Goal: Task Accomplishment & Management: Manage account settings

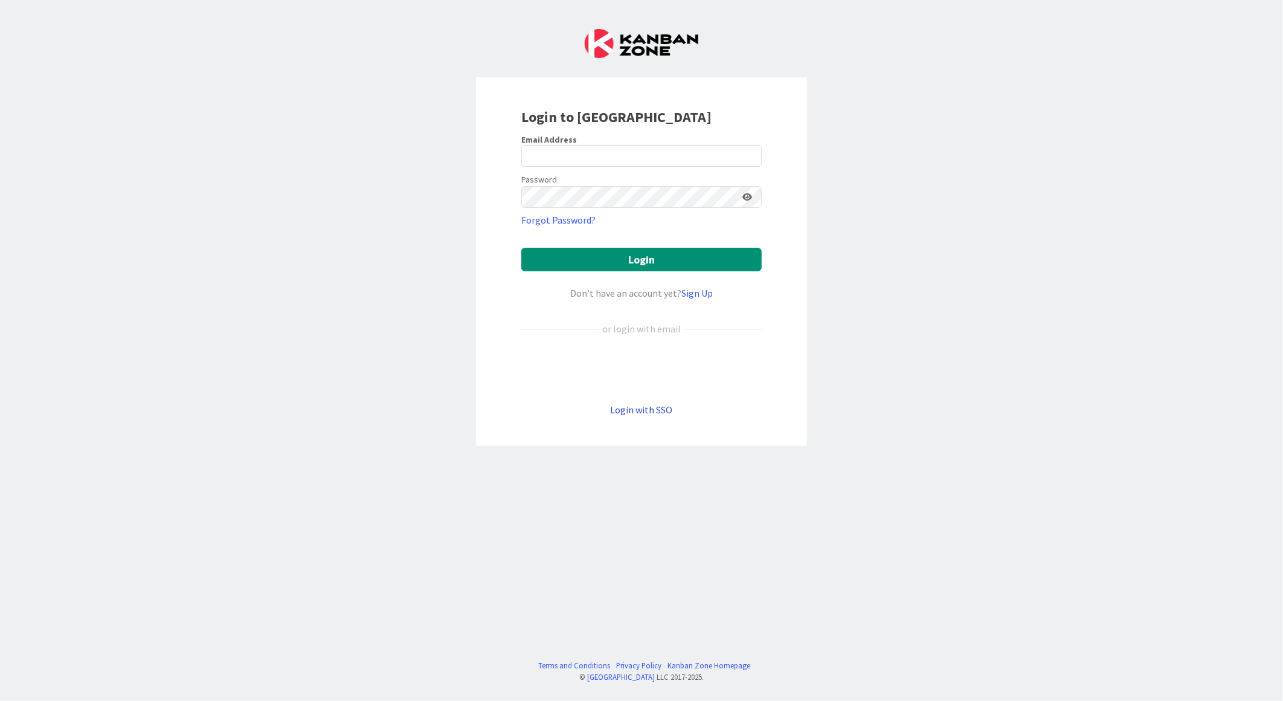
click at [650, 410] on link "Login with SSO" at bounding box center [642, 410] width 62 height 12
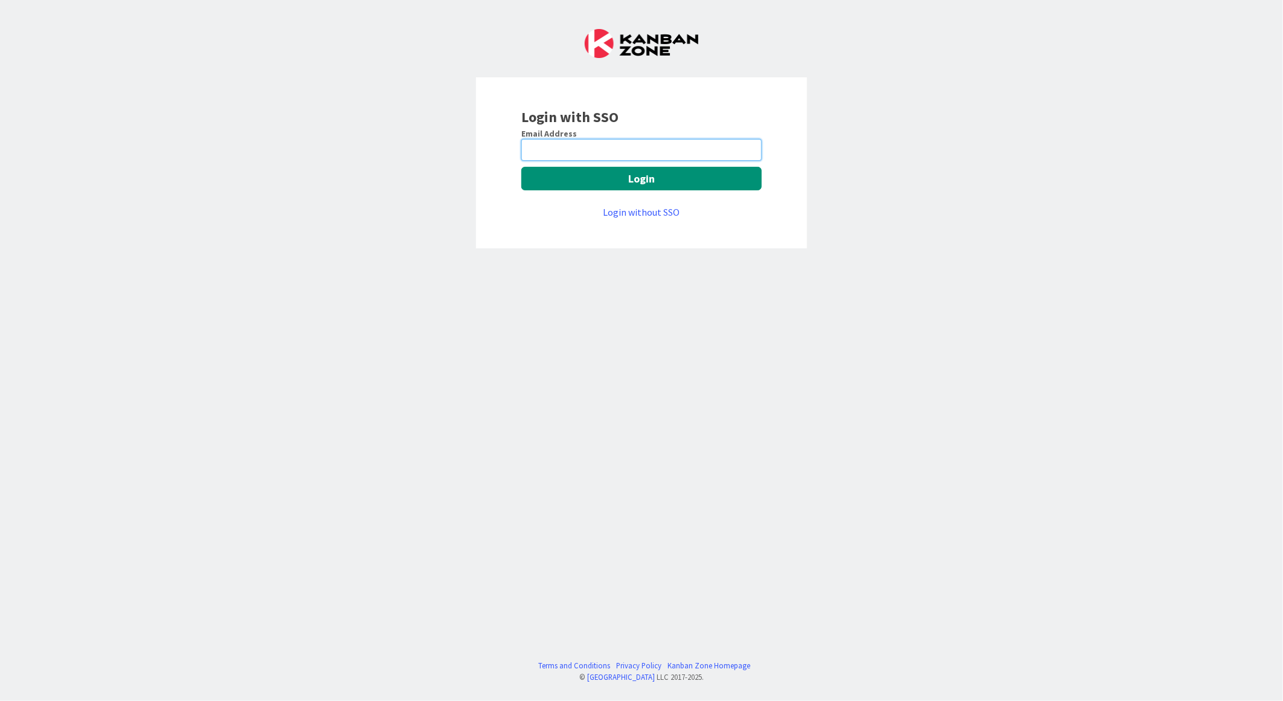
click at [580, 152] on input "email" at bounding box center [641, 150] width 240 height 22
type input "[EMAIL_ADDRESS][PERSON_NAME][DOMAIN_NAME]"
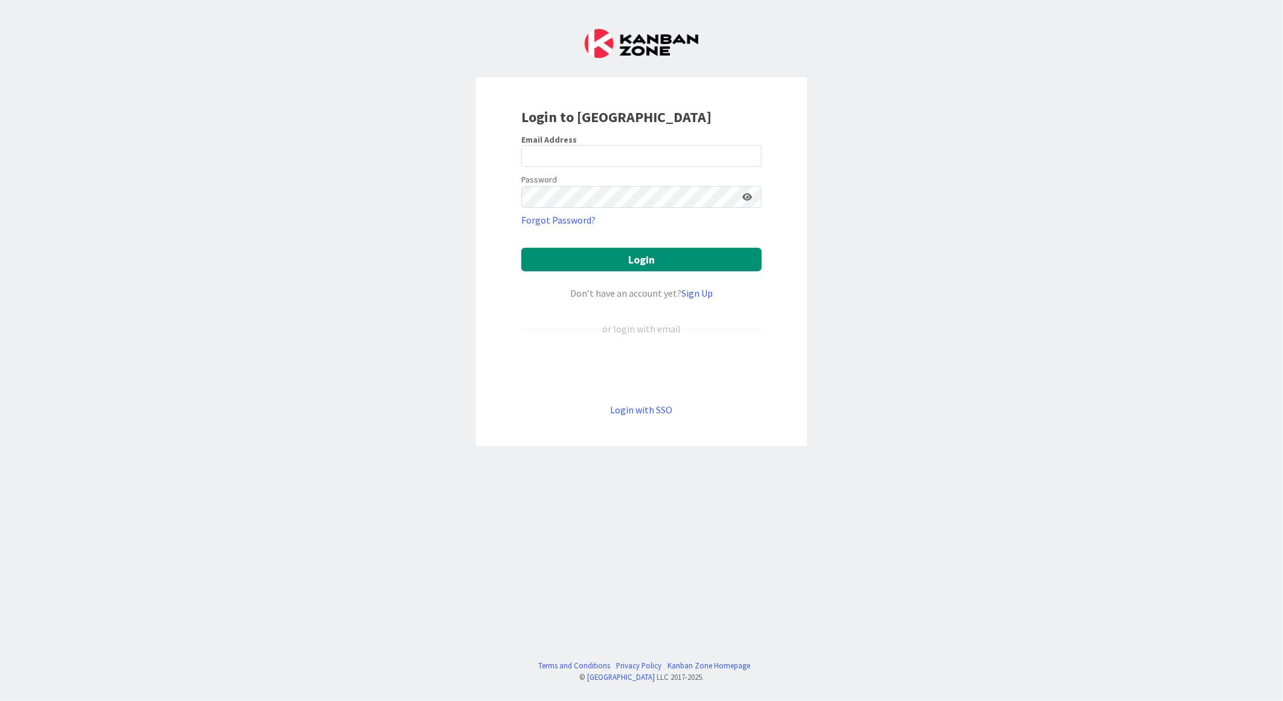
click at [648, 401] on form "Email Address Password Forgot Password? Login Don’t have an account yet? Sign U…" at bounding box center [641, 275] width 240 height 283
click at [648, 408] on link "Login with SSO" at bounding box center [642, 410] width 62 height 12
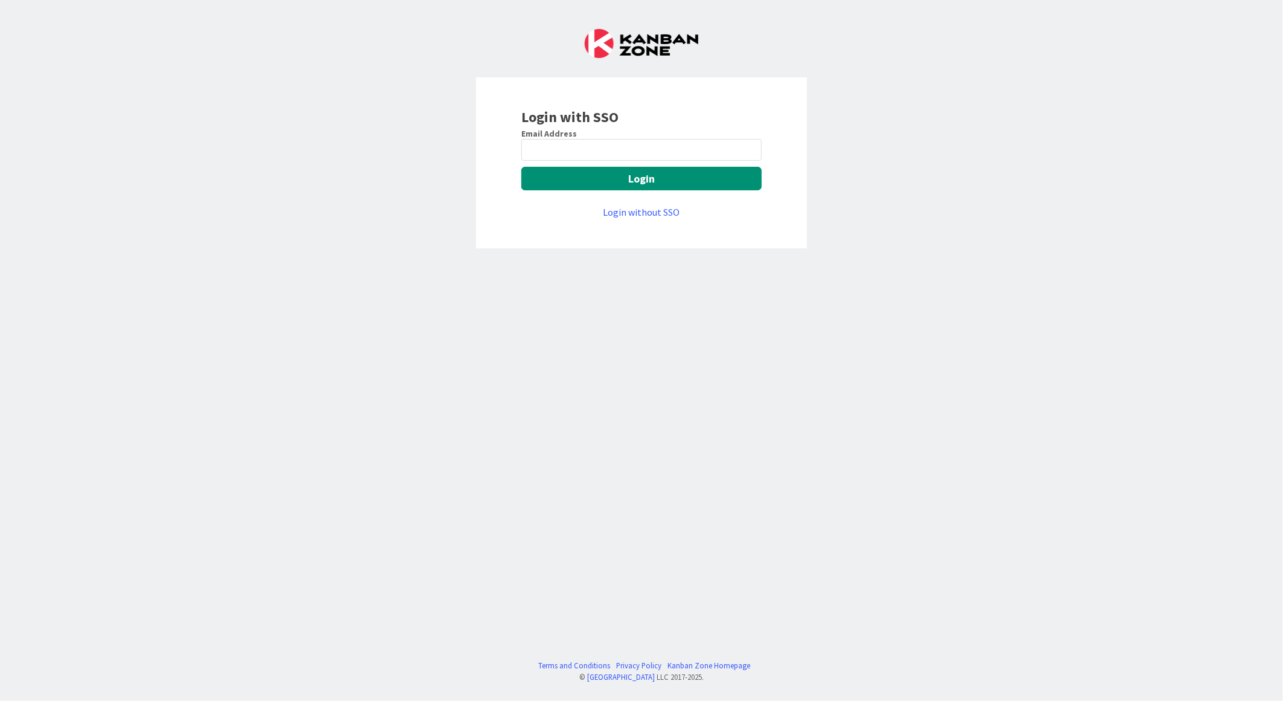
click at [601, 162] on div "Email Address Login Login without SSO" at bounding box center [641, 173] width 240 height 91
click at [605, 147] on input "email" at bounding box center [641, 150] width 240 height 22
type input "[EMAIL_ADDRESS][PERSON_NAME][DOMAIN_NAME]"
click at [611, 176] on button "Login" at bounding box center [641, 179] width 240 height 24
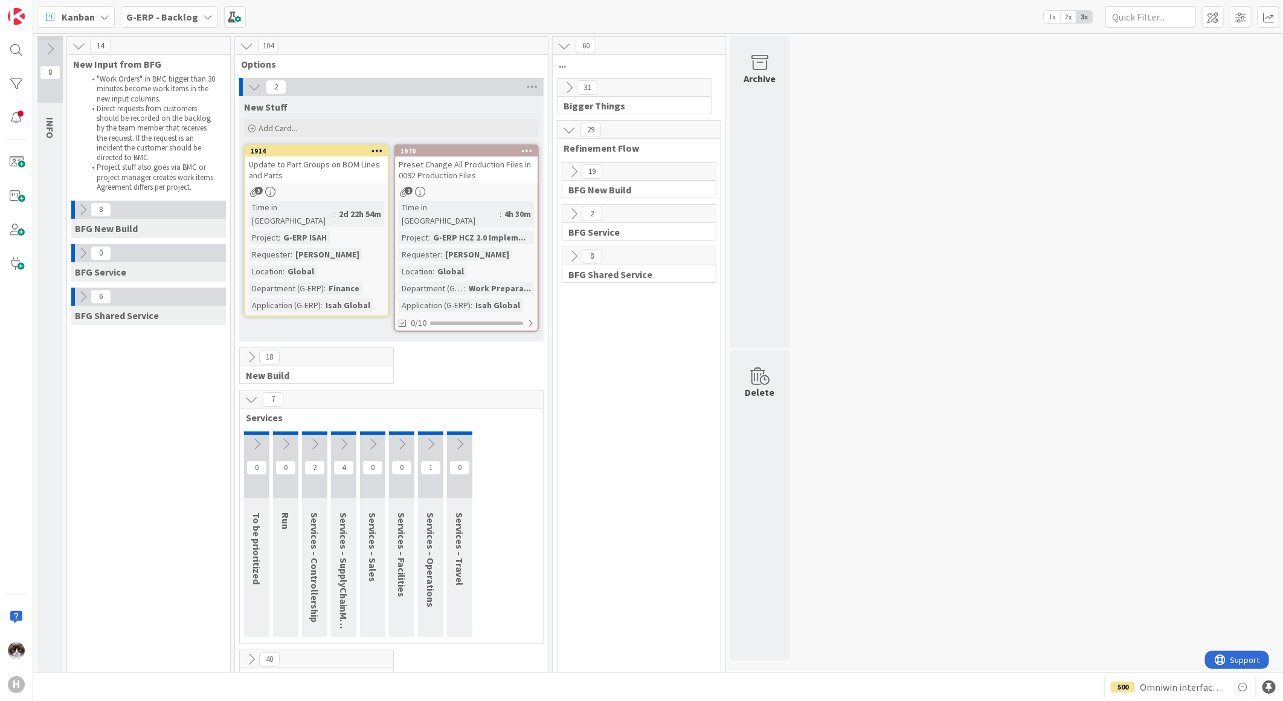
click at [497, 183] on link "1970 Preset Change All Production Files in 0092 Production Files 1 Time in Colu…" at bounding box center [466, 237] width 145 height 187
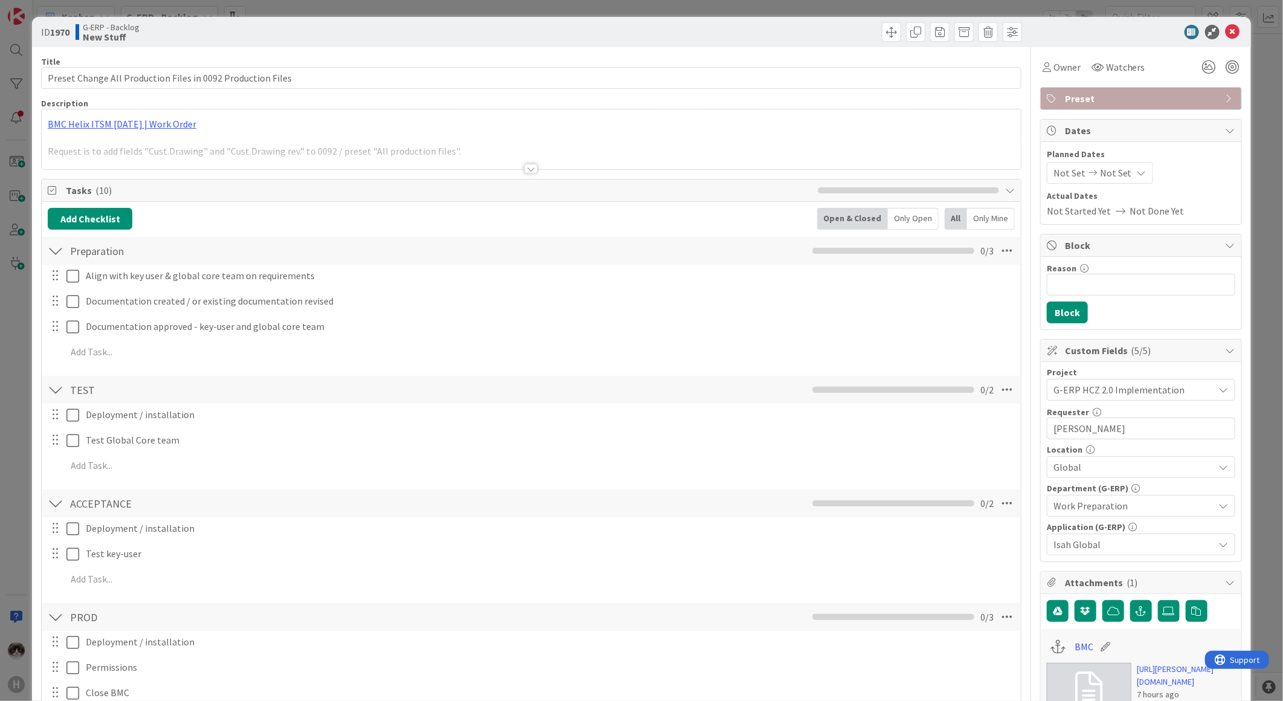
click at [524, 165] on div at bounding box center [530, 169] width 13 height 10
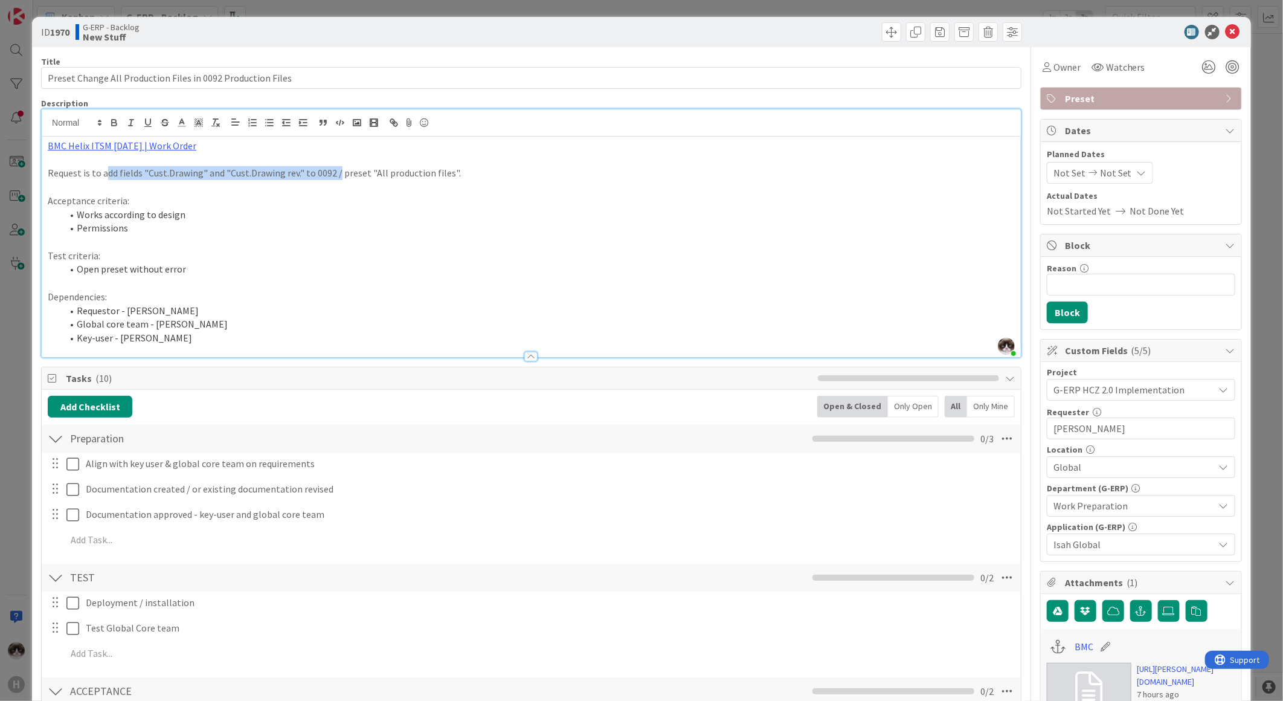
drag, startPoint x: 106, startPoint y: 176, endPoint x: 340, endPoint y: 177, distance: 233.2
click at [339, 177] on p "Request is to add fields "Cust.Drawing" and "Cust.Drawing rev." to 0092 / prese…" at bounding box center [531, 173] width 967 height 14
click at [1205, 74] on icon at bounding box center [1210, 67] width 22 height 22
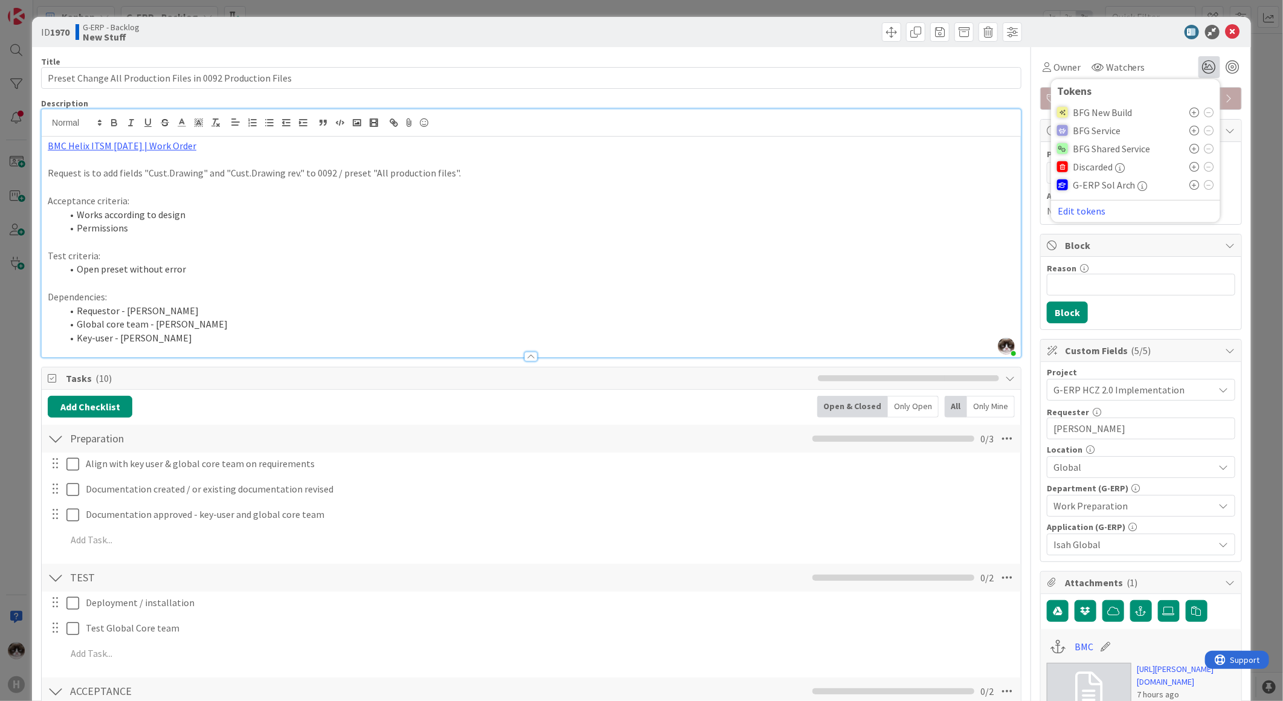
click at [1190, 111] on icon at bounding box center [1195, 113] width 10 height 10
click at [540, 218] on li "Works according to design" at bounding box center [538, 215] width 953 height 14
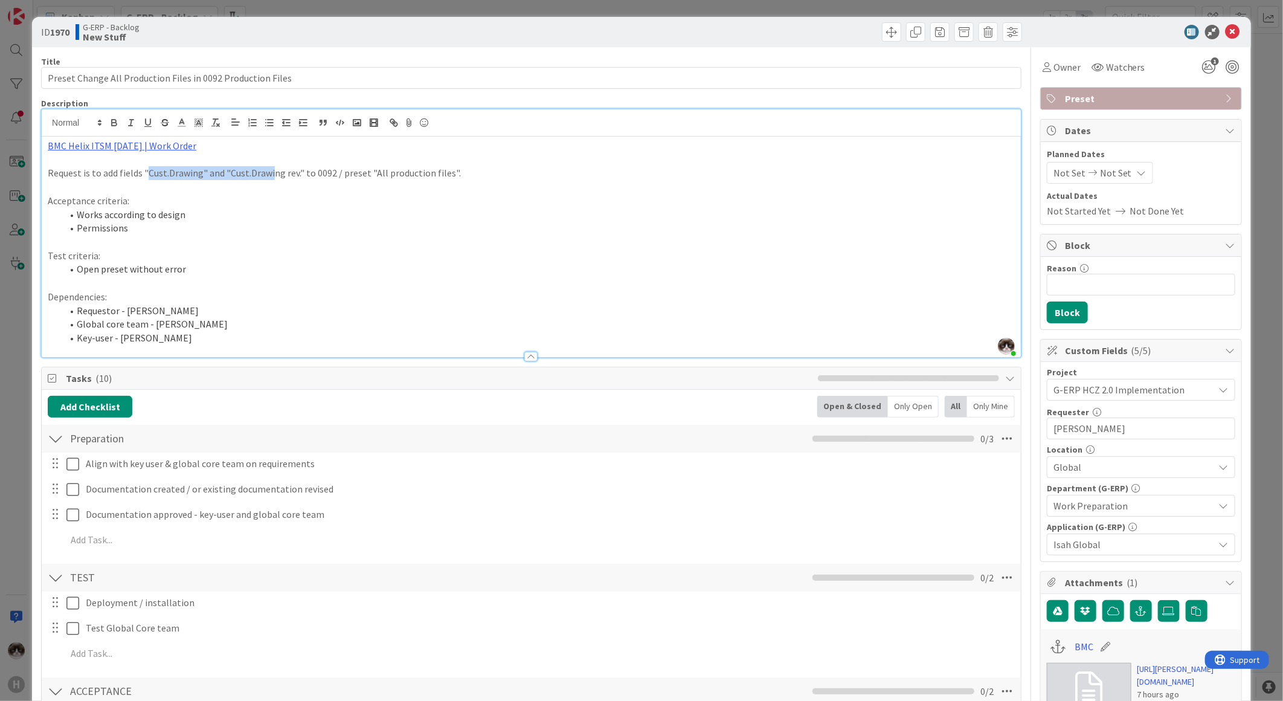
drag, startPoint x: 145, startPoint y: 167, endPoint x: 340, endPoint y: 167, distance: 194.6
click at [337, 167] on p "Request is to add fields "Cust.Drawing" and "Cust.Drawing rev." to 0092 / prese…" at bounding box center [531, 173] width 967 height 14
click at [1226, 31] on icon at bounding box center [1233, 32] width 15 height 15
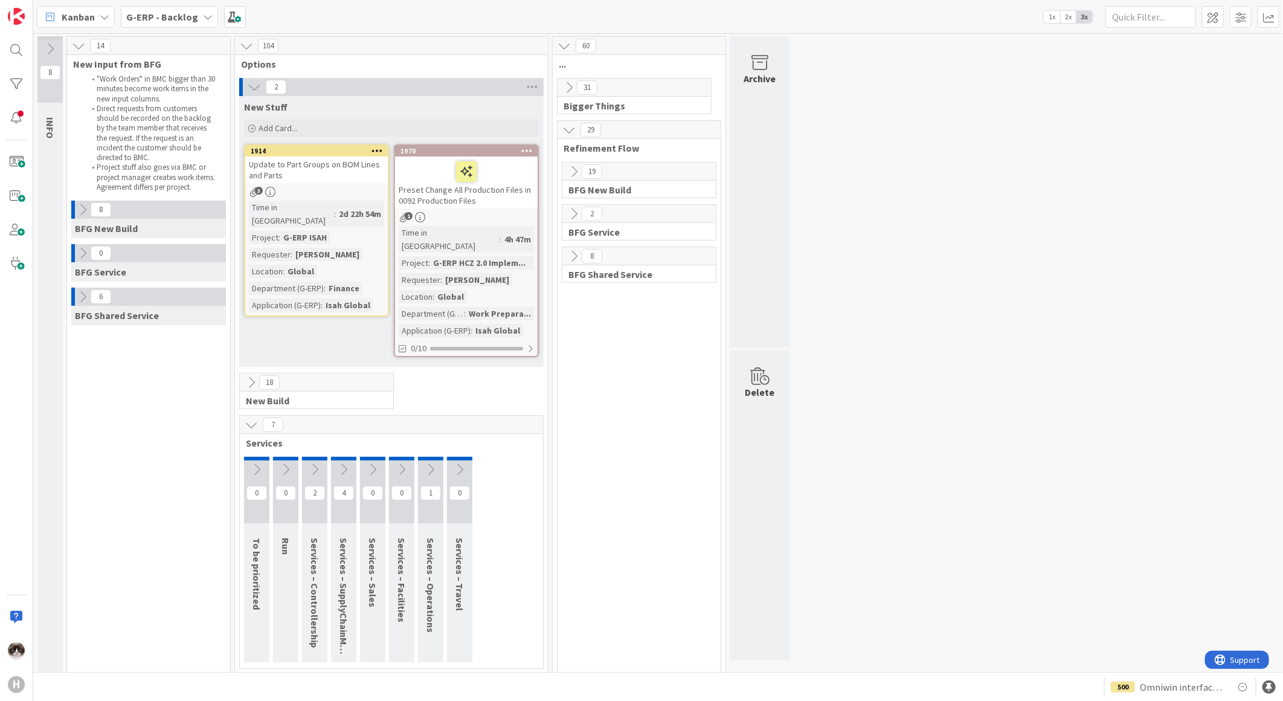
click at [527, 149] on icon at bounding box center [526, 150] width 11 height 8
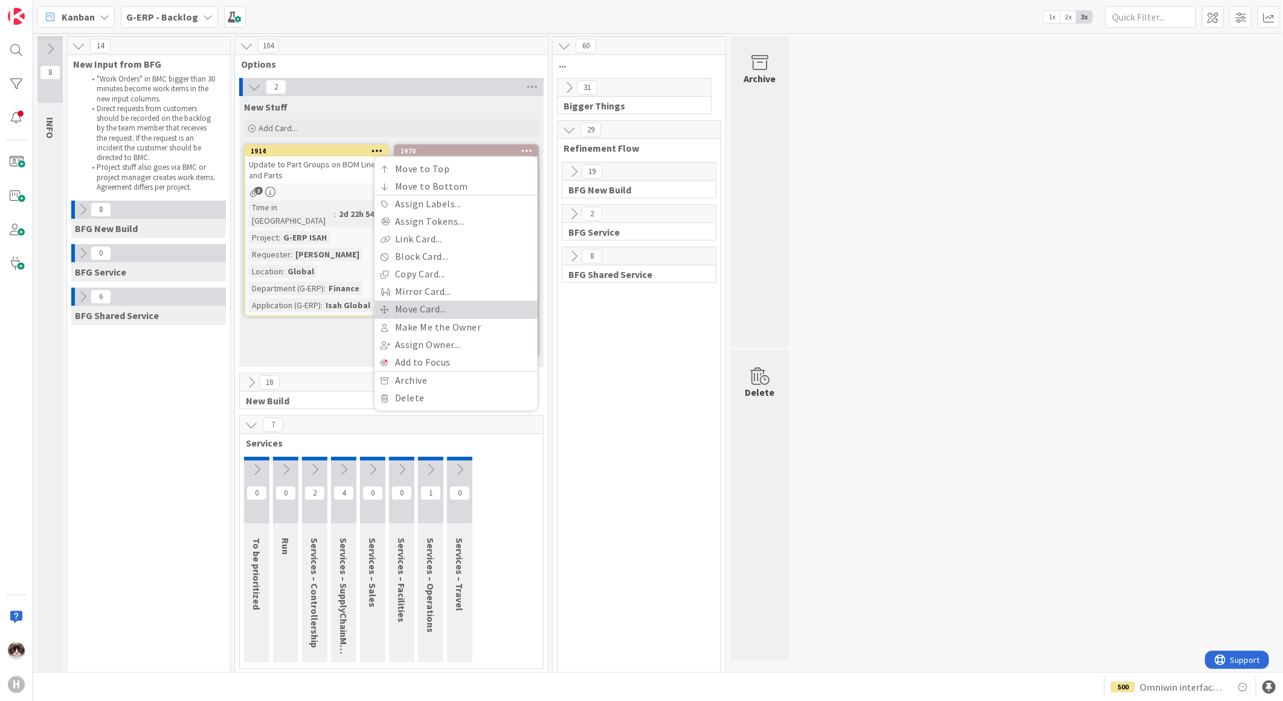
click at [438, 309] on link "Move Card..." at bounding box center [456, 310] width 163 height 18
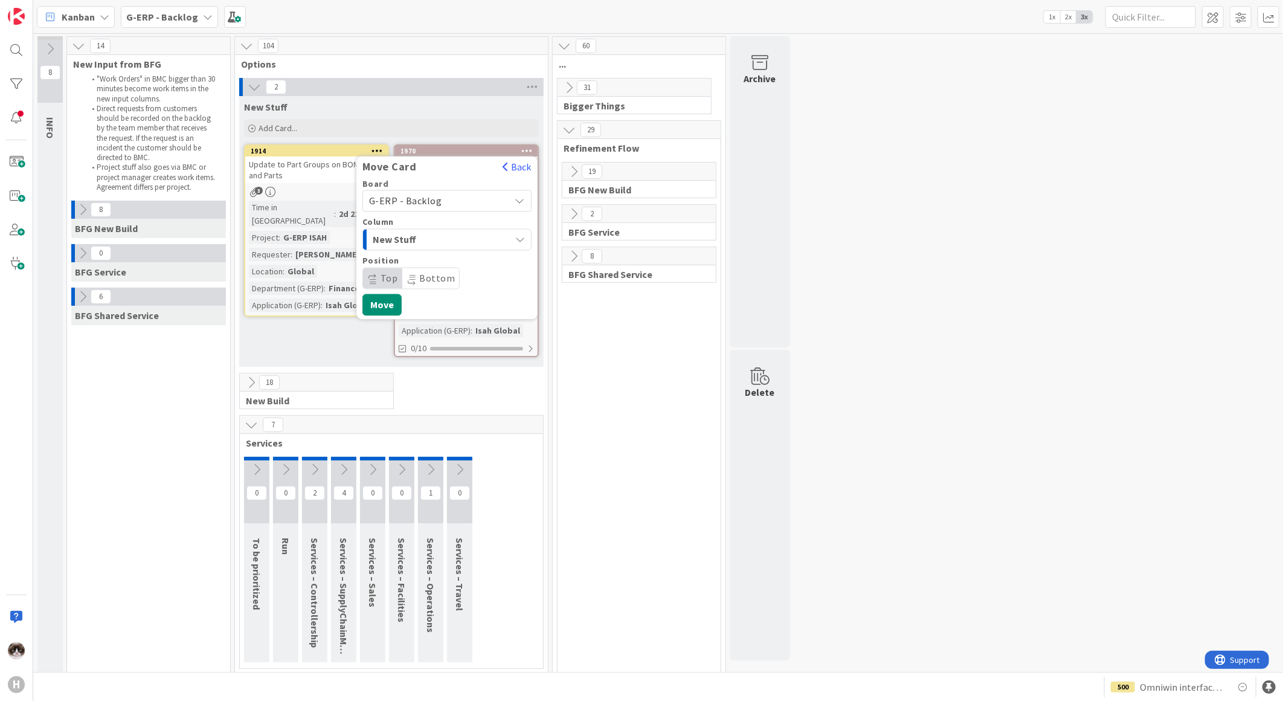
click at [446, 242] on span "New Stuff" at bounding box center [418, 240] width 91 height 16
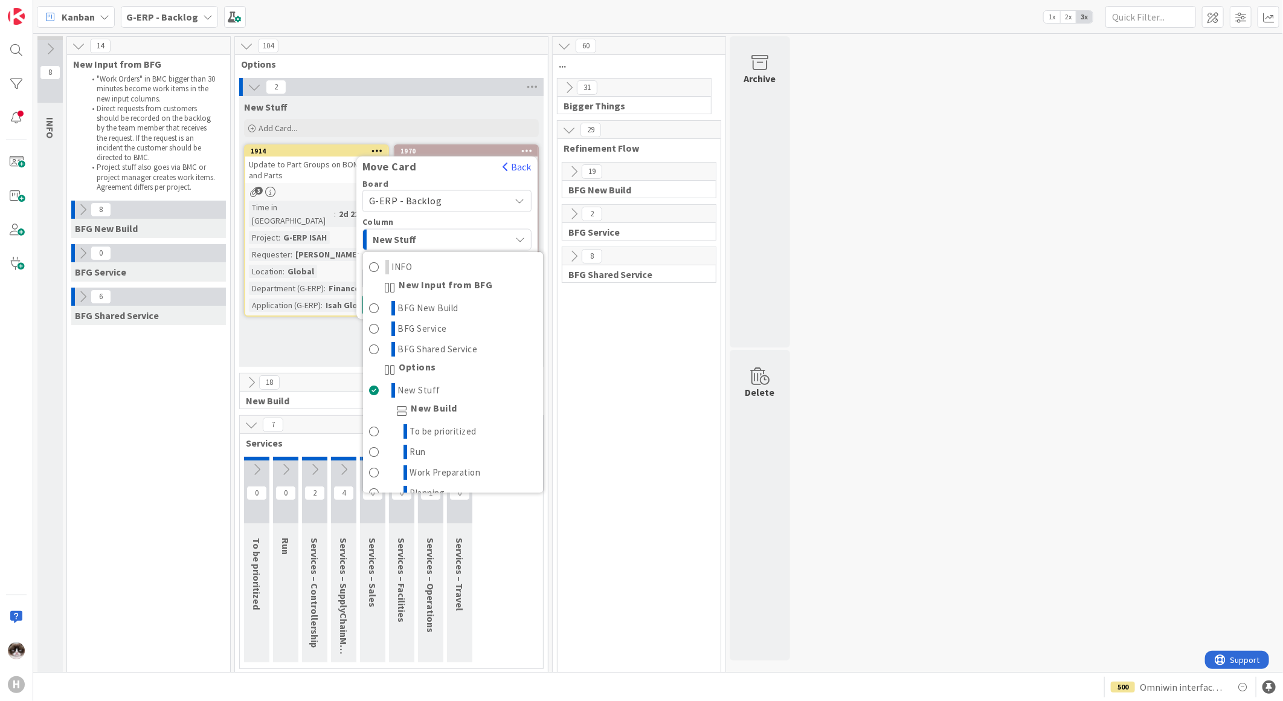
scroll to position [67, 0]
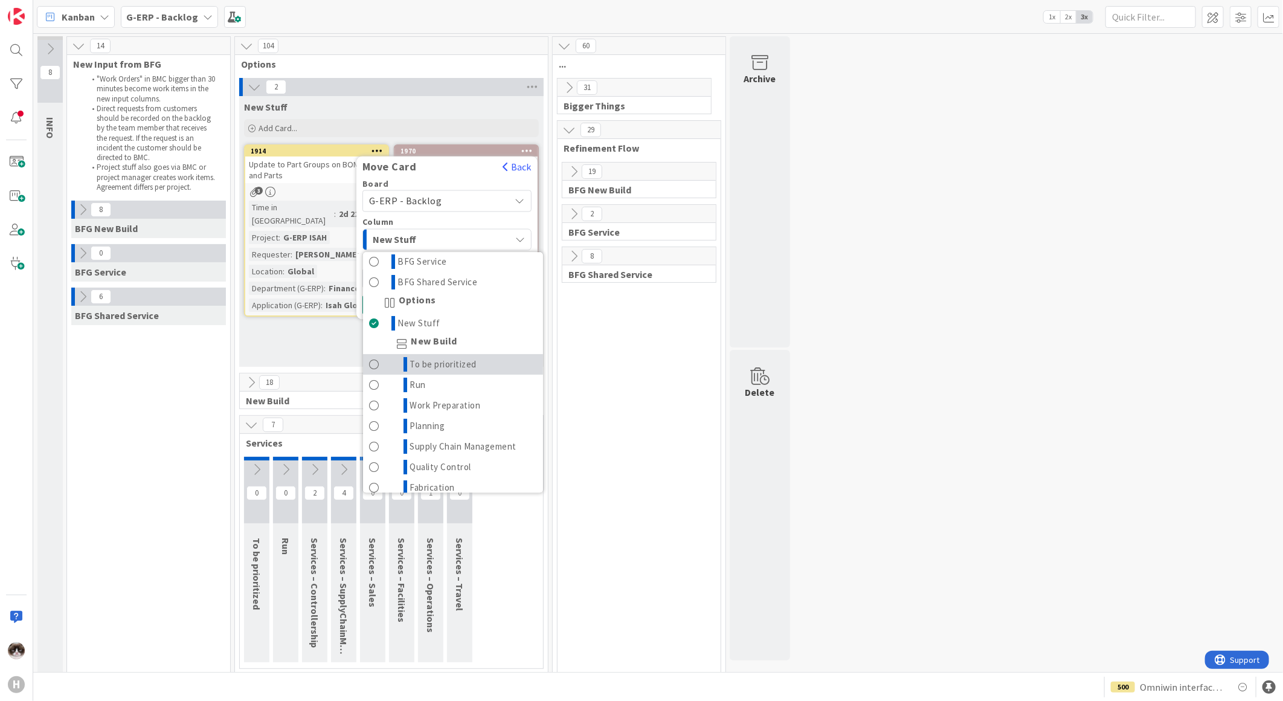
click at [474, 367] on span "To be prioritized" at bounding box center [443, 364] width 67 height 15
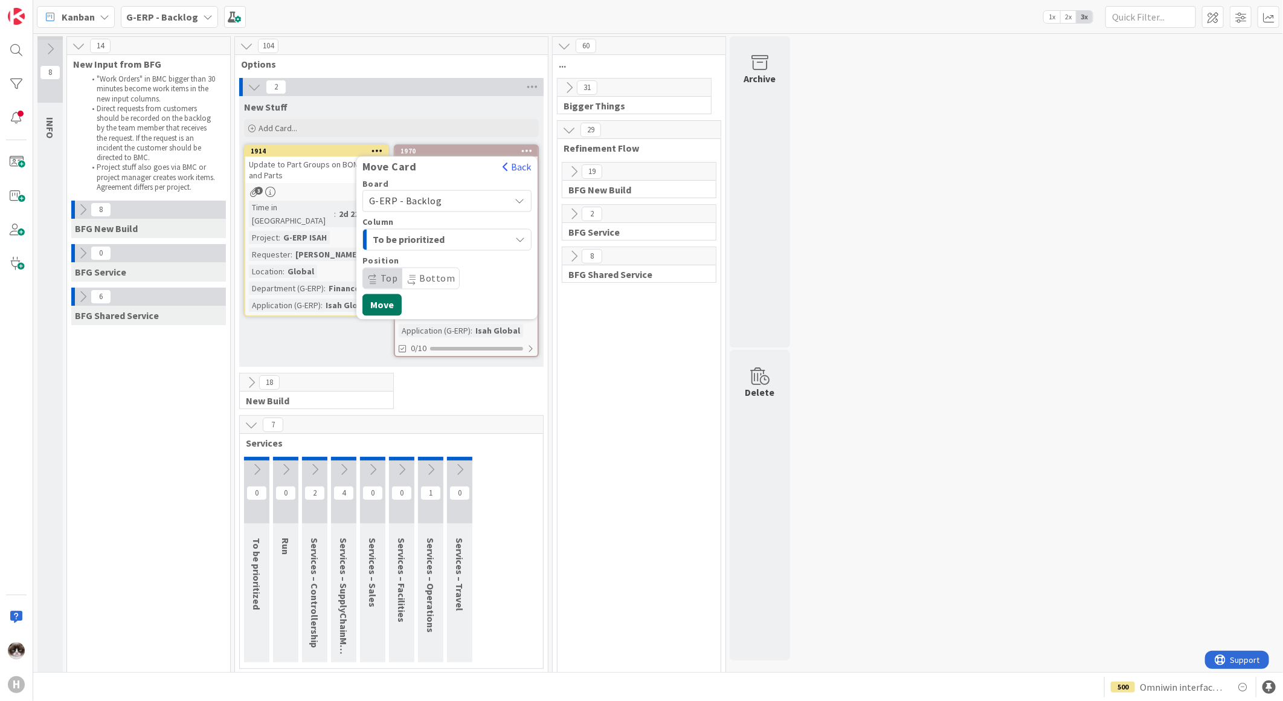
click at [385, 310] on button "Move" at bounding box center [382, 305] width 39 height 22
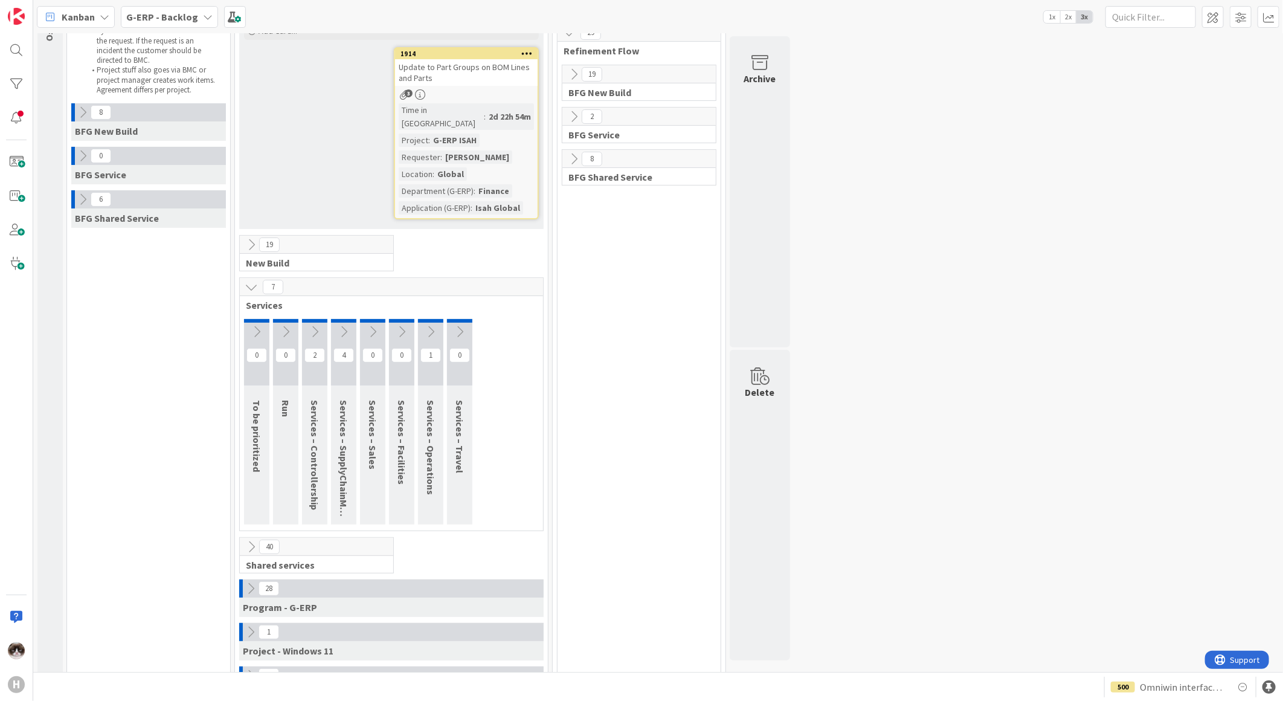
scroll to position [171, 0]
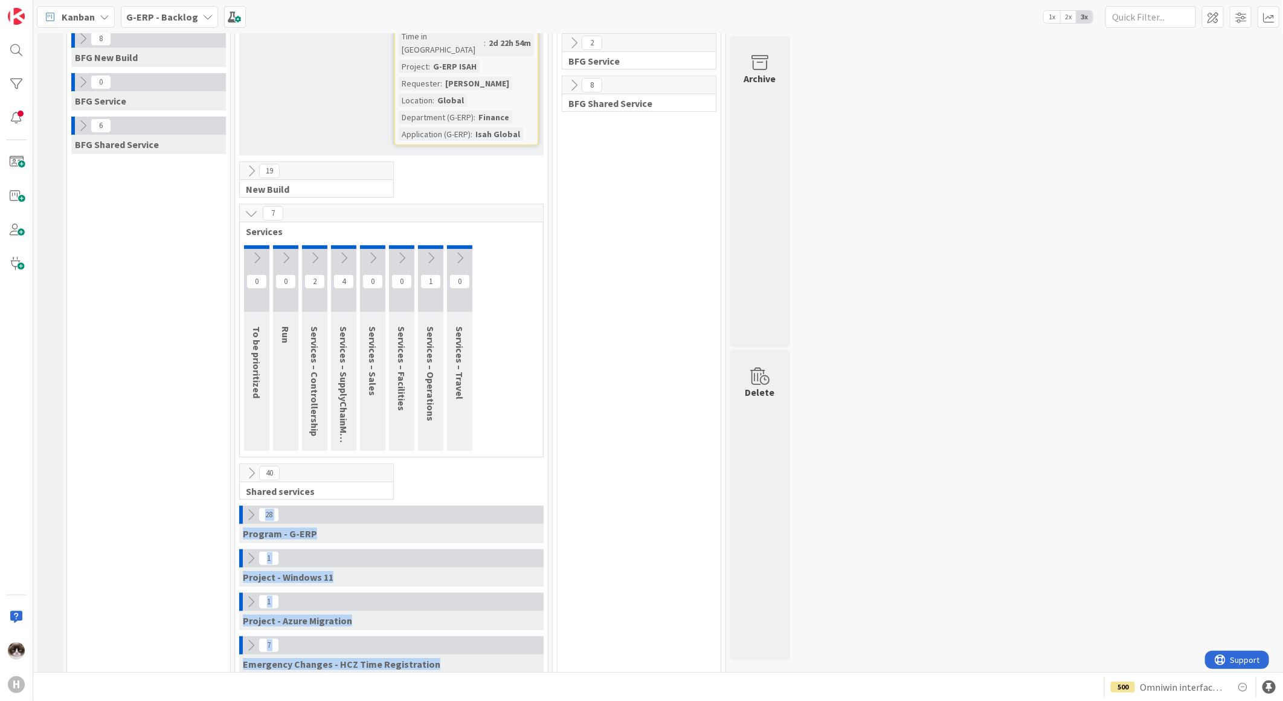
drag, startPoint x: 434, startPoint y: 651, endPoint x: 243, endPoint y: 503, distance: 241.6
click at [243, 503] on div "1 New Stuff Add Card... 1914 Update to Part Groups on BOM Lines and Parts 3 Tim…" at bounding box center [391, 293] width 308 height 773
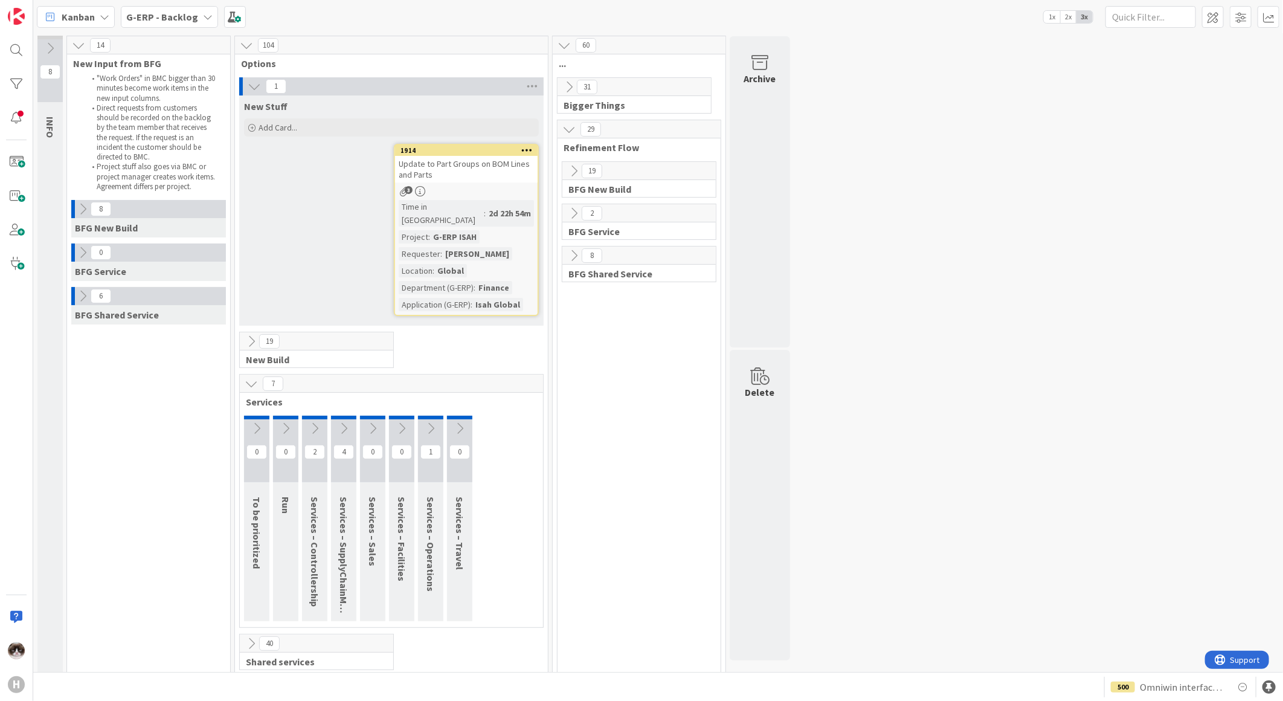
scroll to position [0, 0]
drag, startPoint x: 285, startPoint y: 505, endPoint x: 288, endPoint y: 484, distance: 20.9
click at [288, 491] on div "Run" at bounding box center [287, 505] width 29 height 29
drag, startPoint x: 288, startPoint y: 484, endPoint x: 317, endPoint y: 544, distance: 66.8
click at [317, 544] on div "Services – Controllership" at bounding box center [316, 552] width 29 height 122
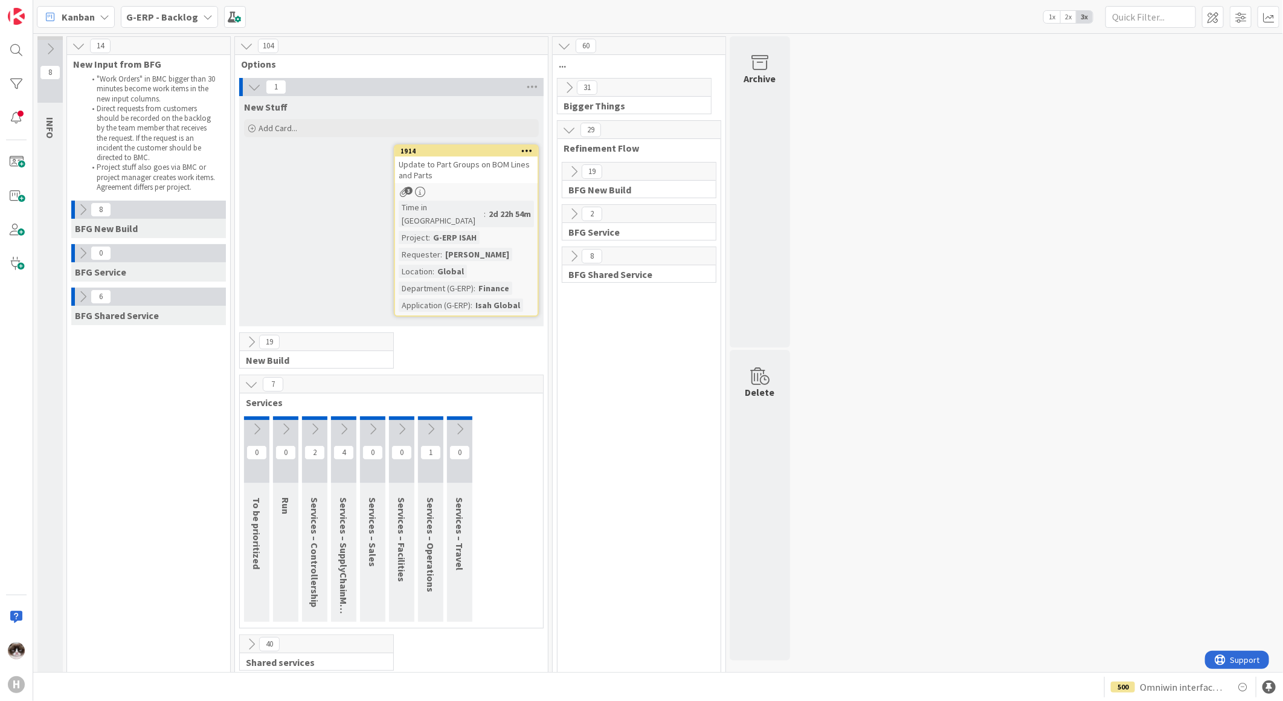
drag, startPoint x: 317, startPoint y: 544, endPoint x: 315, endPoint y: 588, distance: 43.5
click at [315, 588] on span "Services – Controllership" at bounding box center [315, 552] width 12 height 110
click at [346, 586] on span "Services – SupplyChainManagement" at bounding box center [344, 576] width 12 height 158
click at [347, 585] on span "Services – SupplyChainManagement" at bounding box center [344, 576] width 12 height 158
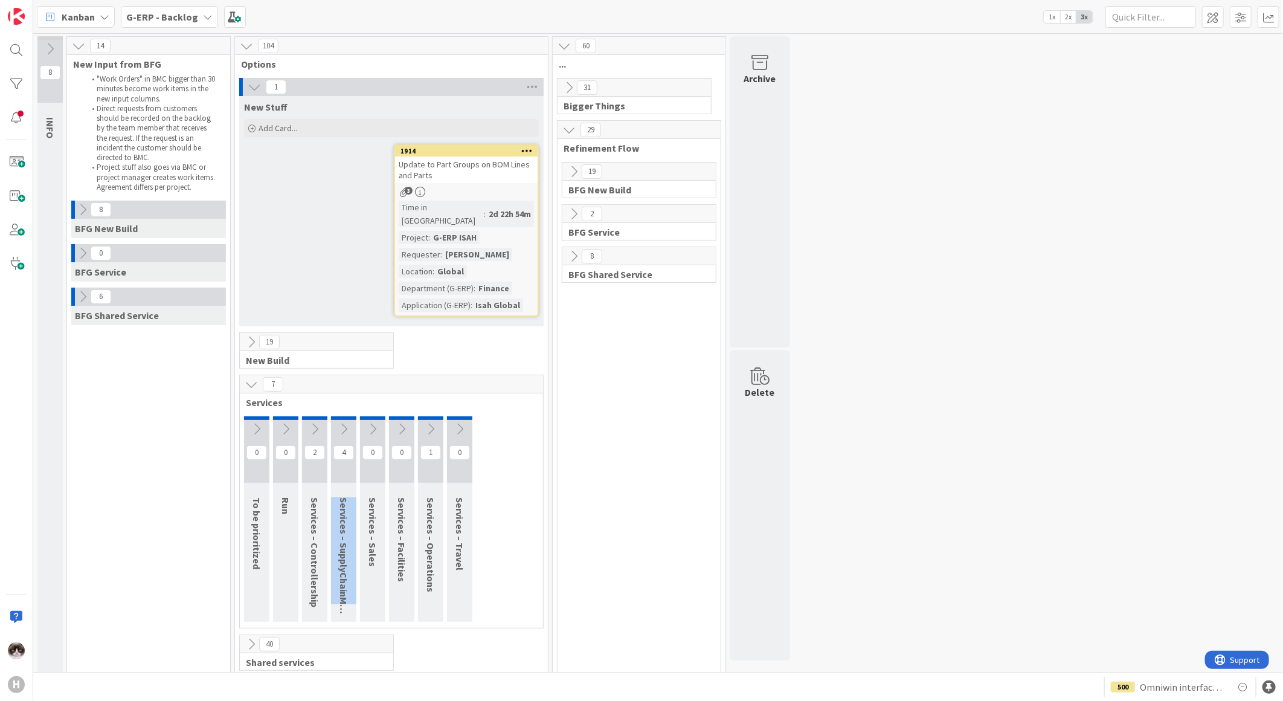
drag, startPoint x: 347, startPoint y: 585, endPoint x: 379, endPoint y: 588, distance: 32.2
click at [379, 588] on div "0 Services – Sales" at bounding box center [372, 518] width 25 height 205
drag, startPoint x: 379, startPoint y: 588, endPoint x: 511, endPoint y: 492, distance: 163.0
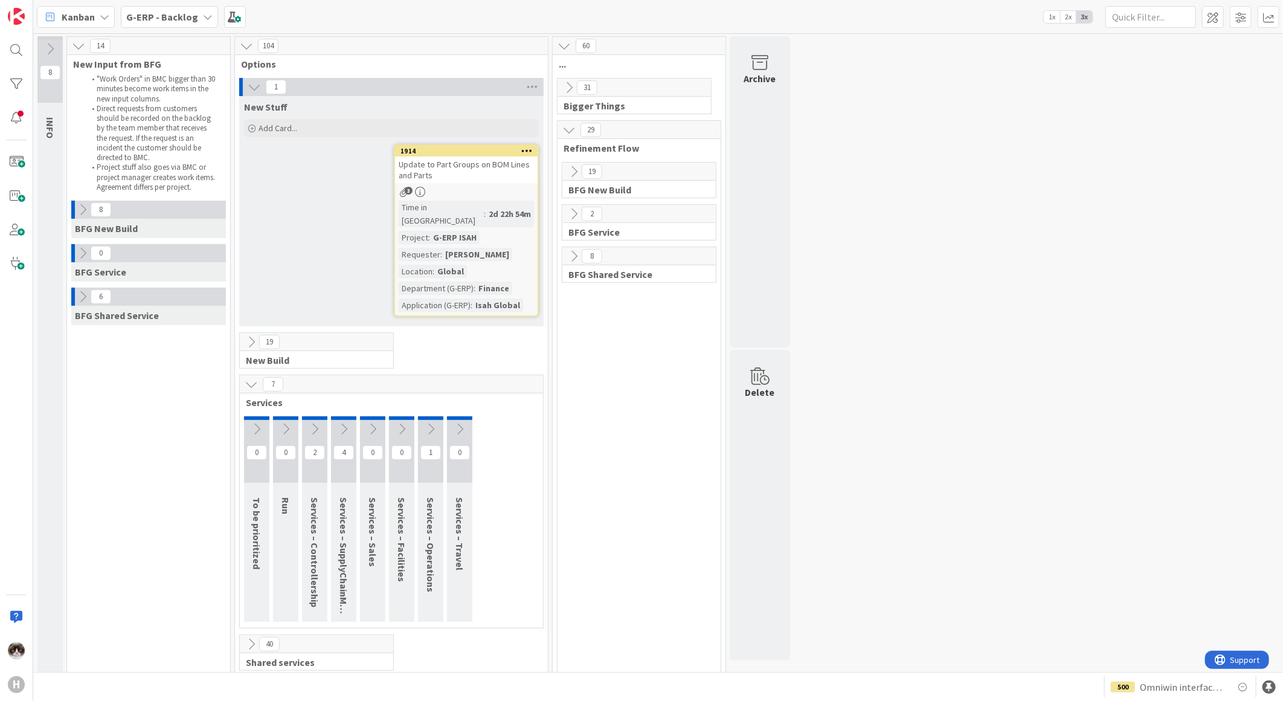
click at [511, 492] on div "0 To be prioritized 0 Run 2 Services – Controllership 4 Services – SupplyChainM…" at bounding box center [391, 521] width 298 height 211
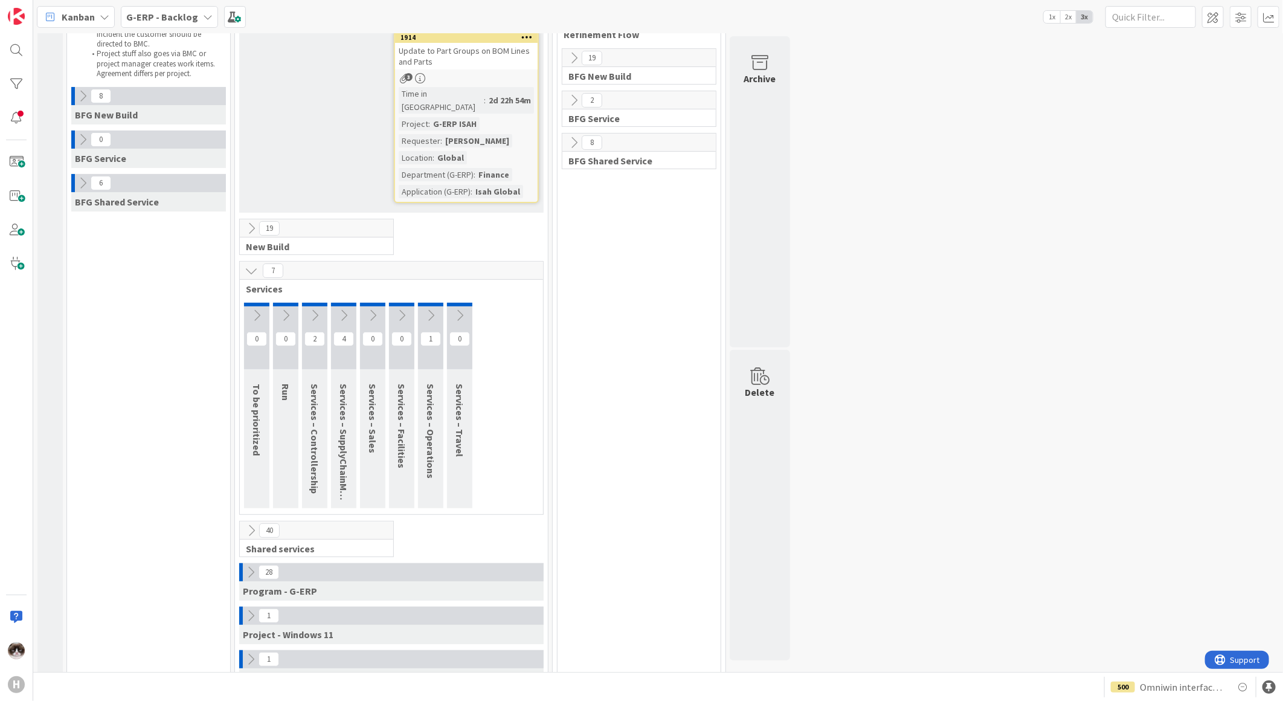
scroll to position [171, 0]
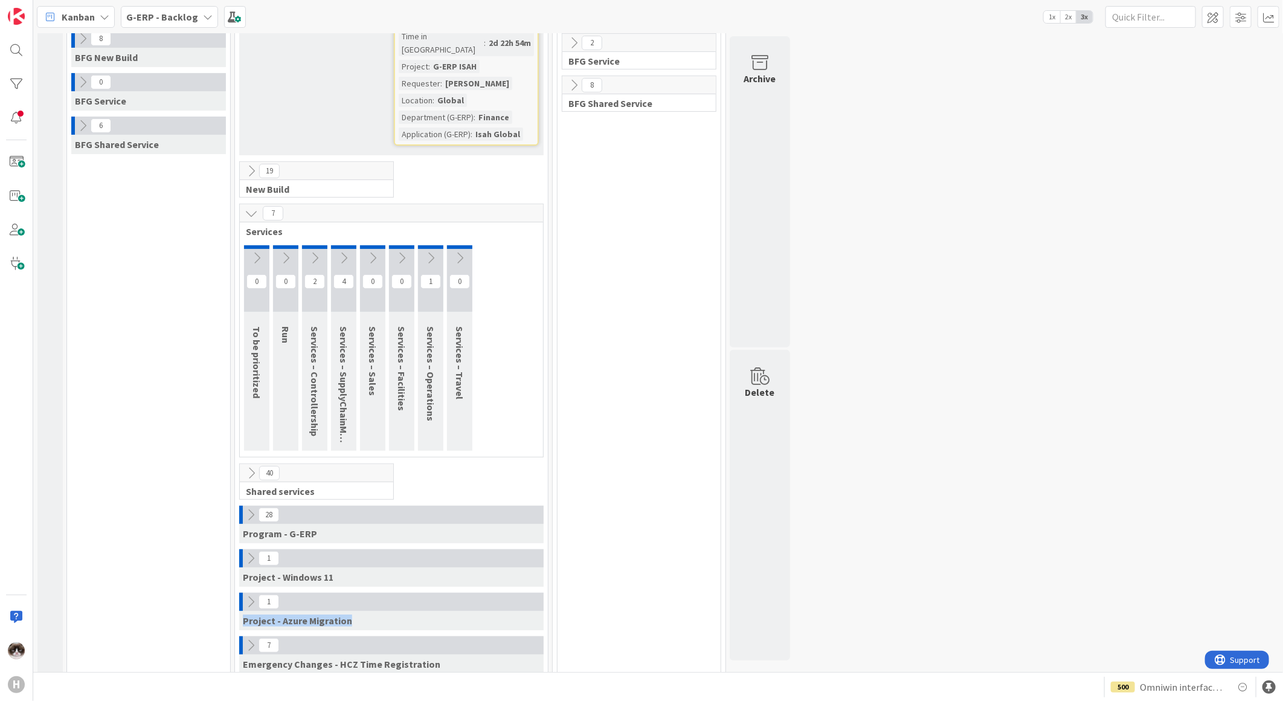
drag, startPoint x: 354, startPoint y: 609, endPoint x: 243, endPoint y: 607, distance: 111.2
click at [243, 611] on div "Project - Azure Migration" at bounding box center [391, 620] width 305 height 19
drag, startPoint x: 243, startPoint y: 607, endPoint x: 439, endPoint y: 558, distance: 202.4
click at [439, 567] on div "Project - Windows 11" at bounding box center [391, 576] width 305 height 19
click at [248, 552] on icon at bounding box center [250, 558] width 13 height 13
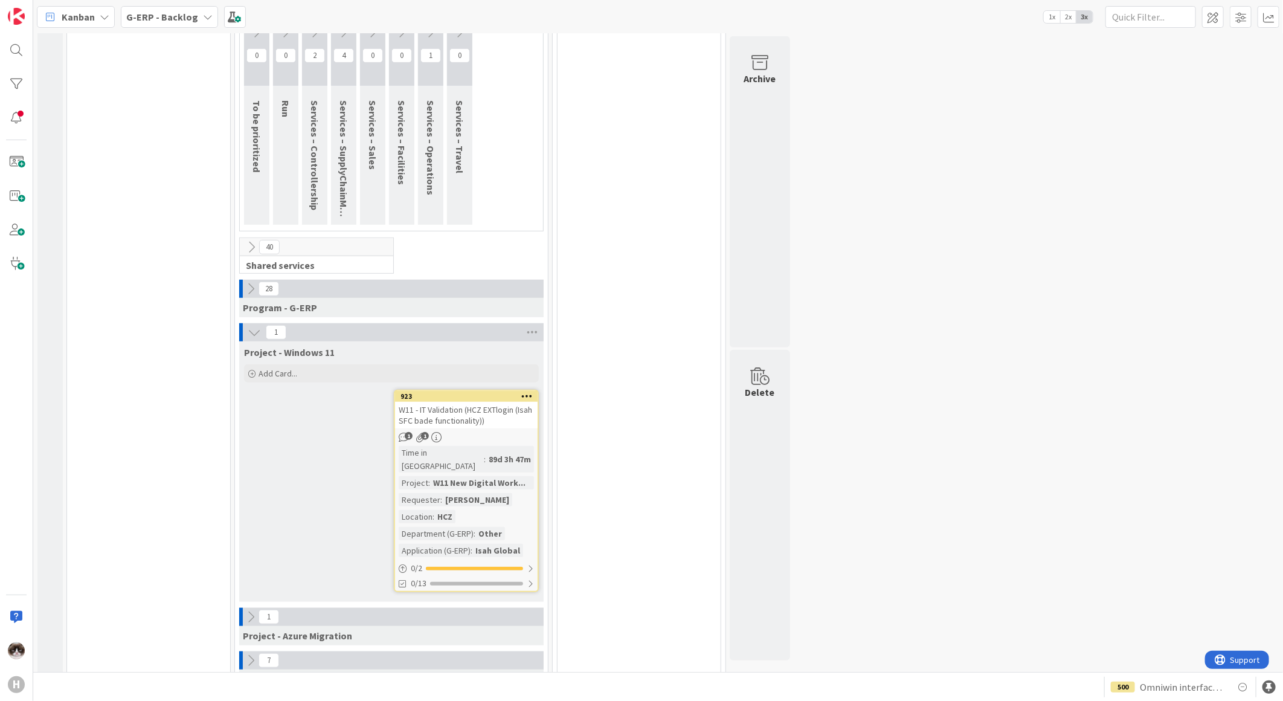
scroll to position [398, 0]
click at [529, 391] on icon at bounding box center [526, 395] width 11 height 8
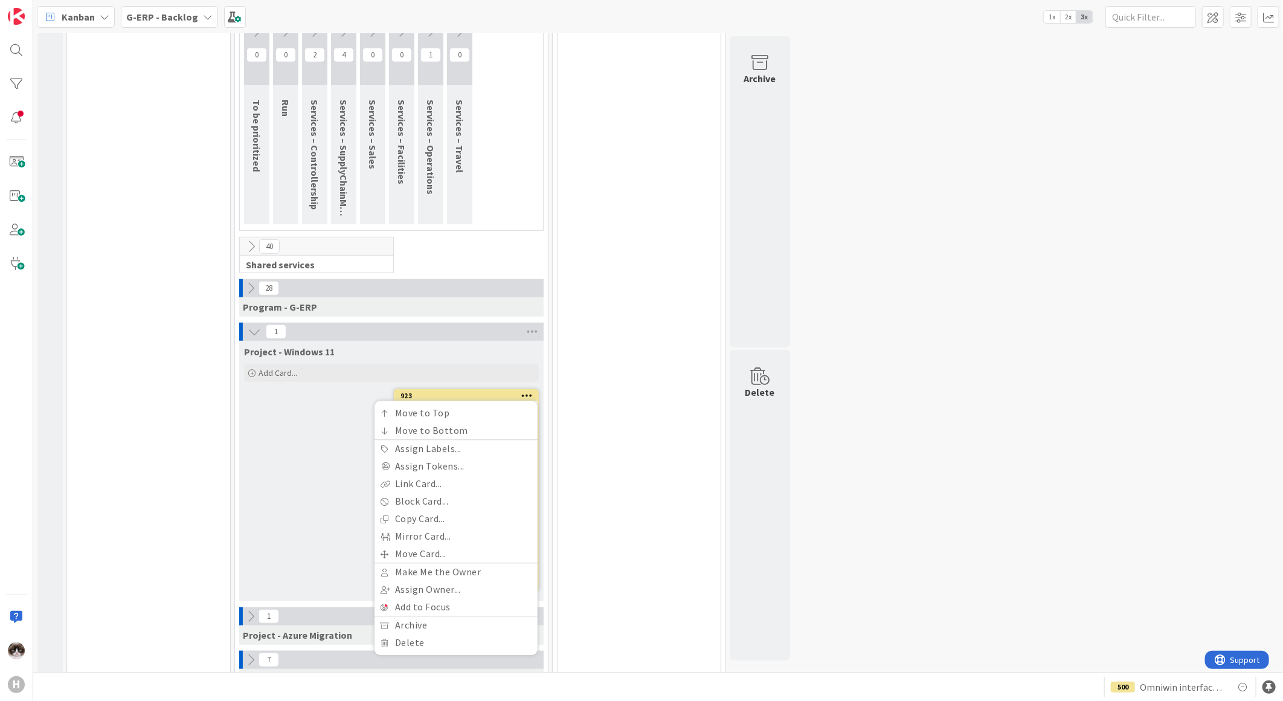
click at [341, 406] on div "Project - Windows 11 Add Card... 923 Move to Top Move to Bottom Assign Labels..…" at bounding box center [391, 471] width 305 height 260
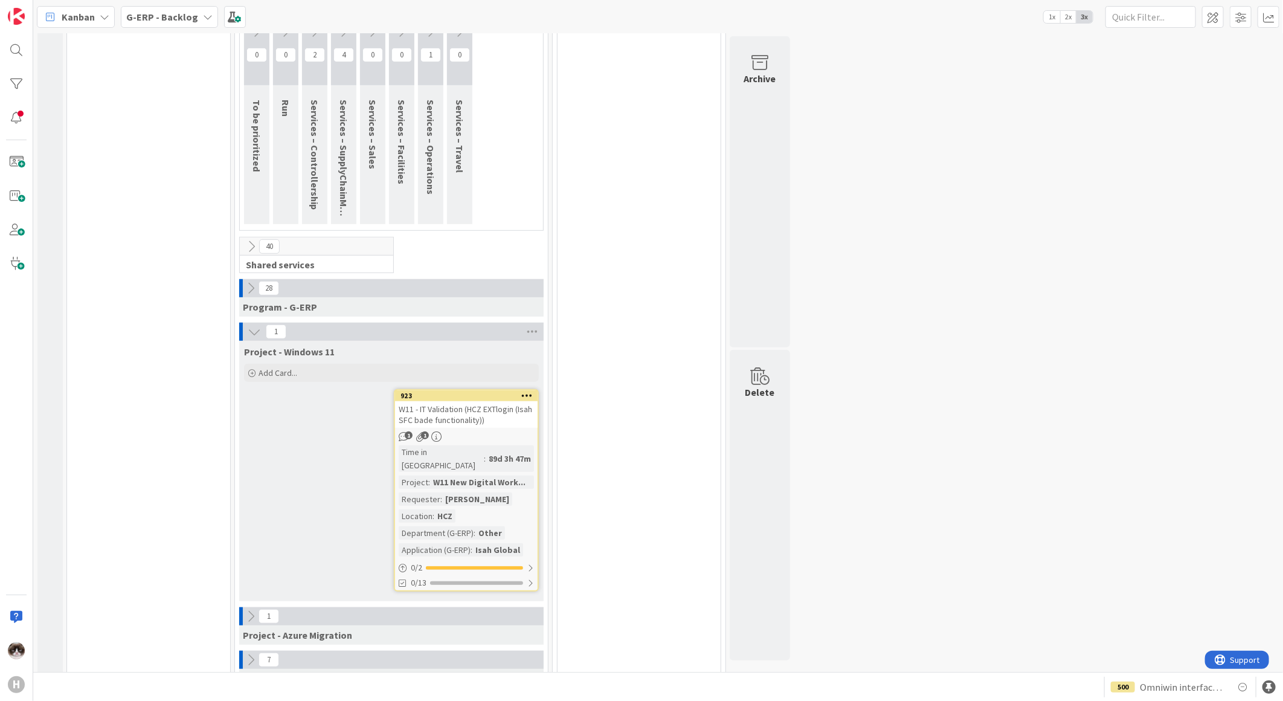
click at [442, 392] on div "923" at bounding box center [469, 396] width 137 height 8
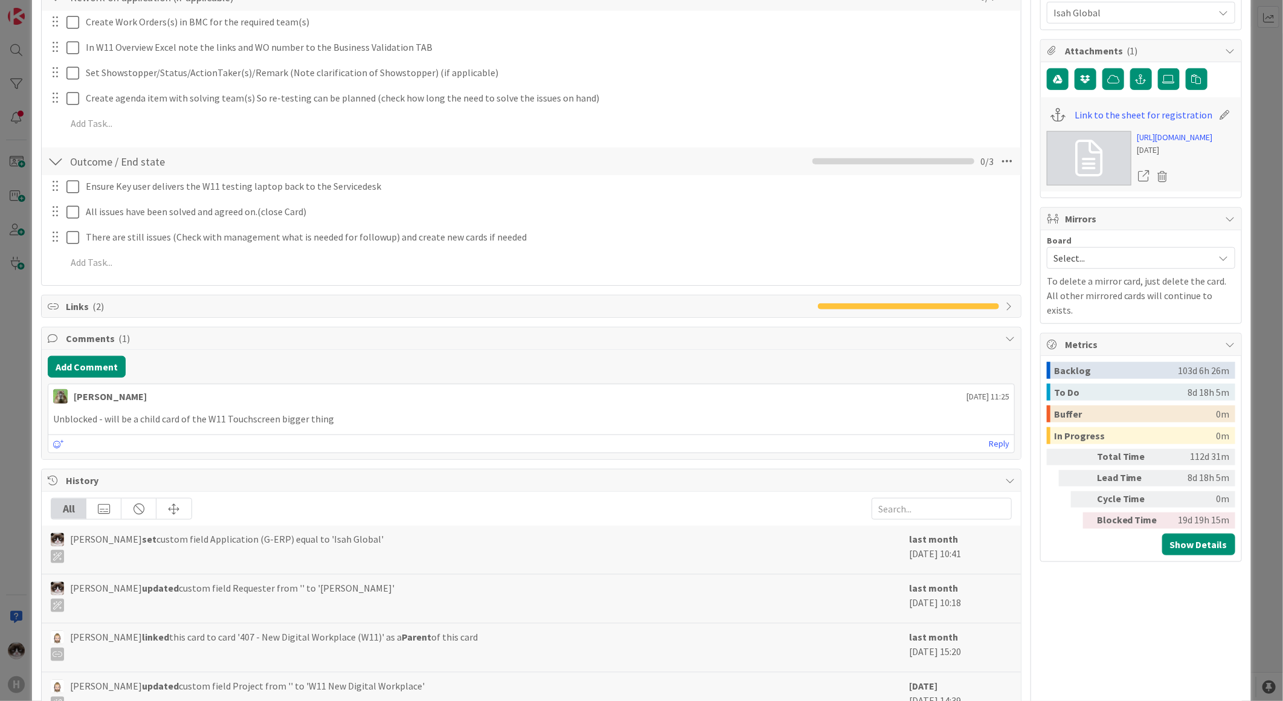
scroll to position [604, 0]
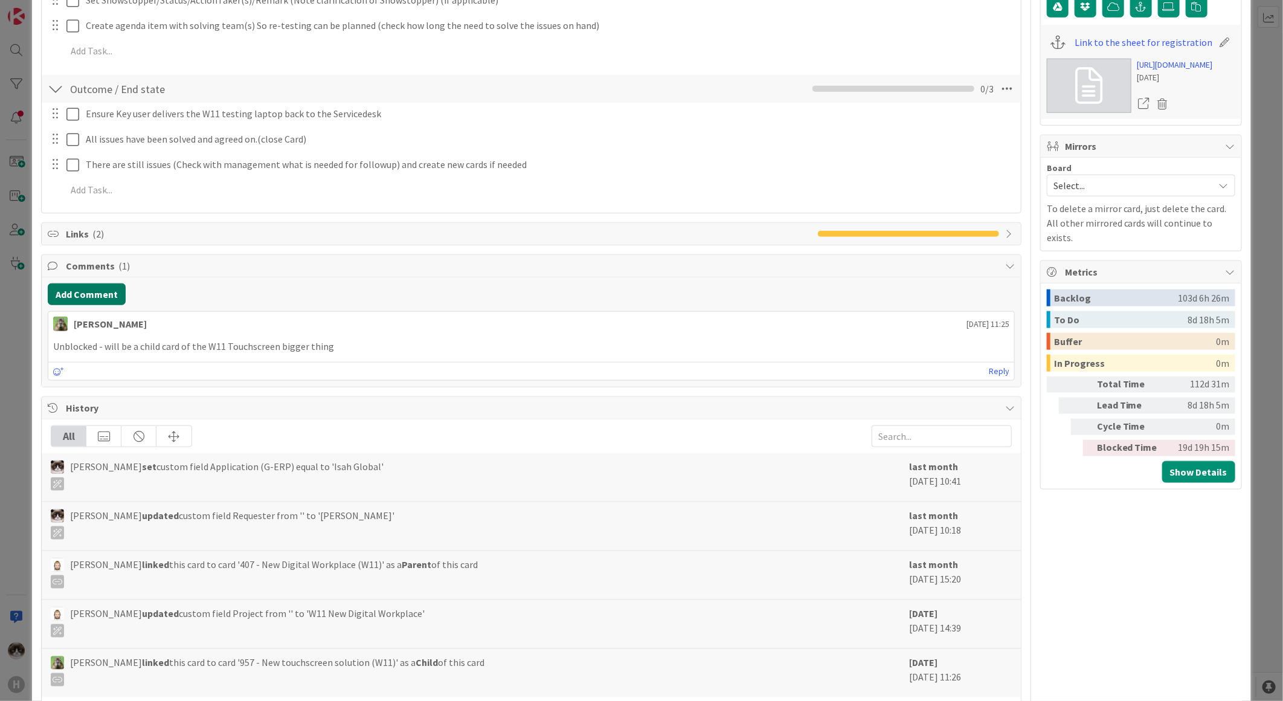
click at [111, 298] on button "Add Comment" at bounding box center [87, 294] width 78 height 22
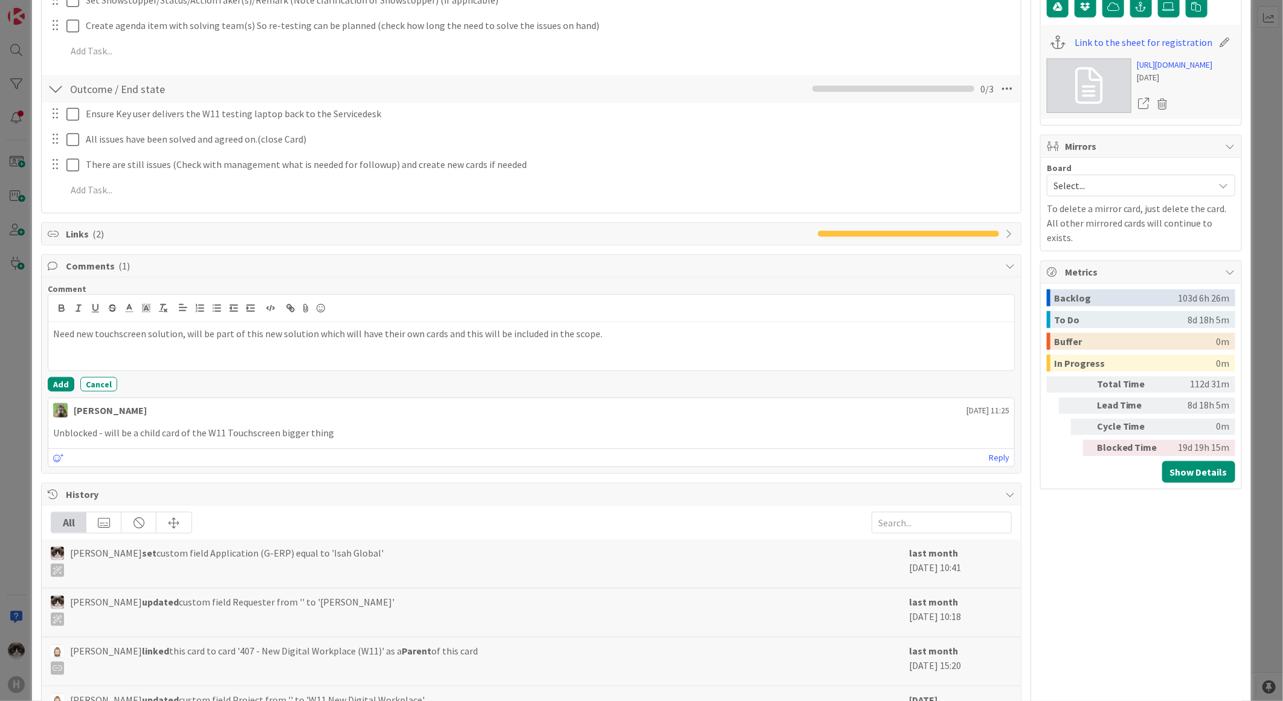
click at [59, 393] on div "Comment Need new touchscreen solution, will be part of this new solution which …" at bounding box center [531, 375] width 979 height 196
click at [59, 388] on button "Add" at bounding box center [61, 384] width 27 height 15
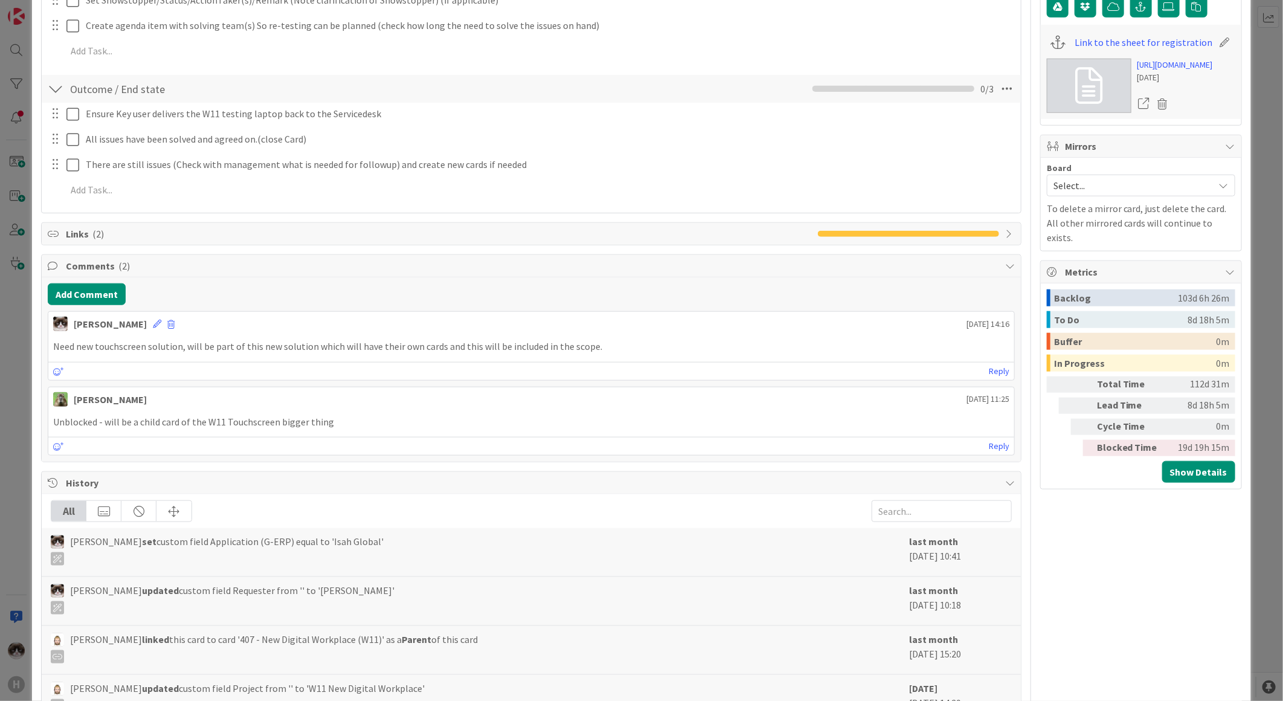
scroll to position [0, 0]
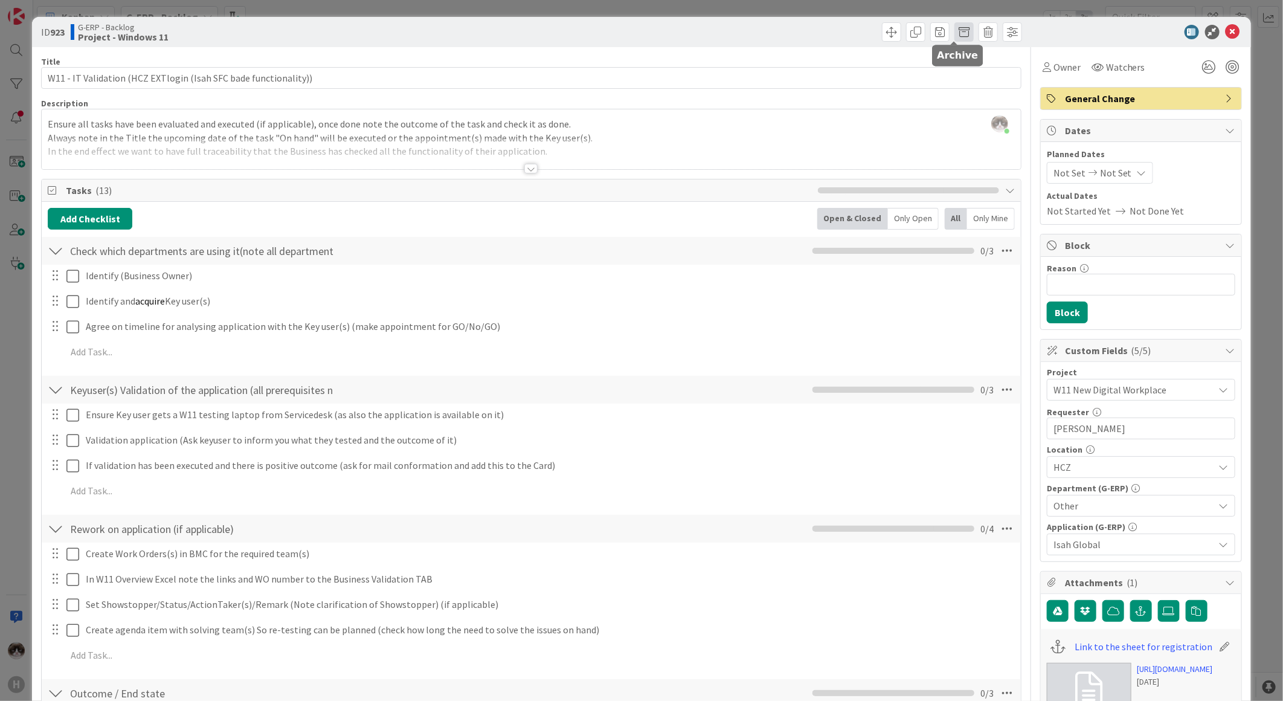
click at [963, 30] on span at bounding box center [964, 31] width 19 height 19
click at [961, 86] on button "Archive" at bounding box center [985, 89] width 48 height 22
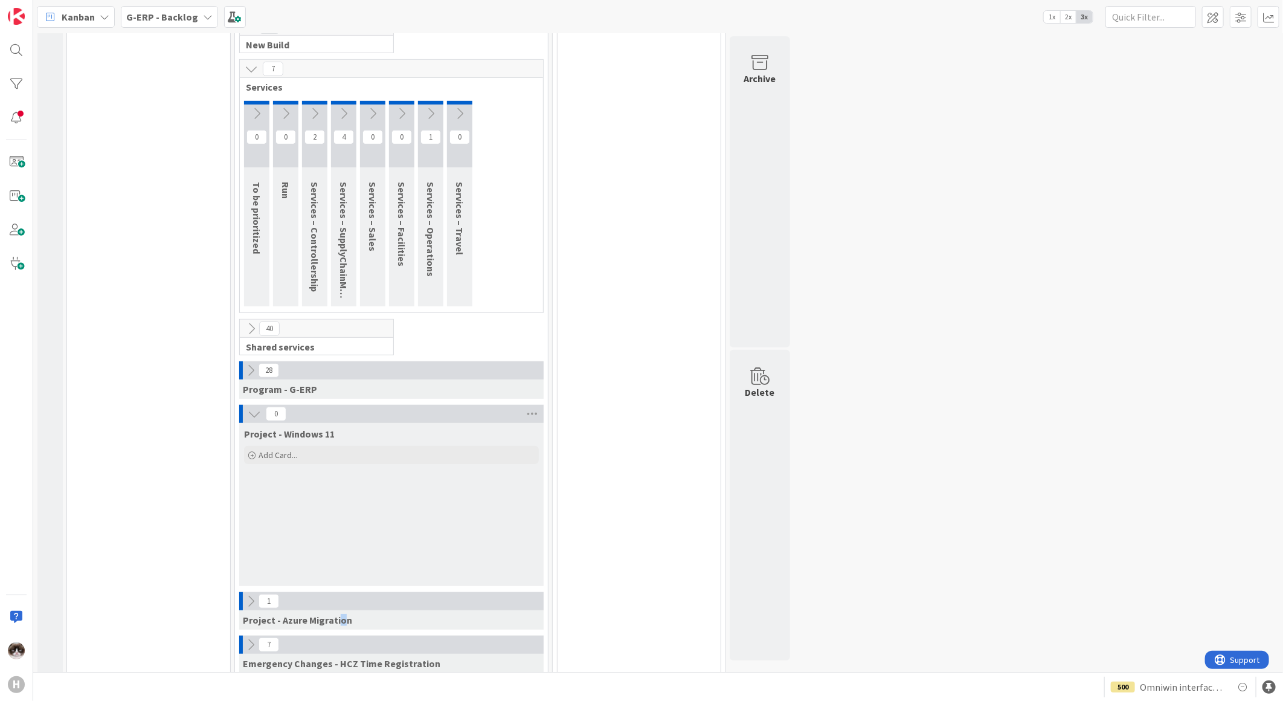
drag, startPoint x: 341, startPoint y: 610, endPoint x: 268, endPoint y: 600, distance: 74.4
click at [268, 614] on span "Project - Azure Migration" at bounding box center [297, 620] width 109 height 12
drag, startPoint x: 268, startPoint y: 600, endPoint x: 248, endPoint y: 585, distance: 24.5
click at [248, 595] on icon at bounding box center [250, 601] width 13 height 13
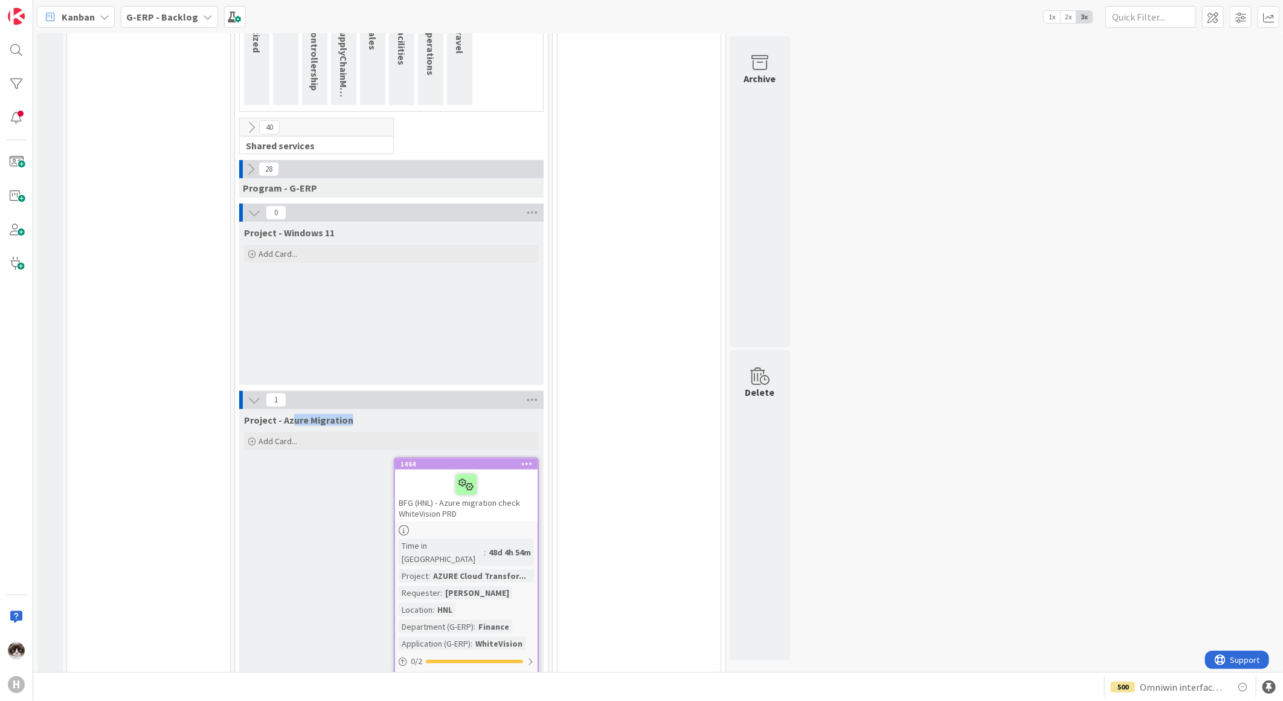
drag, startPoint x: 346, startPoint y: 406, endPoint x: 291, endPoint y: 405, distance: 55.6
click at [291, 414] on span "Project - Azure Migration" at bounding box center [298, 420] width 109 height 12
drag, startPoint x: 291, startPoint y: 405, endPoint x: 239, endPoint y: 215, distance: 197.9
click at [239, 222] on div "Project - Windows 11" at bounding box center [391, 230] width 305 height 17
click at [135, 444] on div "8 BFG New Build 0 BFG Service 6 BFG Shared Service" at bounding box center [148, 214] width 158 height 1060
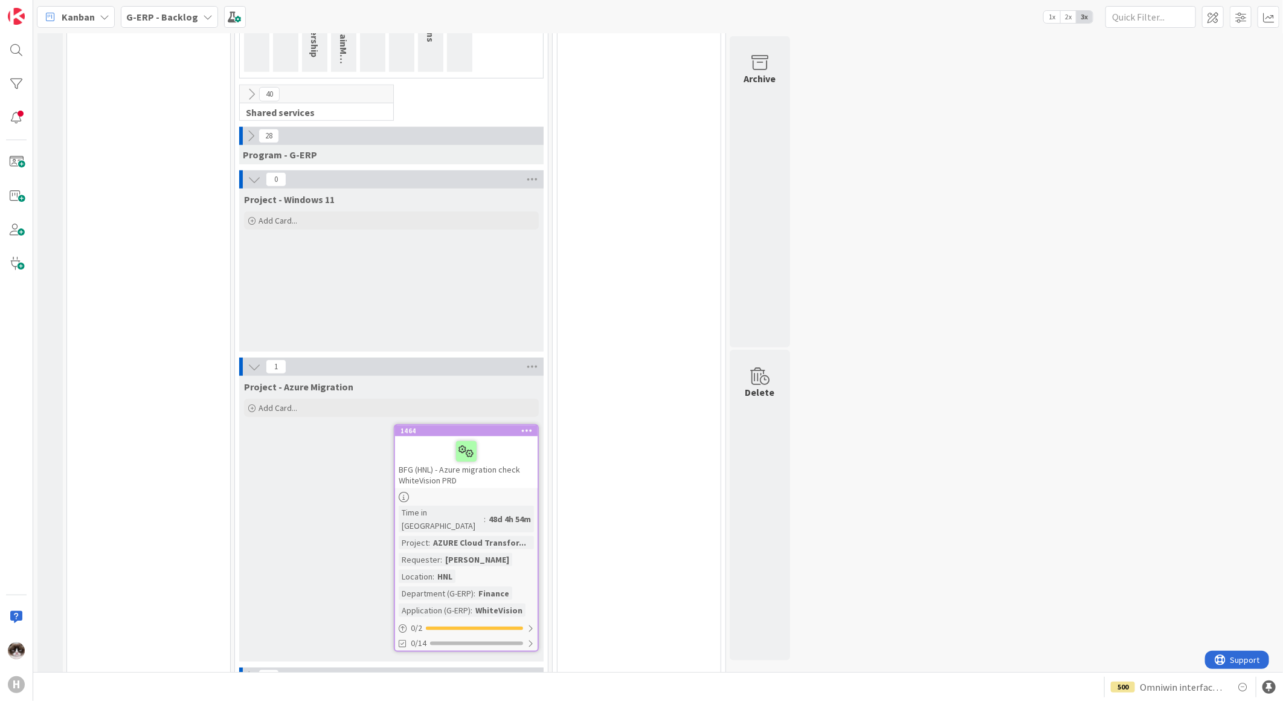
scroll to position [567, 0]
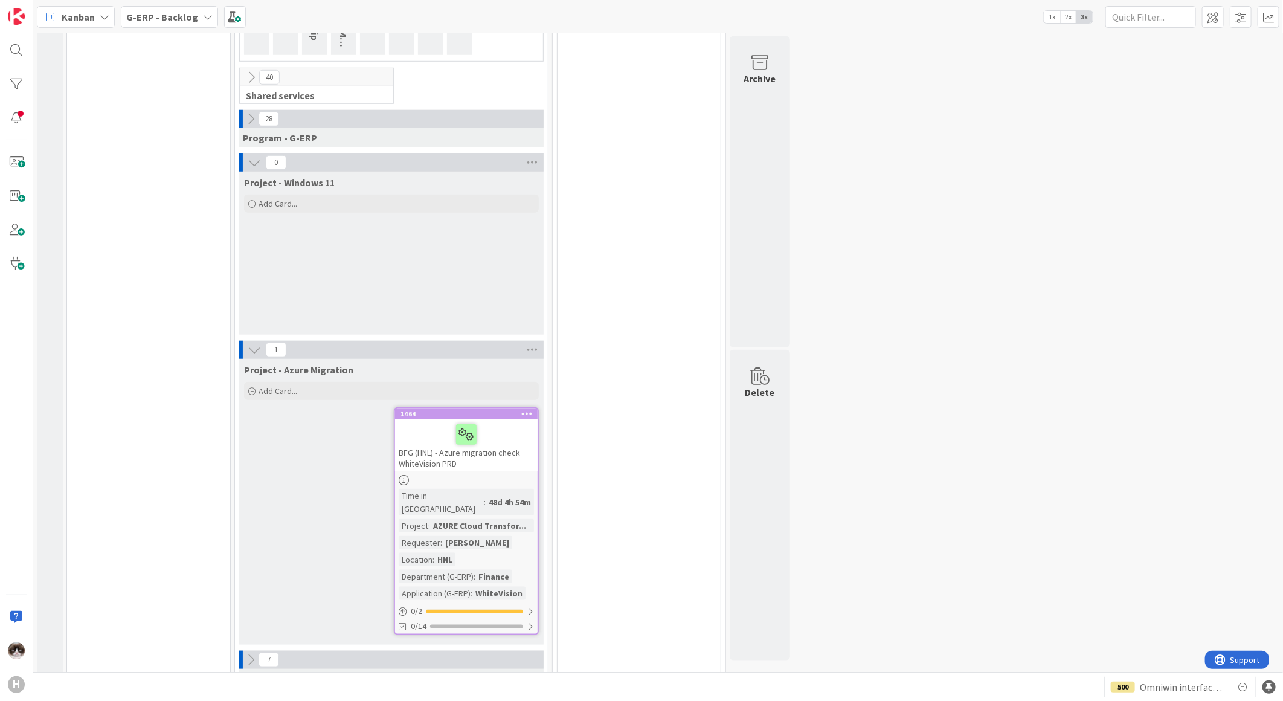
drag, startPoint x: 433, startPoint y: 653, endPoint x: 237, endPoint y: 649, distance: 195.8
click at [237, 651] on div "7 Emergency Changes - HCZ Time Registration" at bounding box center [391, 673] width 308 height 44
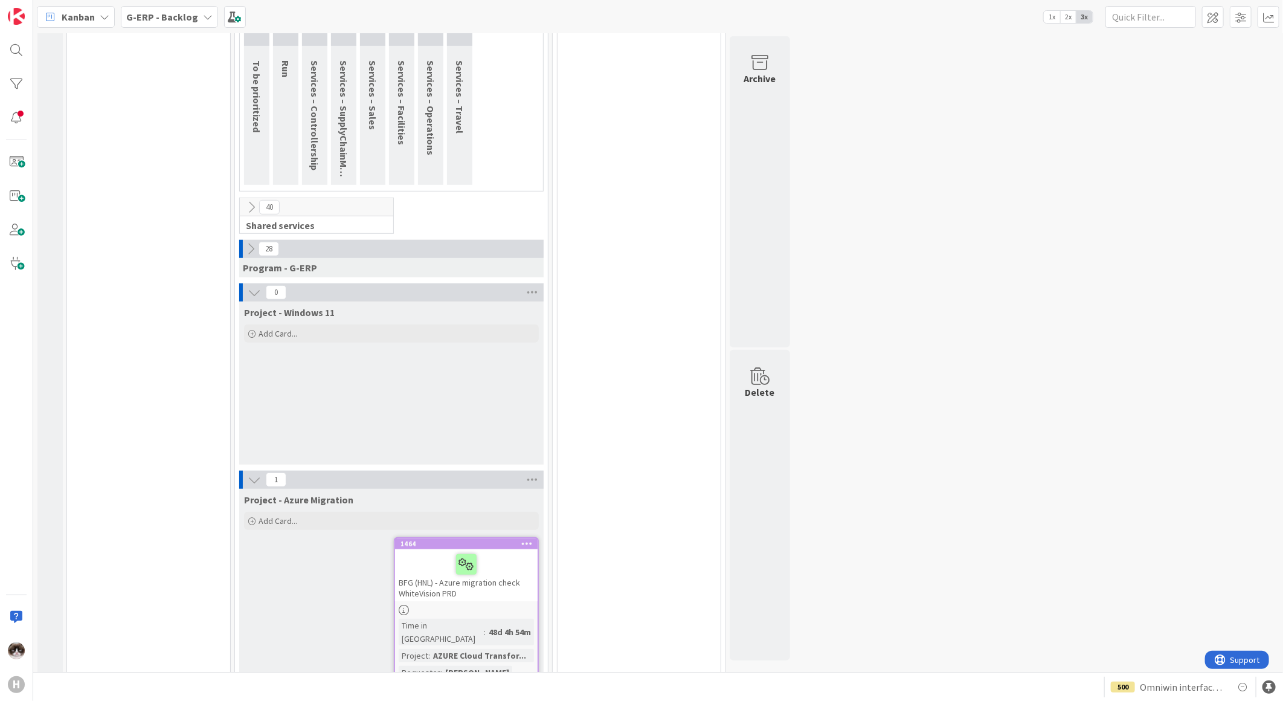
scroll to position [298, 0]
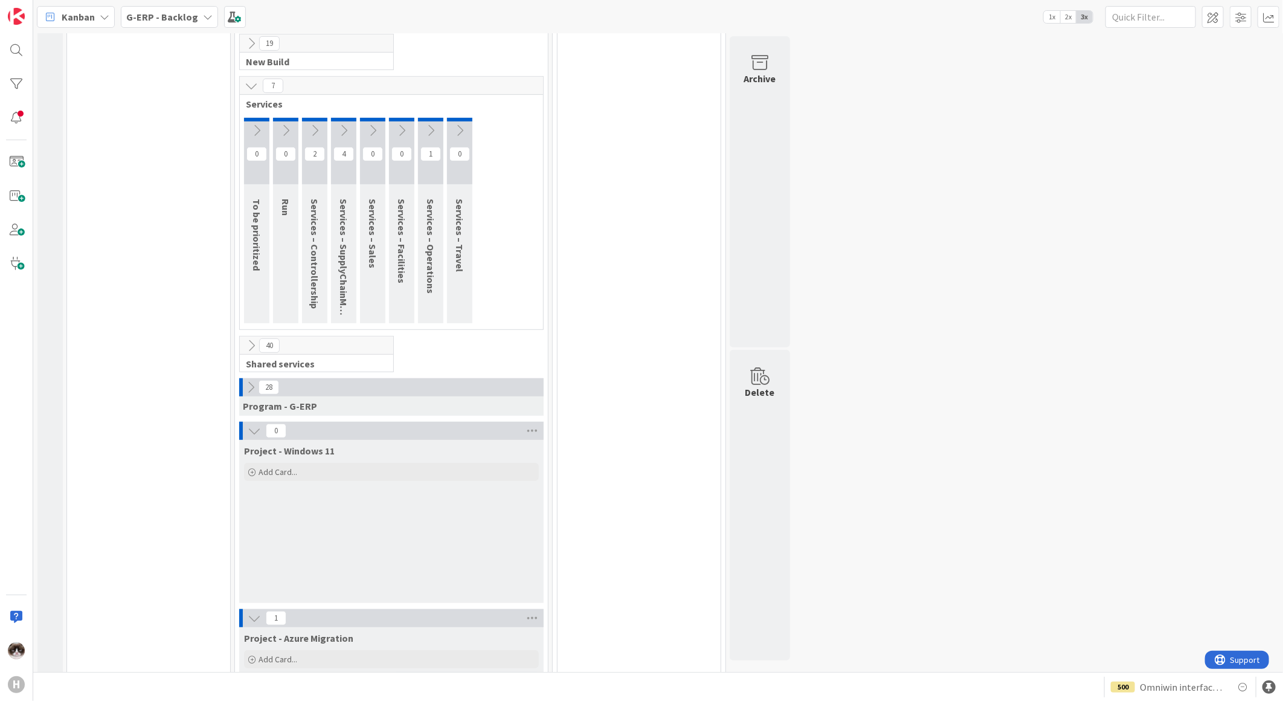
click at [246, 381] on icon at bounding box center [250, 387] width 13 height 13
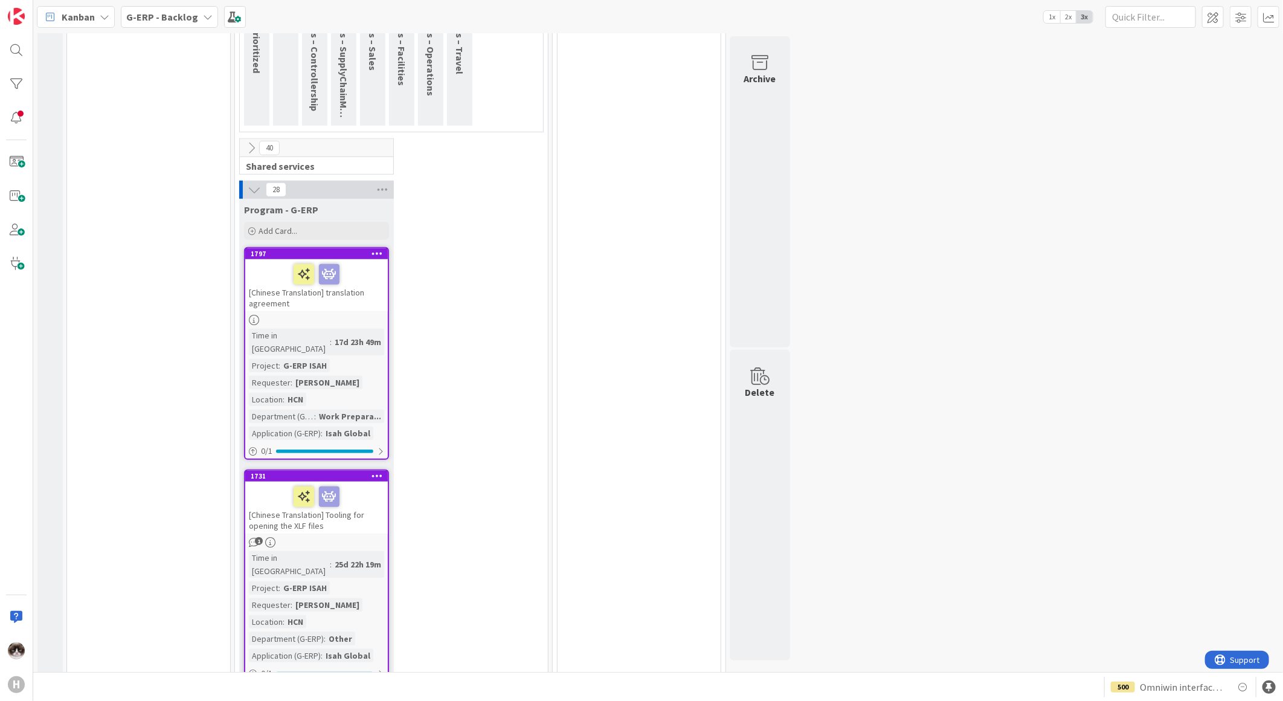
scroll to position [366, 0]
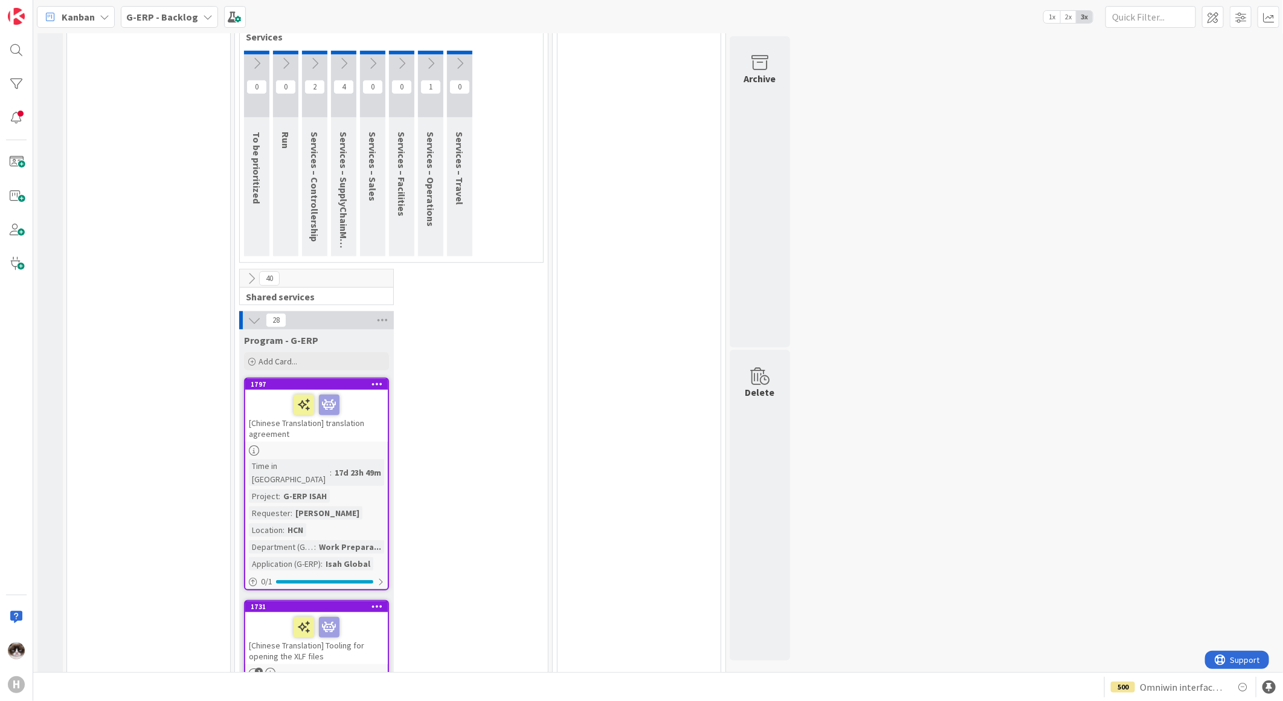
click at [248, 314] on icon at bounding box center [254, 320] width 13 height 13
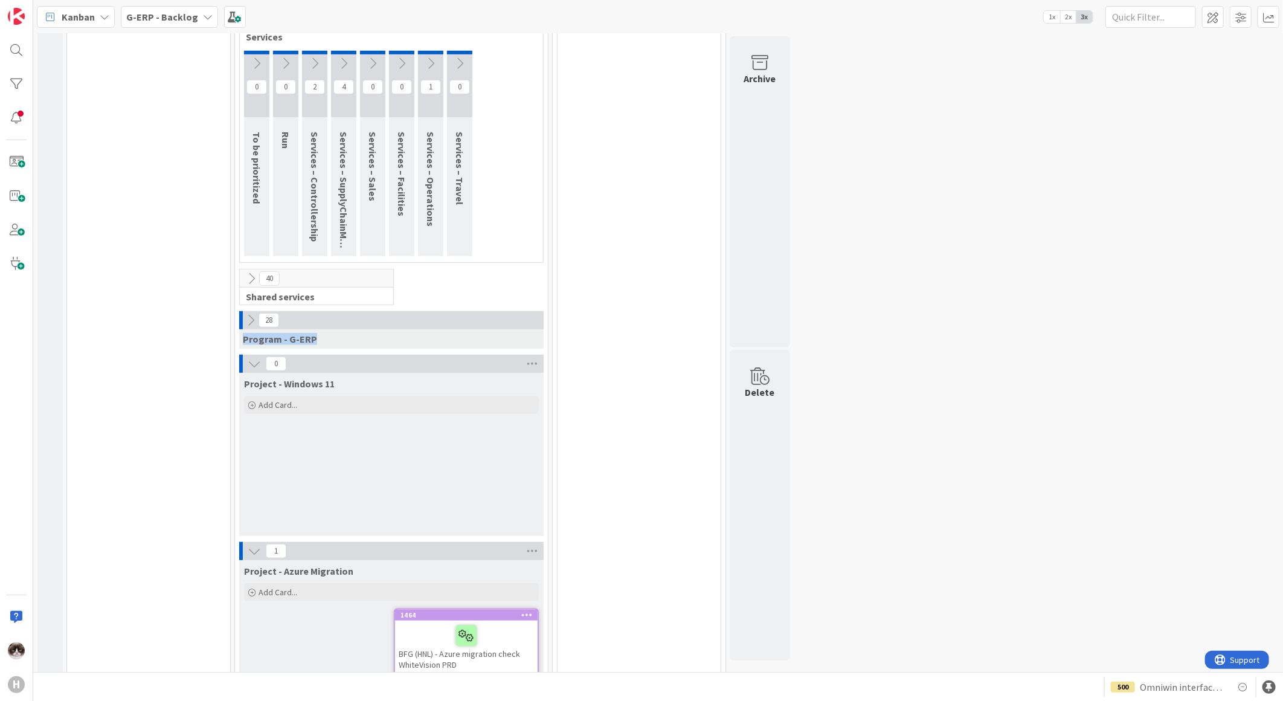
drag, startPoint x: 319, startPoint y: 327, endPoint x: 242, endPoint y: 321, distance: 77.0
click at [242, 329] on div "Program - G-ERP" at bounding box center [391, 338] width 305 height 19
drag, startPoint x: 242, startPoint y: 321, endPoint x: 187, endPoint y: 393, distance: 91.0
click at [177, 398] on div "8 BFG New Build 0 BFG Service 6 BFG Shared Service" at bounding box center [148, 365] width 158 height 1060
click at [247, 314] on icon at bounding box center [250, 320] width 13 height 13
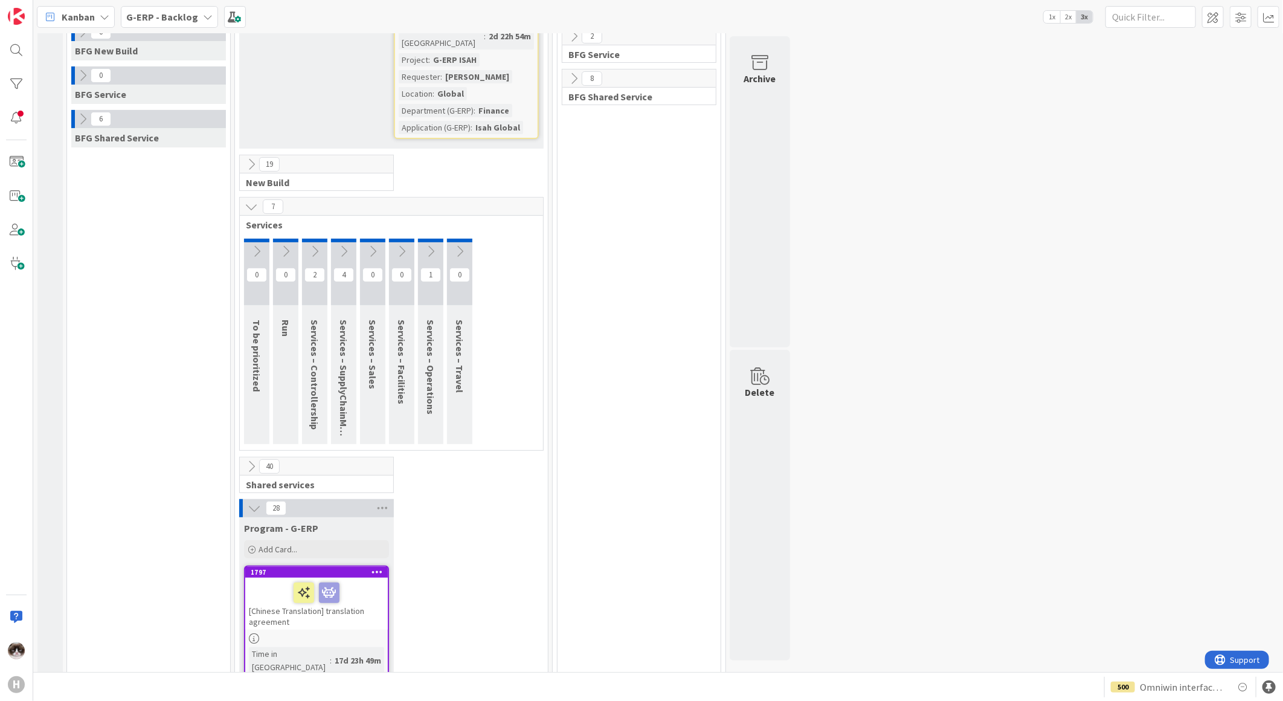
scroll to position [201, 0]
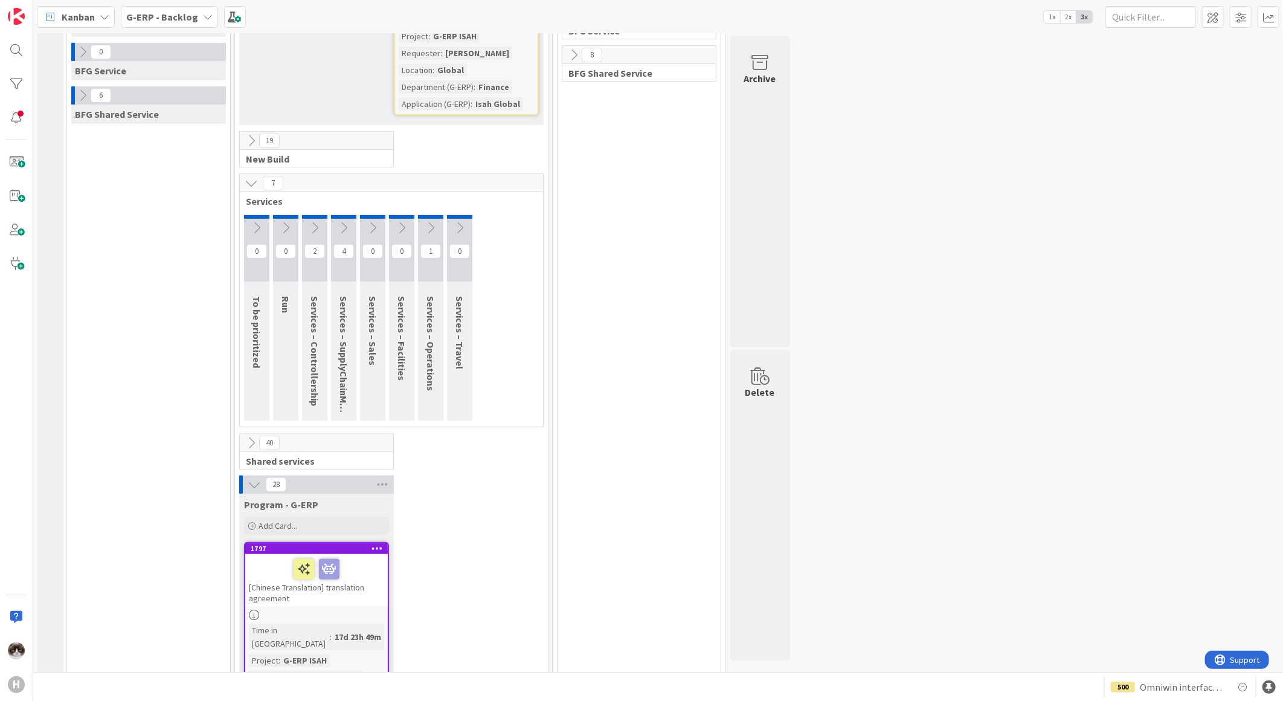
click at [247, 477] on button at bounding box center [255, 485] width 16 height 16
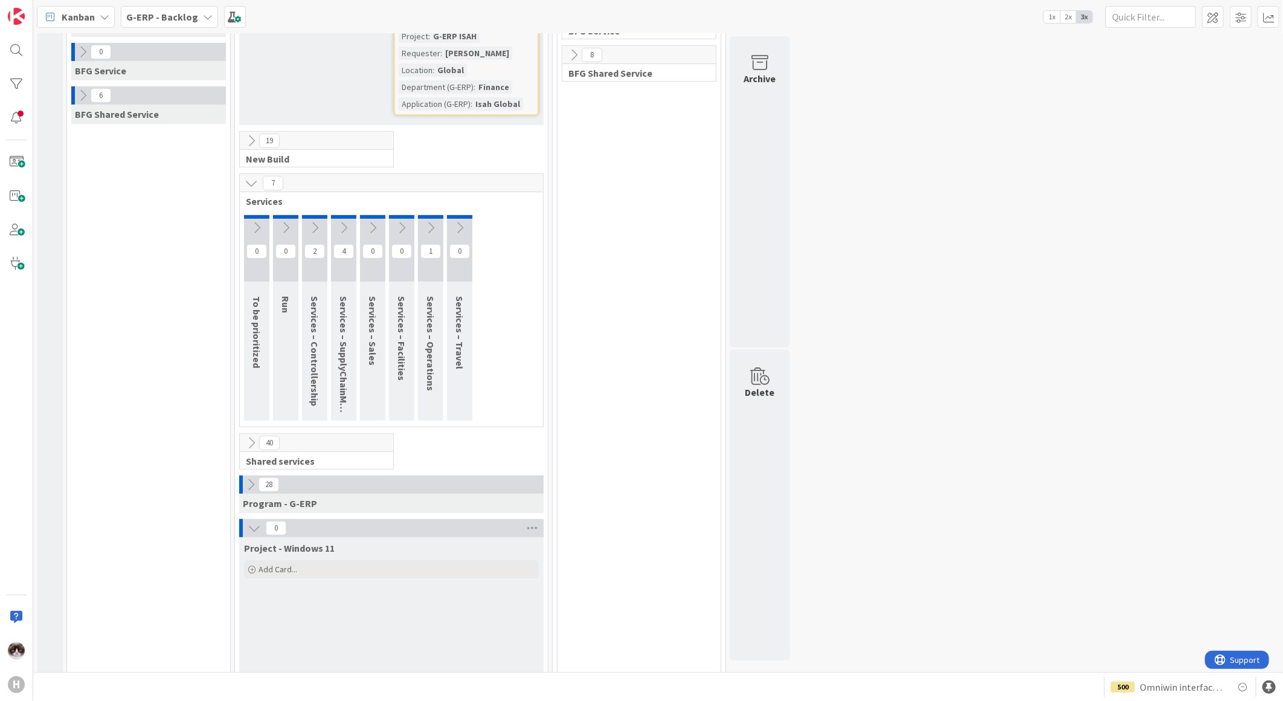
scroll to position [268, 0]
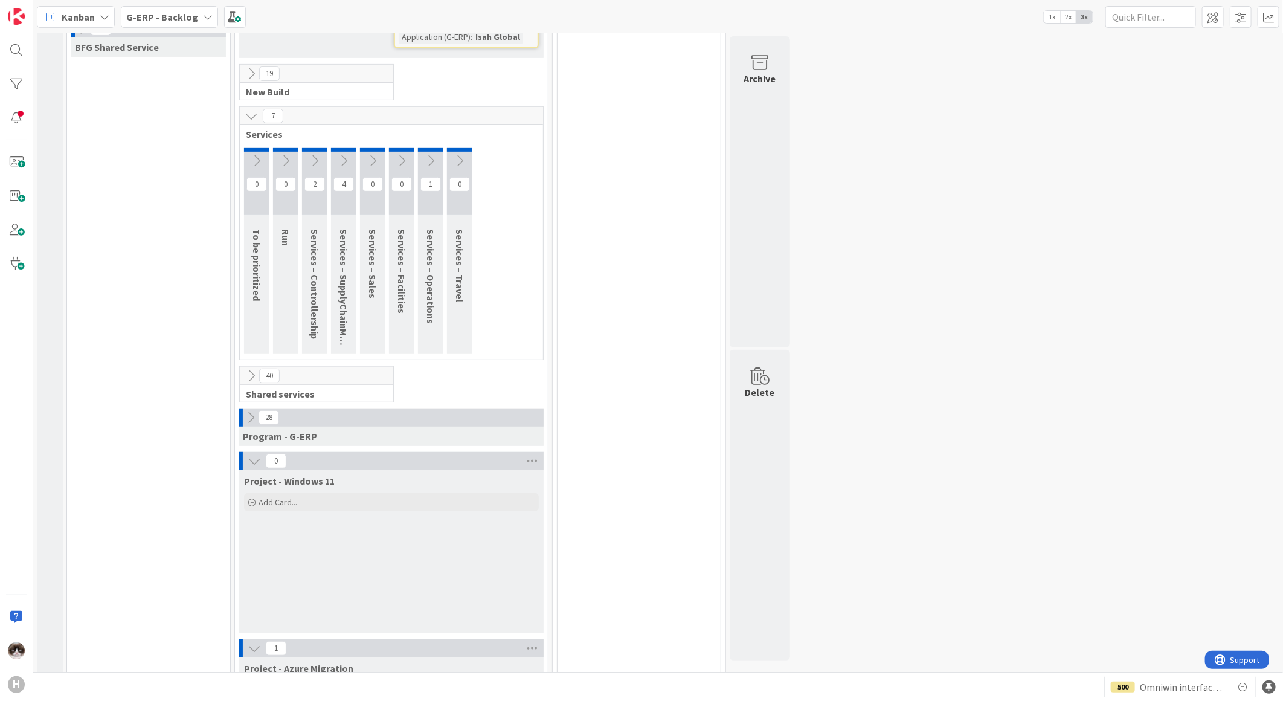
click at [245, 452] on div "0" at bounding box center [391, 461] width 305 height 18
click at [249, 454] on icon at bounding box center [254, 460] width 13 height 13
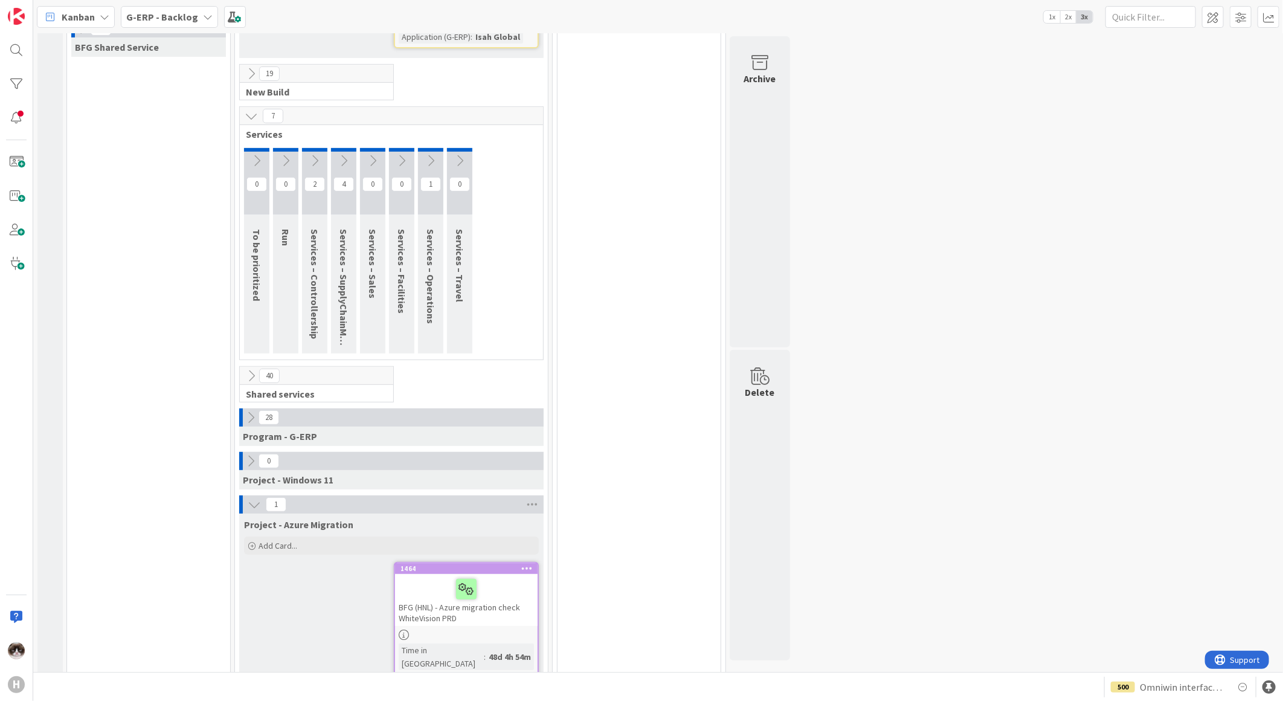
click at [248, 498] on icon at bounding box center [254, 504] width 13 height 13
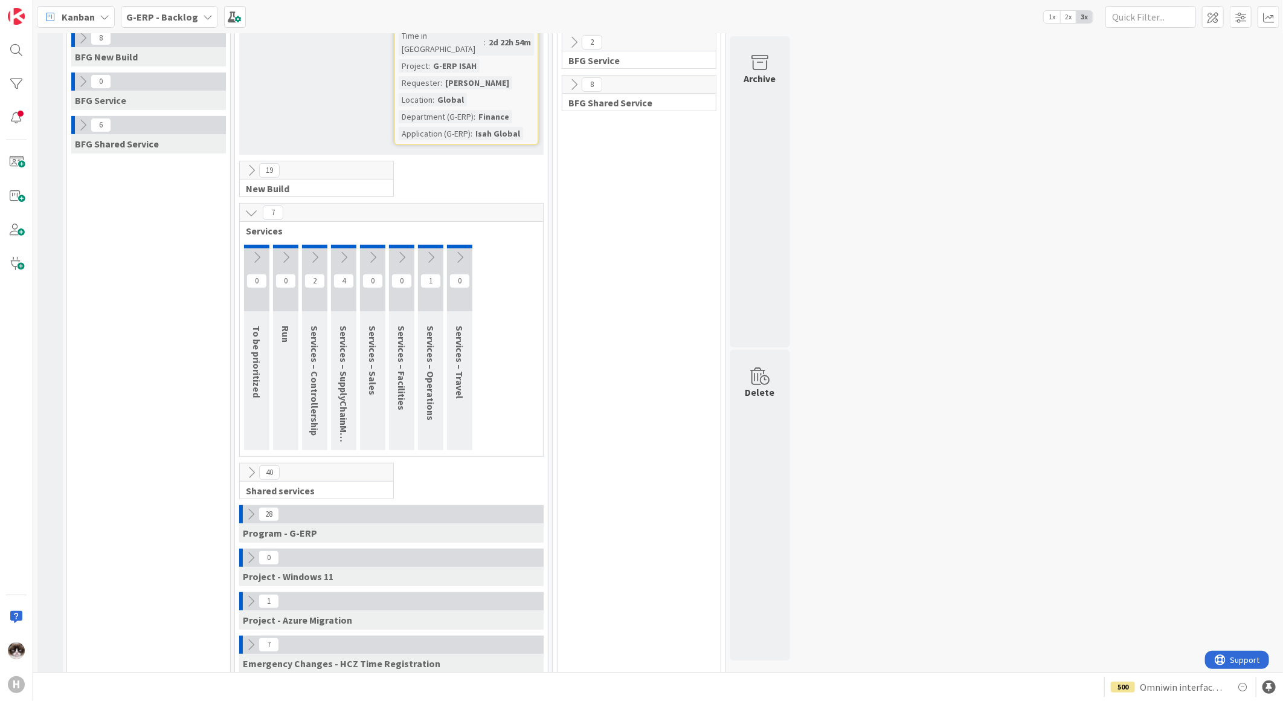
scroll to position [37, 0]
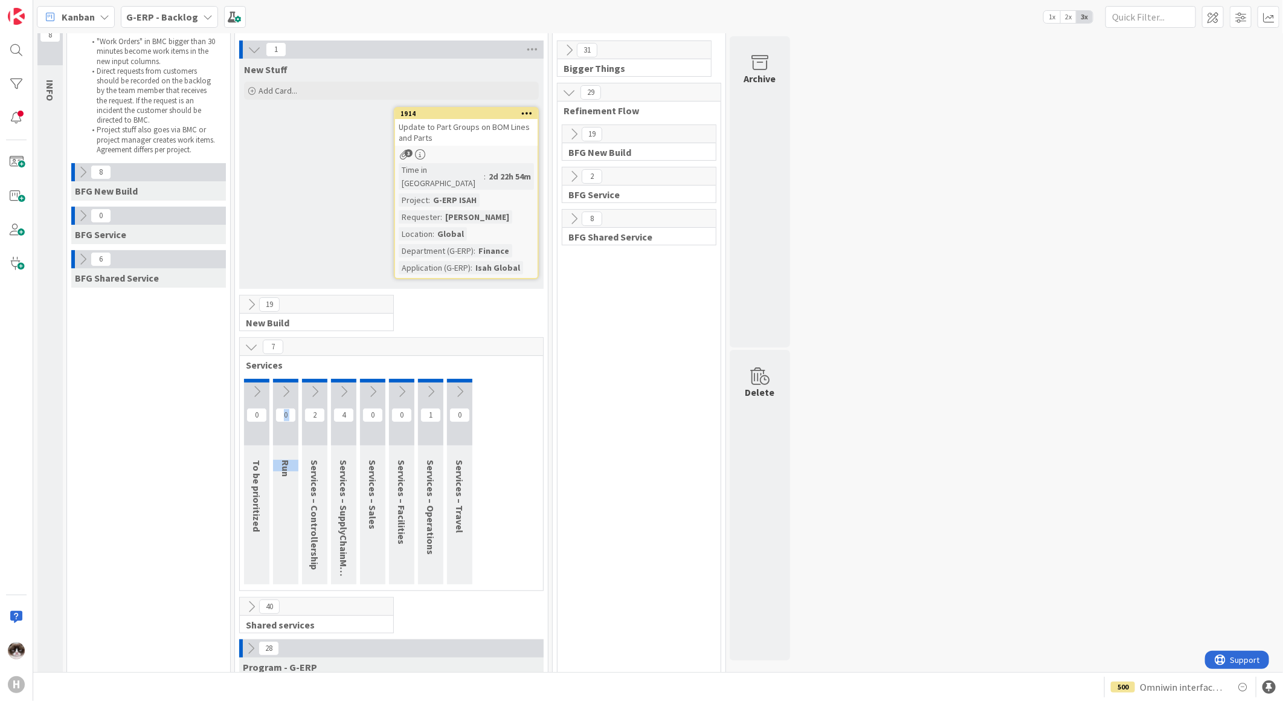
drag, startPoint x: 287, startPoint y: 477, endPoint x: 286, endPoint y: 457, distance: 19.9
click at [286, 457] on div "0 Run" at bounding box center [285, 481] width 25 height 205
click at [286, 460] on span "Run" at bounding box center [286, 468] width 12 height 17
drag, startPoint x: 287, startPoint y: 462, endPoint x: 288, endPoint y: 454, distance: 7.9
click at [288, 460] on span "Run" at bounding box center [286, 468] width 12 height 17
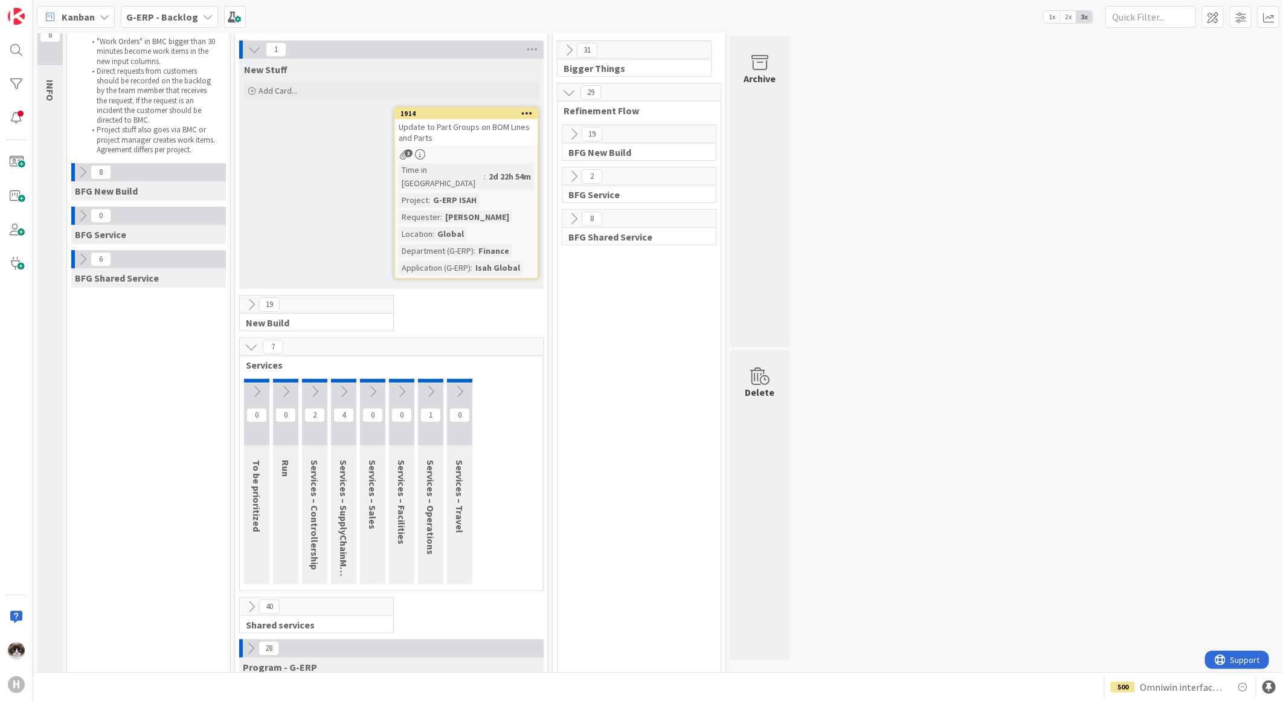
click at [196, 450] on div "8 BFG New Build 0 BFG Service 6 BFG Shared Service" at bounding box center [148, 488] width 158 height 650
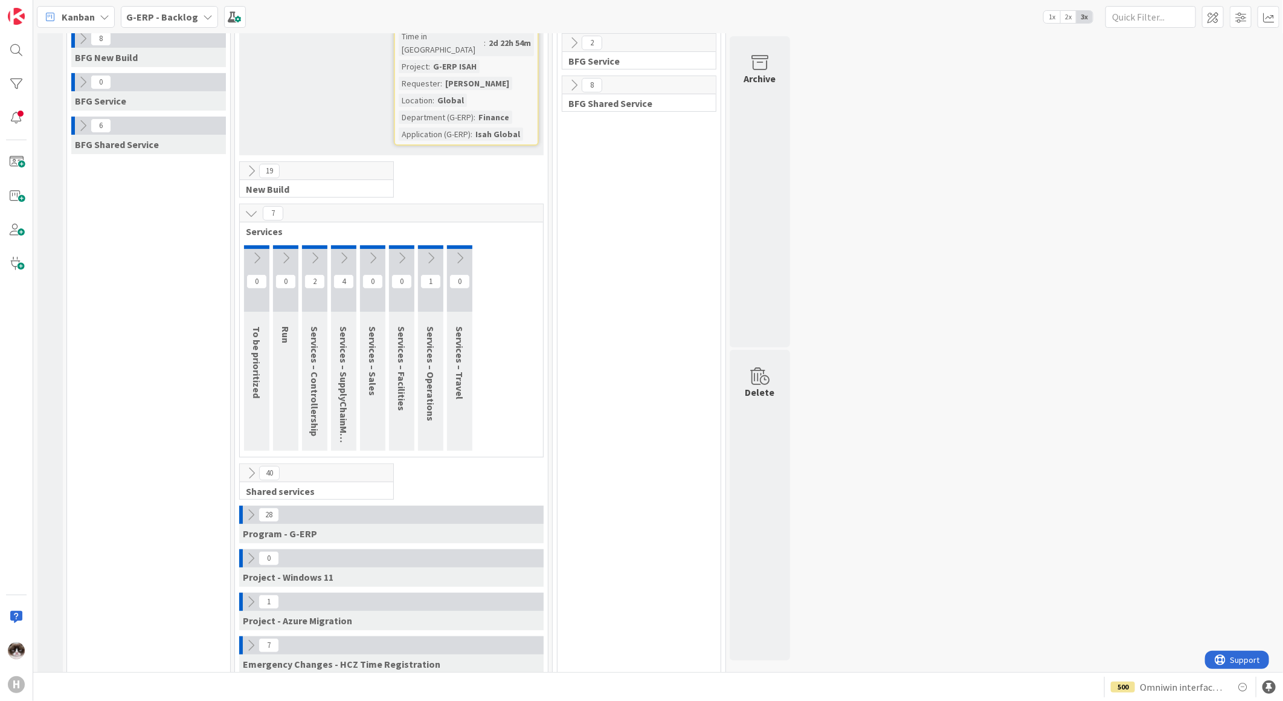
click at [249, 207] on icon at bounding box center [251, 213] width 13 height 13
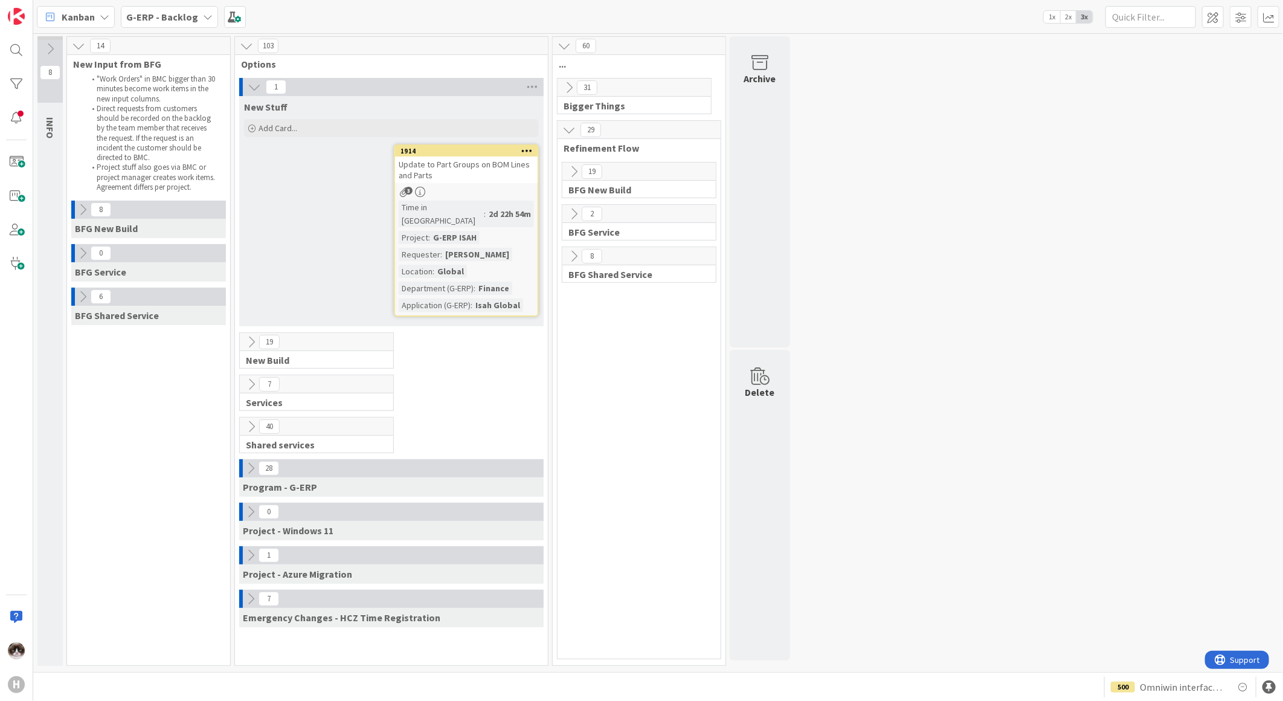
scroll to position [0, 0]
click at [250, 420] on icon at bounding box center [251, 426] width 13 height 13
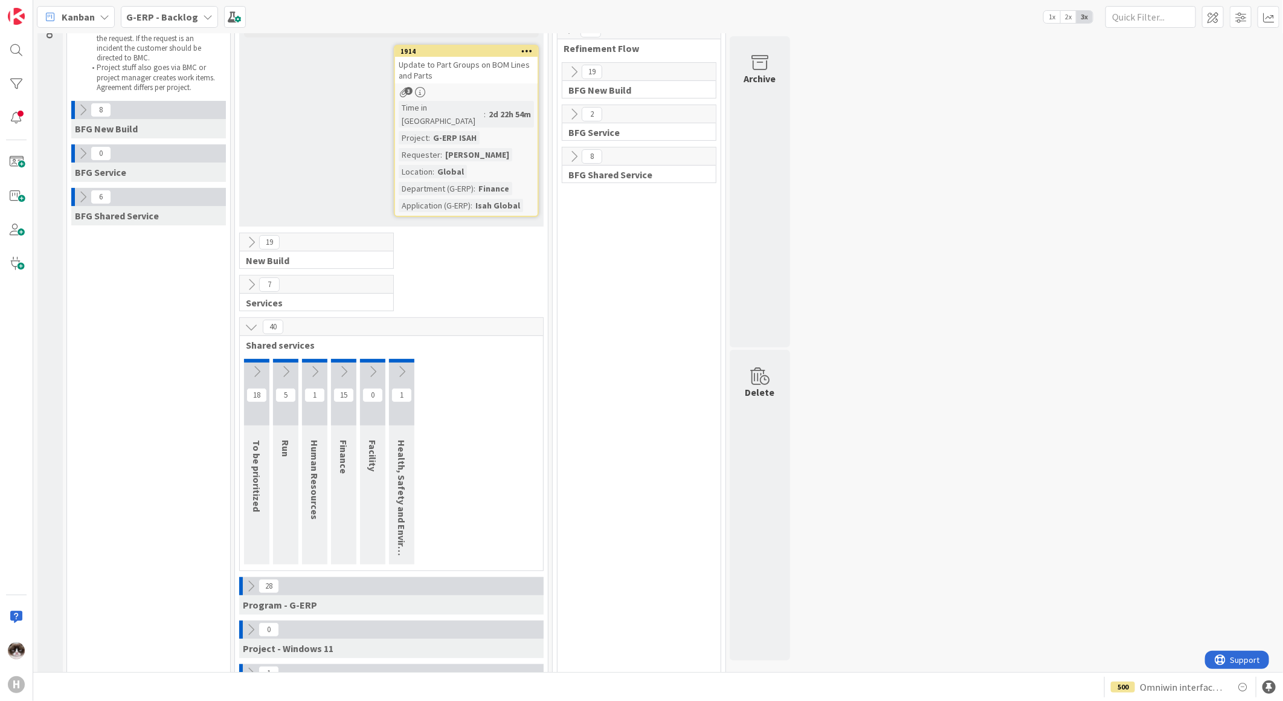
scroll to position [171, 0]
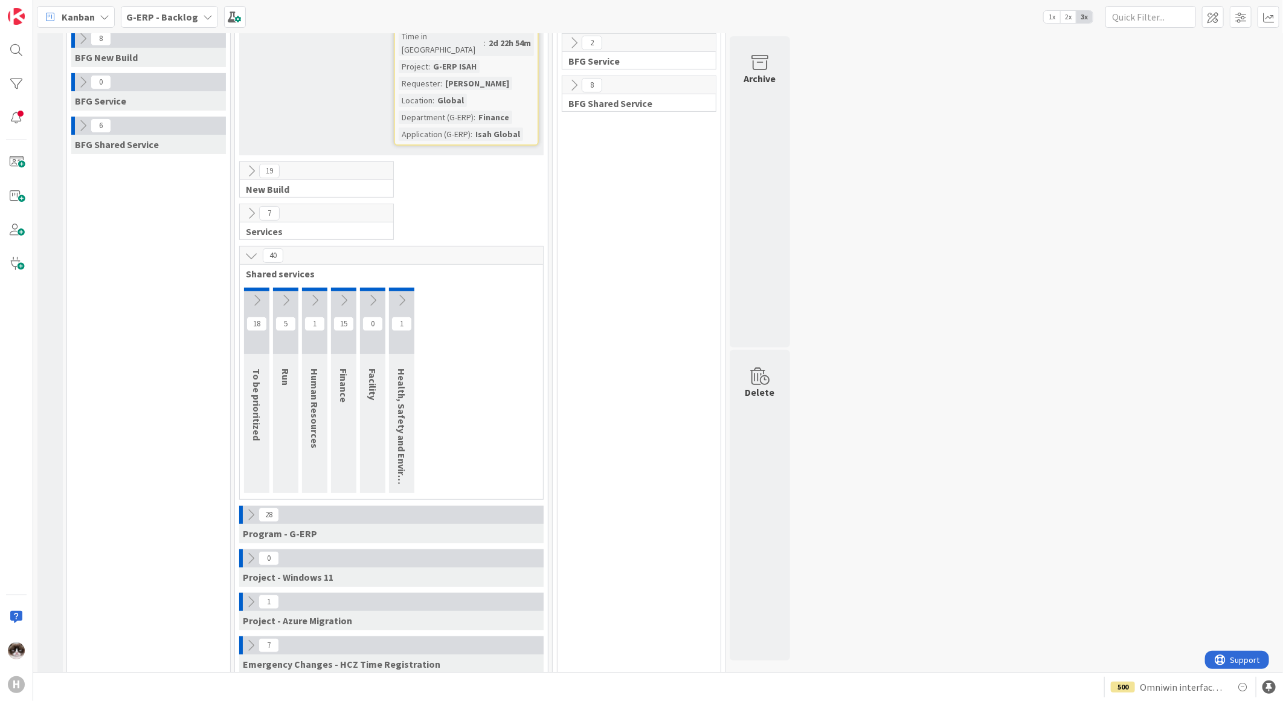
click at [452, 387] on div "18 To be prioritized 5 Run 1 Human Resources 15 Finance 0 Facility 1 Health, Sa…" at bounding box center [391, 393] width 298 height 211
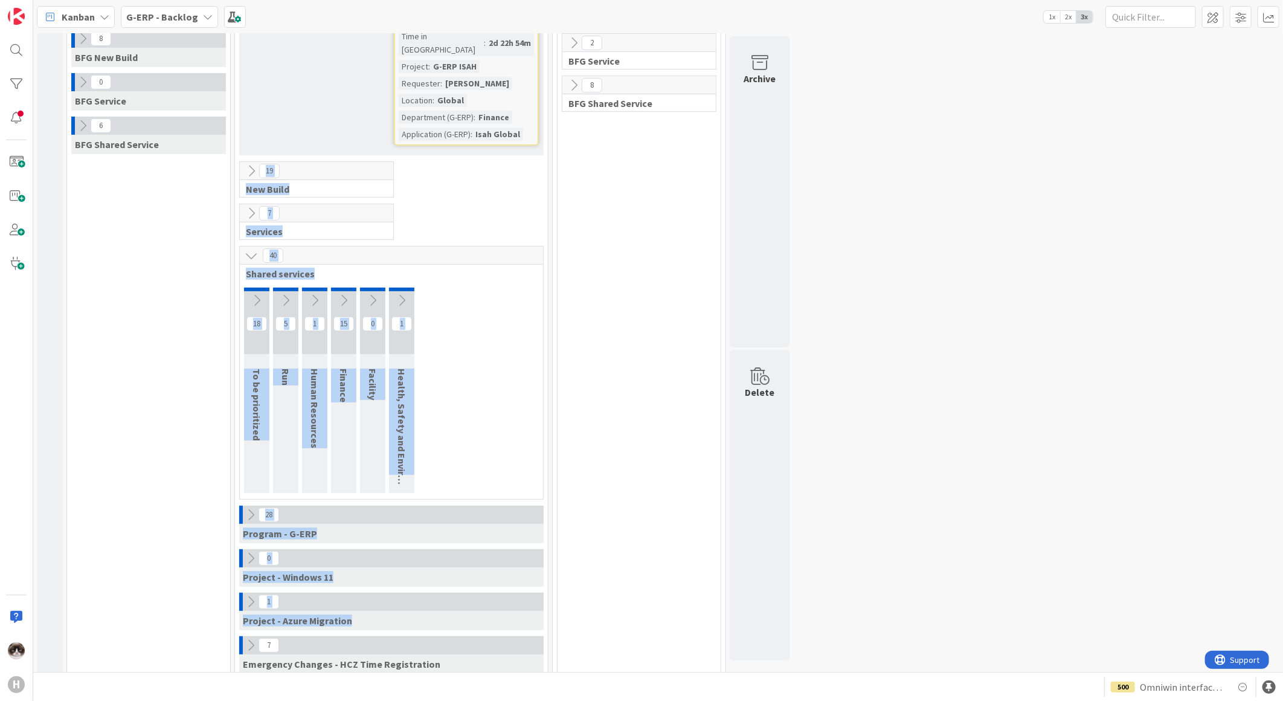
drag, startPoint x: 361, startPoint y: 602, endPoint x: 230, endPoint y: 608, distance: 131.3
click at [230, 608] on div "8 INFO This column contains information cards that should not be moved across t…" at bounding box center [414, 275] width 756 height 821
drag, startPoint x: 230, startPoint y: 608, endPoint x: 157, endPoint y: 618, distance: 73.1
click at [157, 618] on div "8 BFG New Build 0 BFG Service 6 BFG Shared Service" at bounding box center [148, 355] width 158 height 650
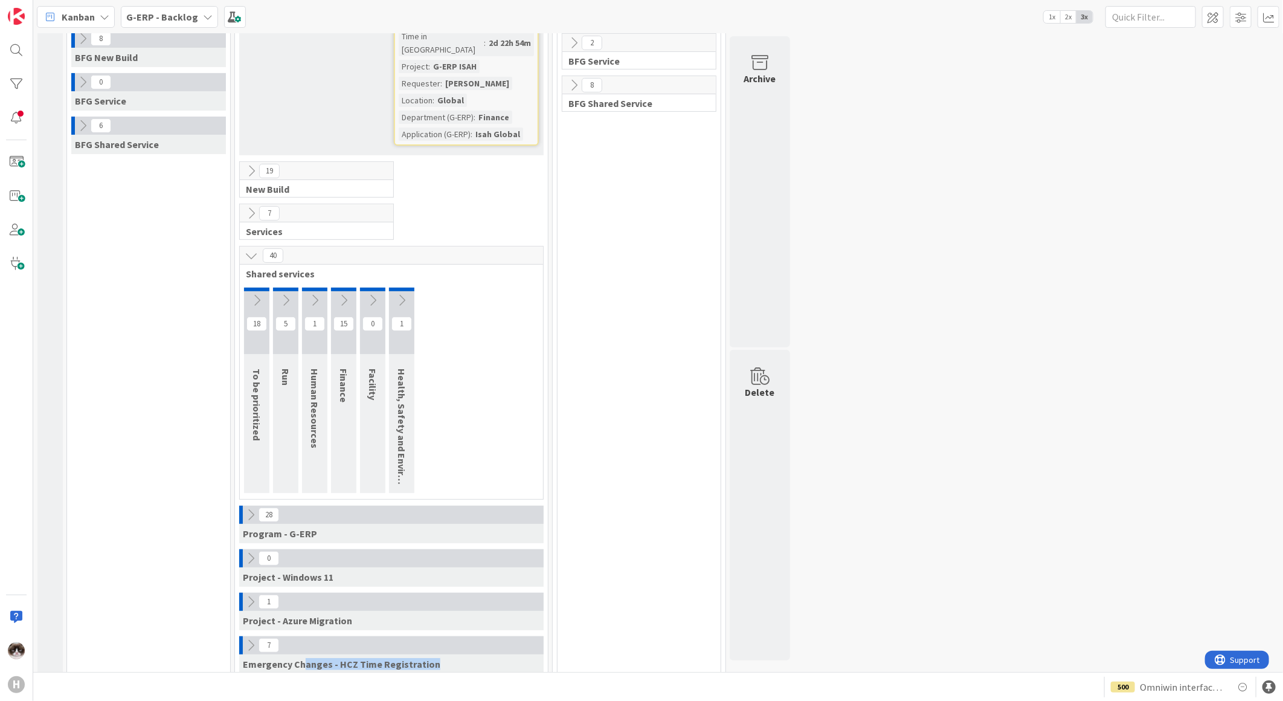
scroll to position [172, 0]
drag, startPoint x: 437, startPoint y: 653, endPoint x: 243, endPoint y: 659, distance: 194.6
click at [243, 659] on div "Emergency Changes - HCZ Time Registration" at bounding box center [391, 663] width 305 height 19
drag, startPoint x: 317, startPoint y: 521, endPoint x: 245, endPoint y: 526, distance: 72.1
click at [245, 526] on div "Program - G-ERP" at bounding box center [391, 532] width 305 height 19
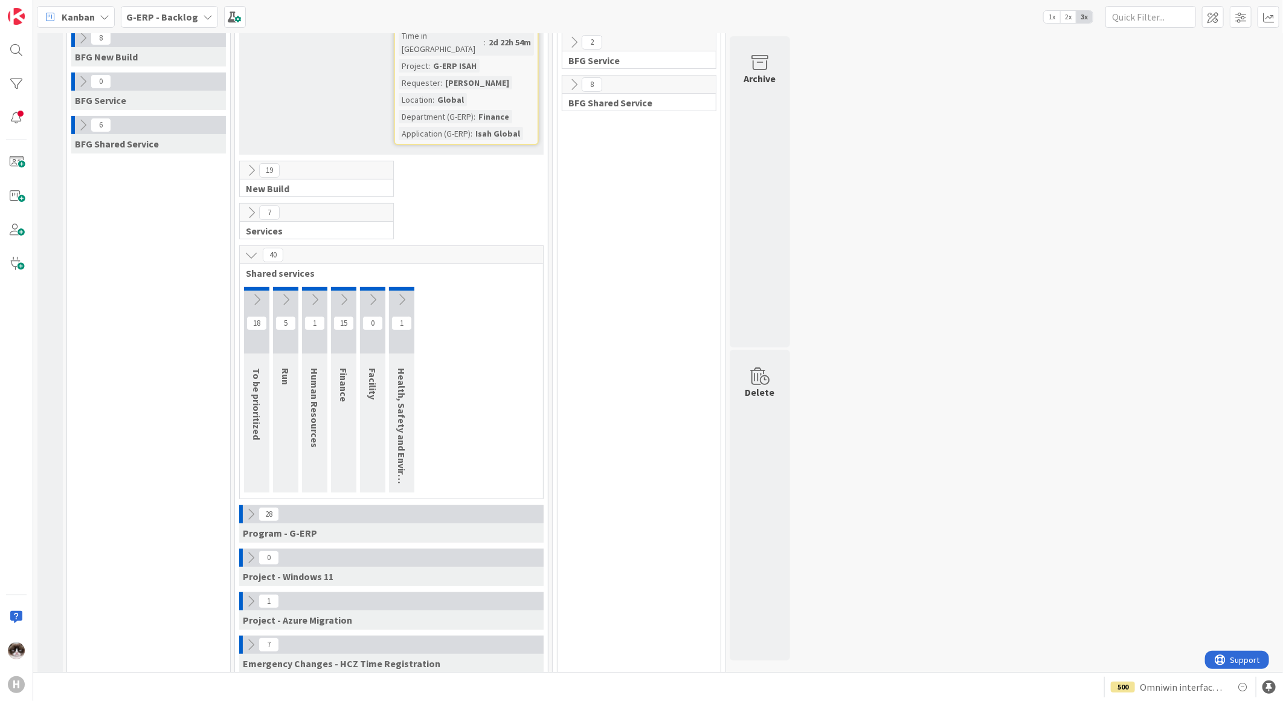
drag, startPoint x: 245, startPoint y: 526, endPoint x: 131, endPoint y: 553, distance: 116.8
click at [131, 553] on div "8 BFG New Build 0 BFG Service 6 BFG Shared Service" at bounding box center [148, 354] width 158 height 650
drag, startPoint x: 254, startPoint y: 357, endPoint x: 254, endPoint y: 435, distance: 77.9
click at [254, 435] on div "18 To be prioritized" at bounding box center [256, 390] width 25 height 205
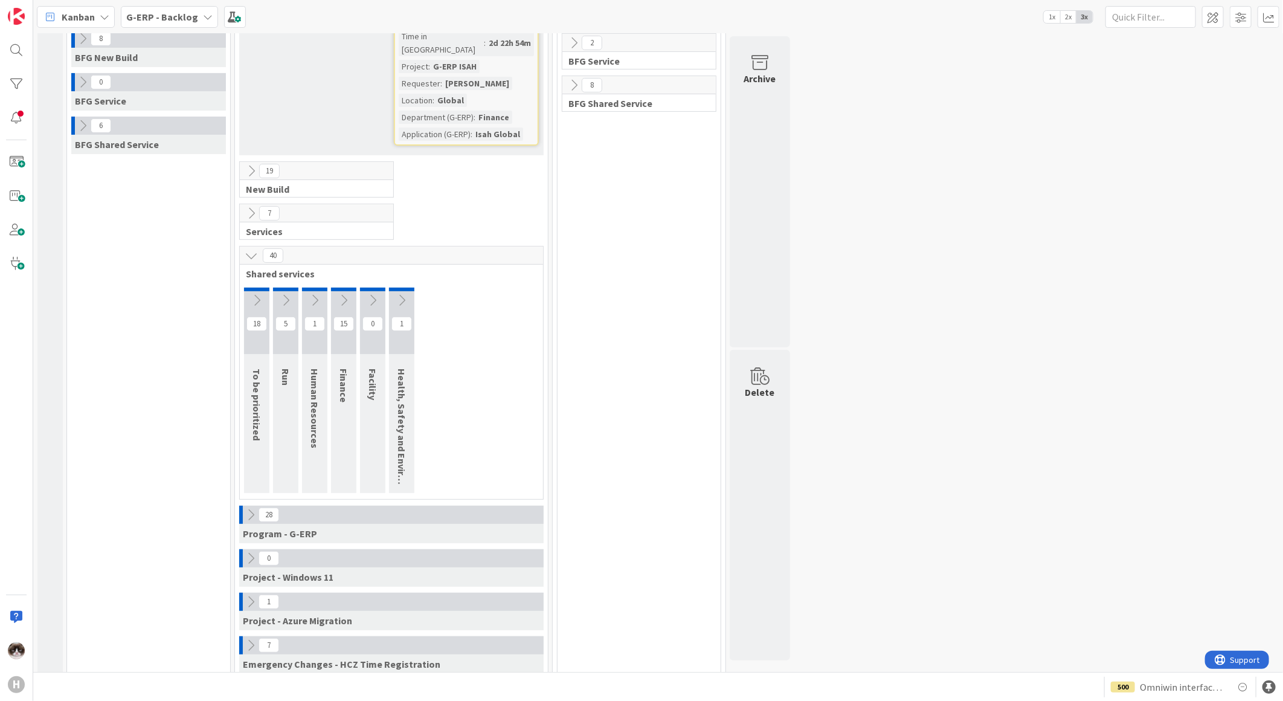
drag, startPoint x: 254, startPoint y: 435, endPoint x: 257, endPoint y: 427, distance: 9.0
click at [257, 427] on div "To be prioritized" at bounding box center [258, 405] width 29 height 84
drag, startPoint x: 242, startPoint y: 648, endPoint x: 433, endPoint y: 662, distance: 191.4
click at [433, 662] on div "7 Emergency Changes - HCZ Time Registration" at bounding box center [391, 658] width 308 height 44
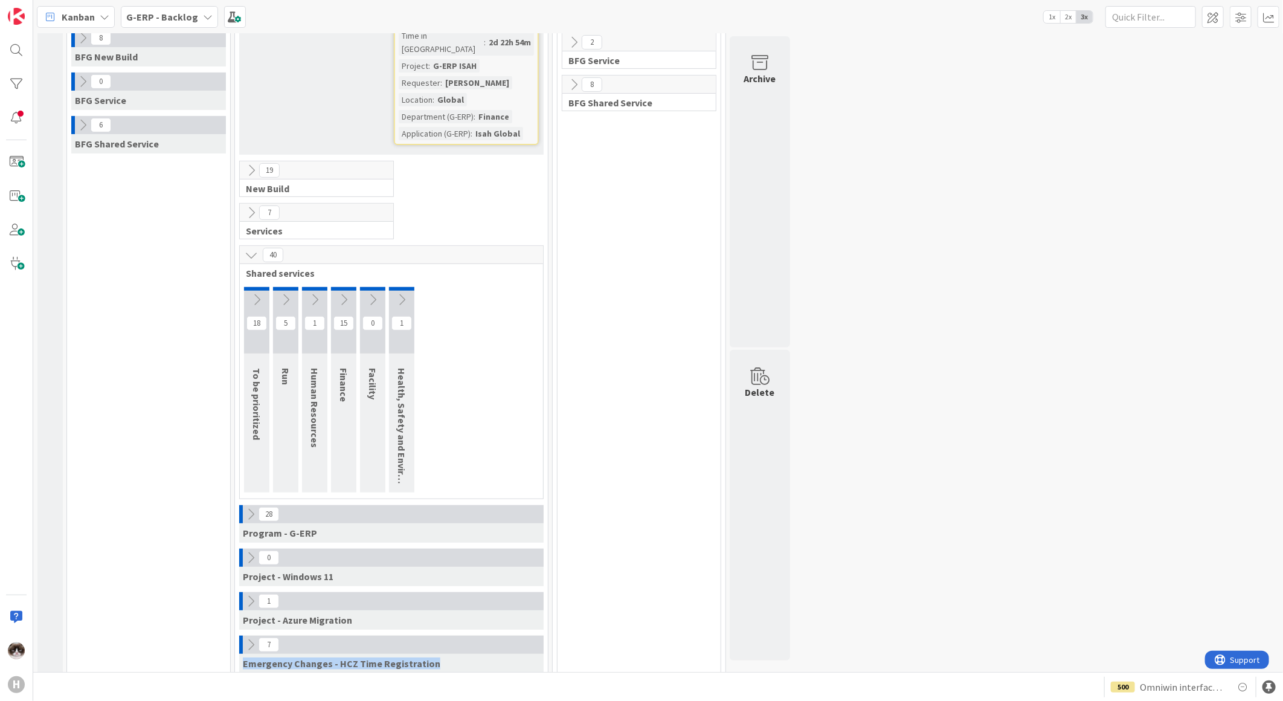
click at [431, 657] on div "Emergency Changes - HCZ Time Registration" at bounding box center [391, 663] width 305 height 19
drag, startPoint x: 431, startPoint y: 654, endPoint x: 237, endPoint y: 640, distance: 194.4
click at [237, 640] on div "7 Emergency Changes - HCZ Time Registration" at bounding box center [391, 658] width 308 height 44
drag, startPoint x: 351, startPoint y: 606, endPoint x: 255, endPoint y: 556, distance: 108.1
click at [255, 556] on div "1 New Stuff Add Card... 1914 Update to Part Groups on BOM Lines and Parts 3 Tim…" at bounding box center [391, 292] width 308 height 773
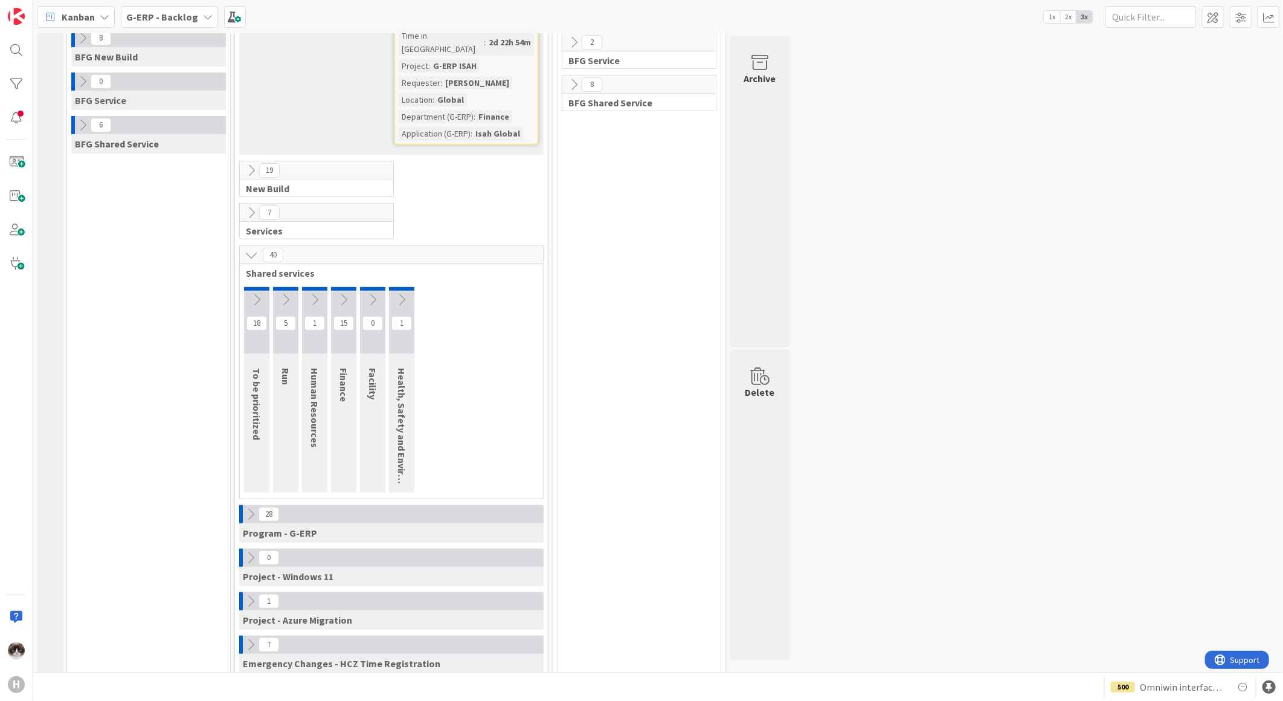
drag, startPoint x: 255, startPoint y: 556, endPoint x: 468, endPoint y: 523, distance: 216.0
click at [468, 523] on div "Program - G-ERP" at bounding box center [391, 532] width 305 height 19
drag, startPoint x: 445, startPoint y: 521, endPoint x: 240, endPoint y: 502, distance: 205.7
click at [240, 505] on div "28 Program - G-ERP" at bounding box center [391, 523] width 305 height 37
click at [105, 548] on div "8 BFG New Build 0 BFG Service 6 BFG Shared Service" at bounding box center [148, 354] width 158 height 650
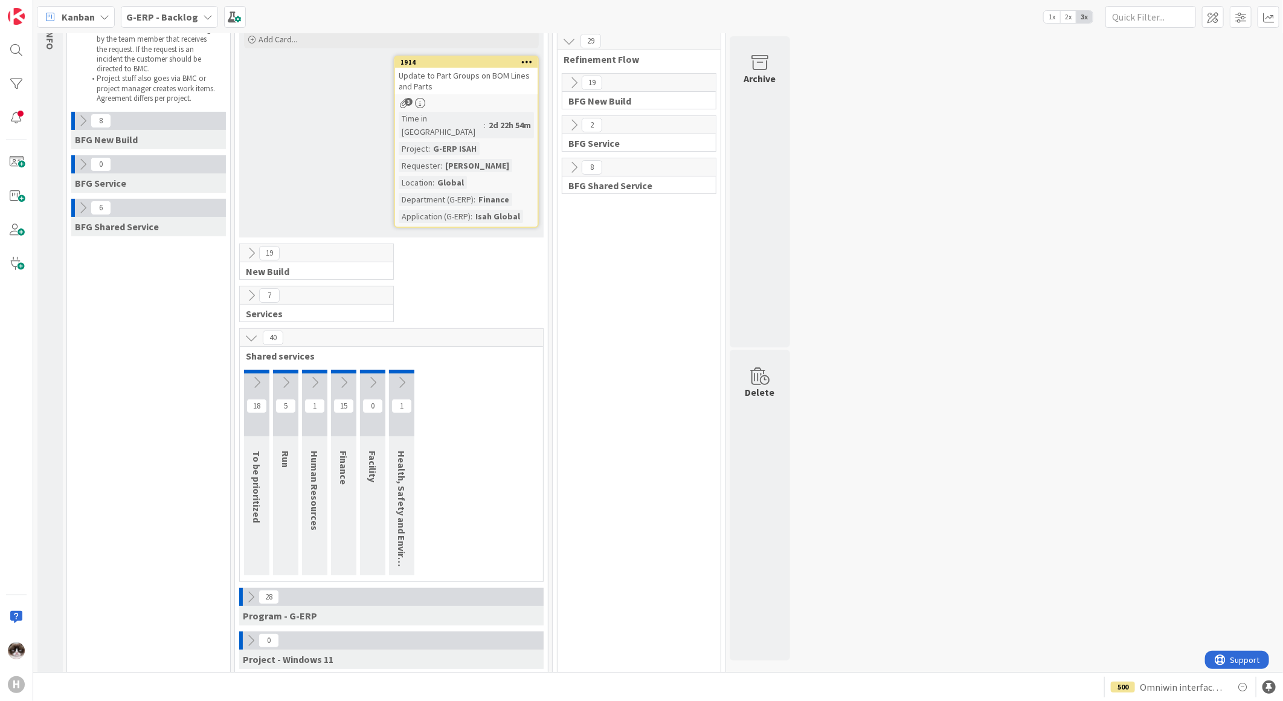
scroll to position [0, 0]
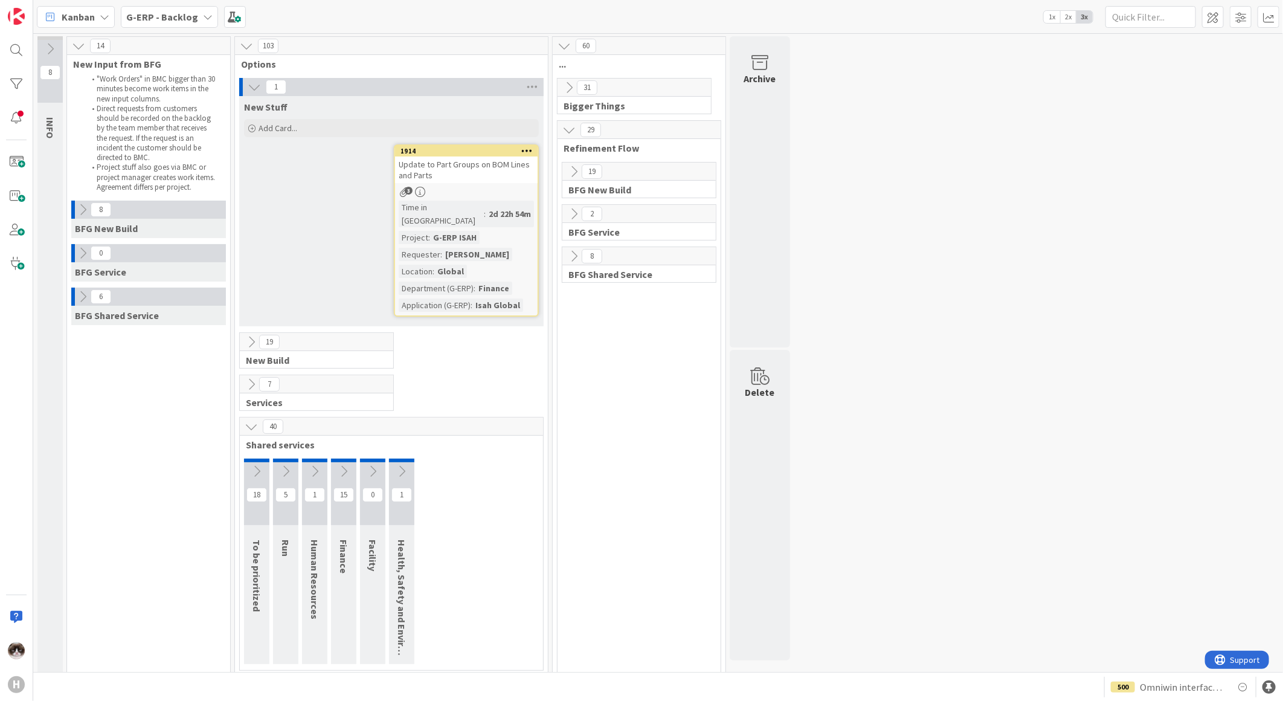
drag, startPoint x: 147, startPoint y: 454, endPoint x: 145, endPoint y: 462, distance: 8.2
click at [145, 462] on div "8 BFG New Build 0 BFG Service 6 BFG Shared Service" at bounding box center [148, 526] width 158 height 650
drag, startPoint x: 145, startPoint y: 462, endPoint x: 143, endPoint y: 476, distance: 14.0
click at [143, 476] on div "8 BFG New Build 0 BFG Service 6 BFG Shared Service" at bounding box center [148, 526] width 158 height 650
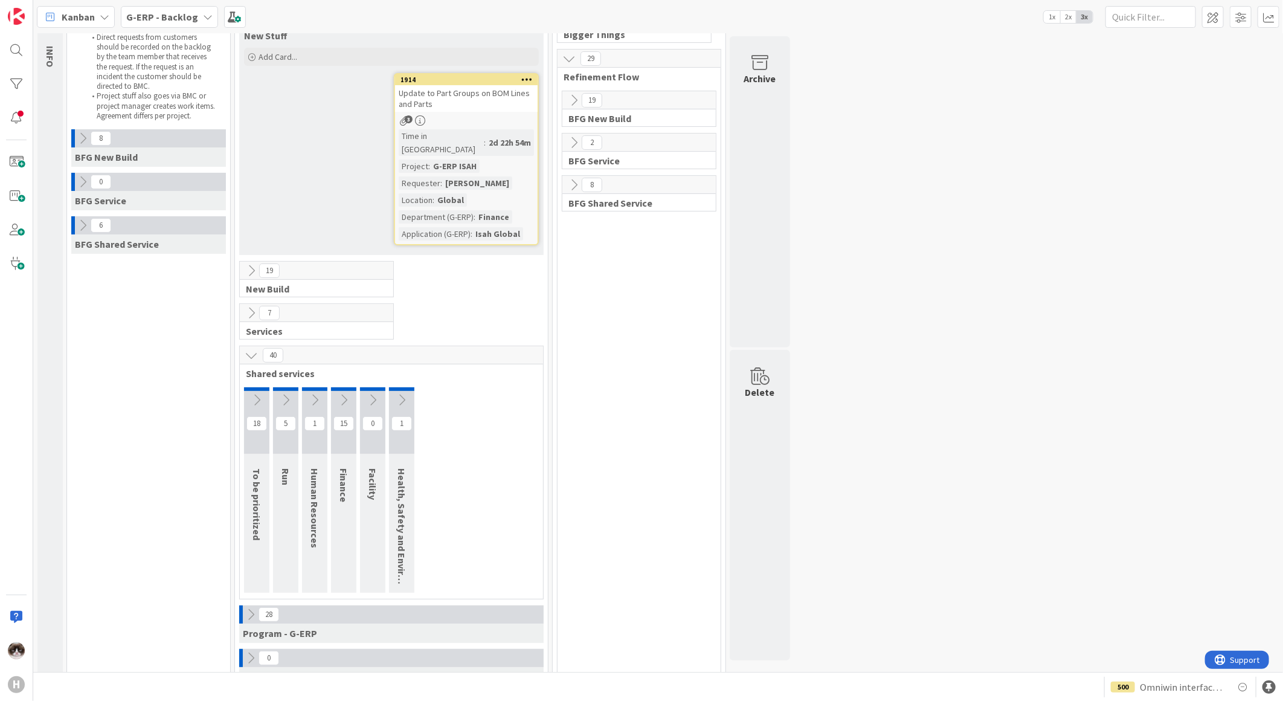
scroll to position [134, 0]
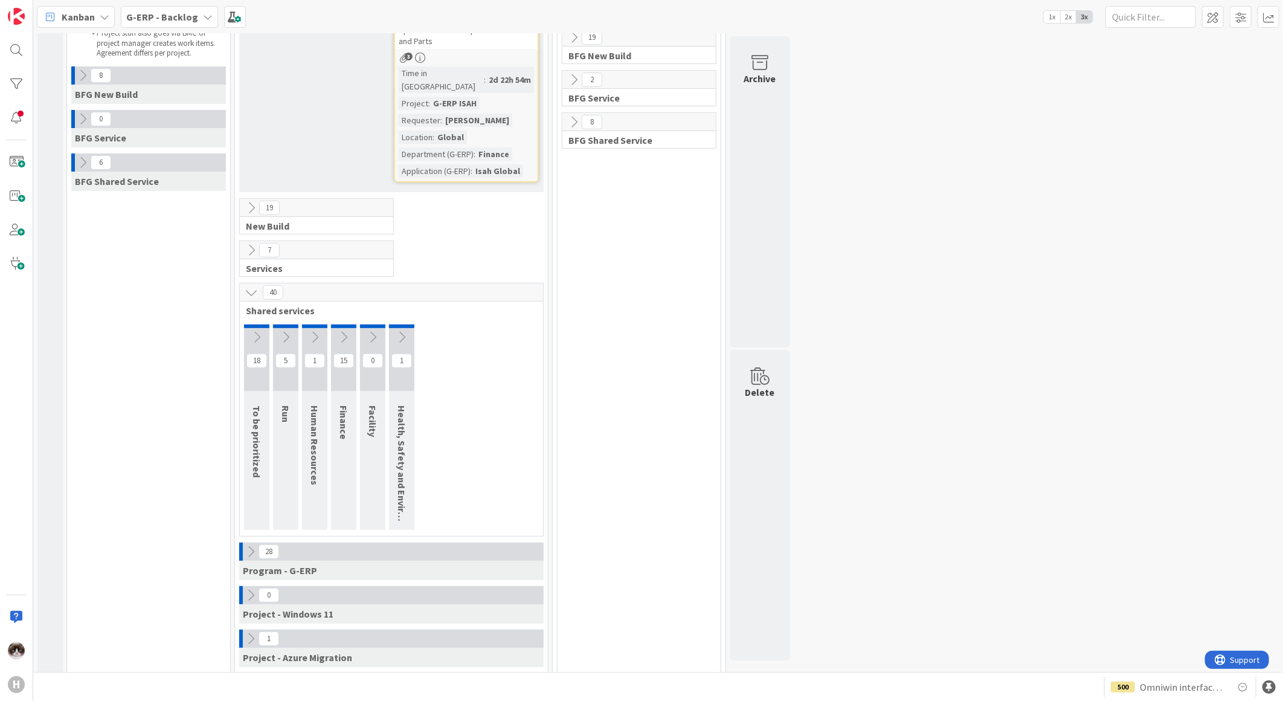
drag, startPoint x: 180, startPoint y: 502, endPoint x: 190, endPoint y: 497, distance: 11.4
click at [190, 497] on div "8 BFG New Build 0 BFG Service 6 BFG Shared Service" at bounding box center [148, 391] width 158 height 650
click at [248, 545] on icon at bounding box center [250, 551] width 13 height 13
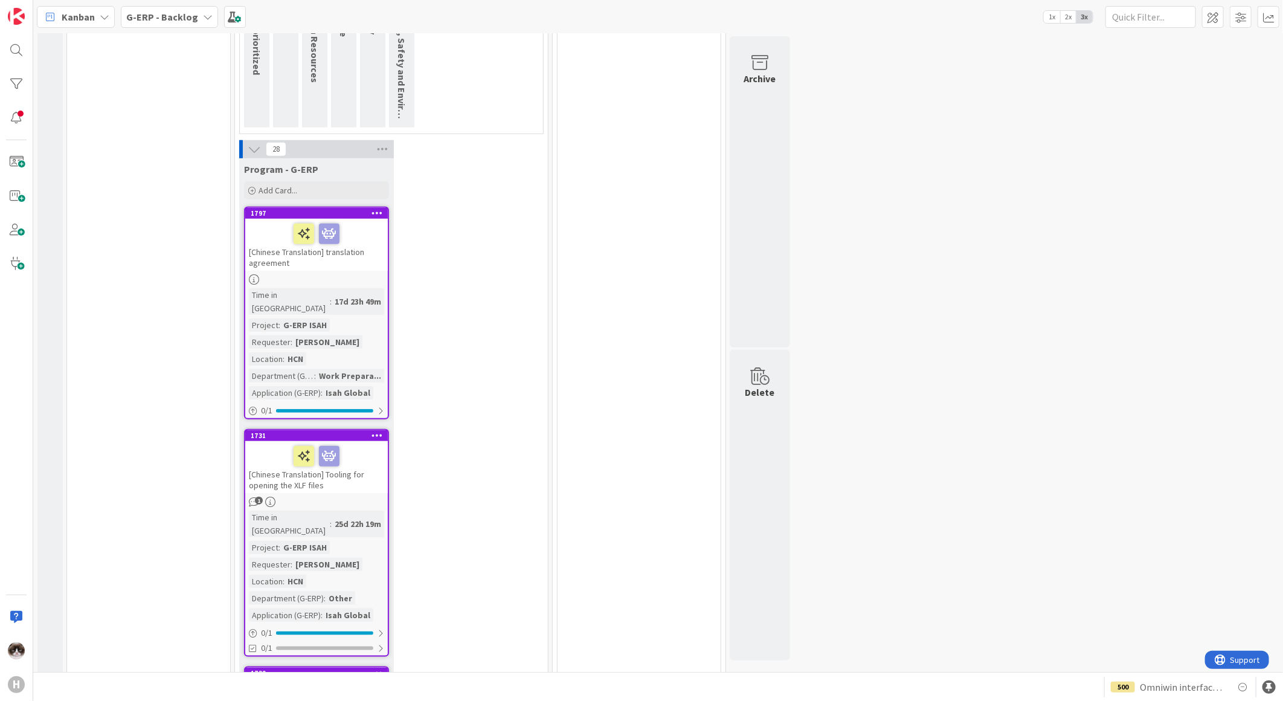
scroll to position [268, 0]
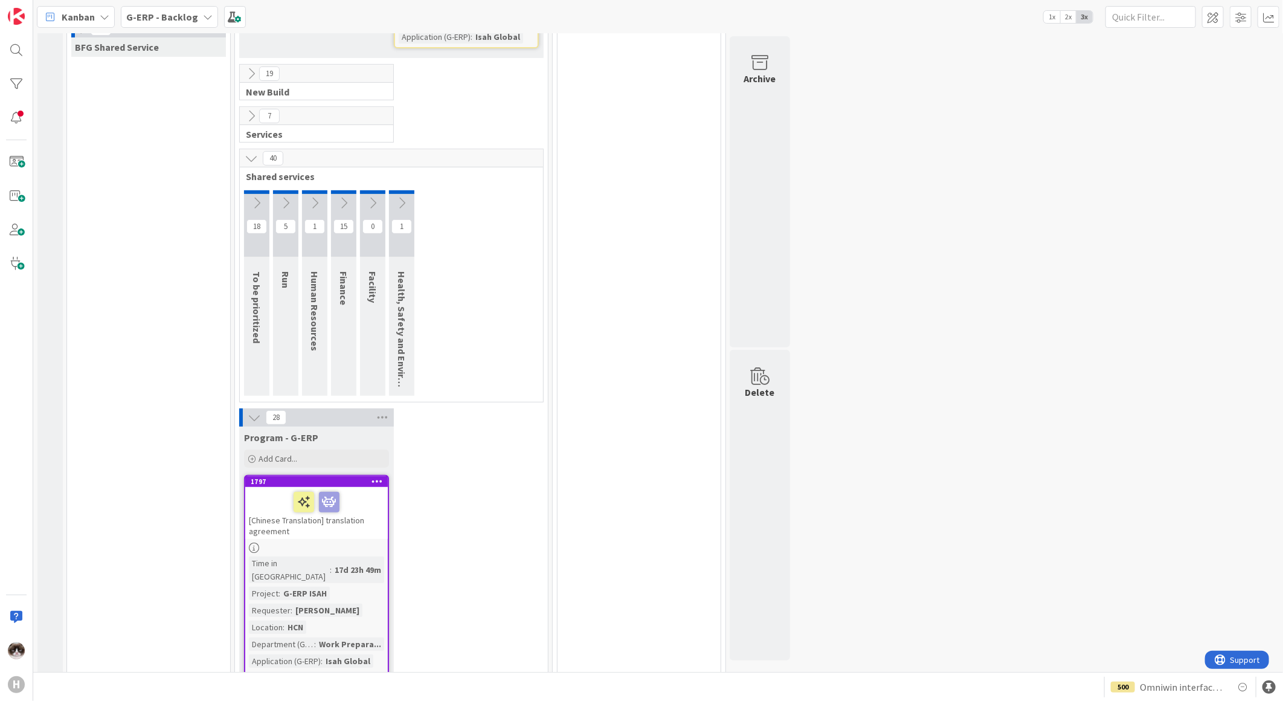
click at [256, 411] on icon at bounding box center [254, 417] width 13 height 13
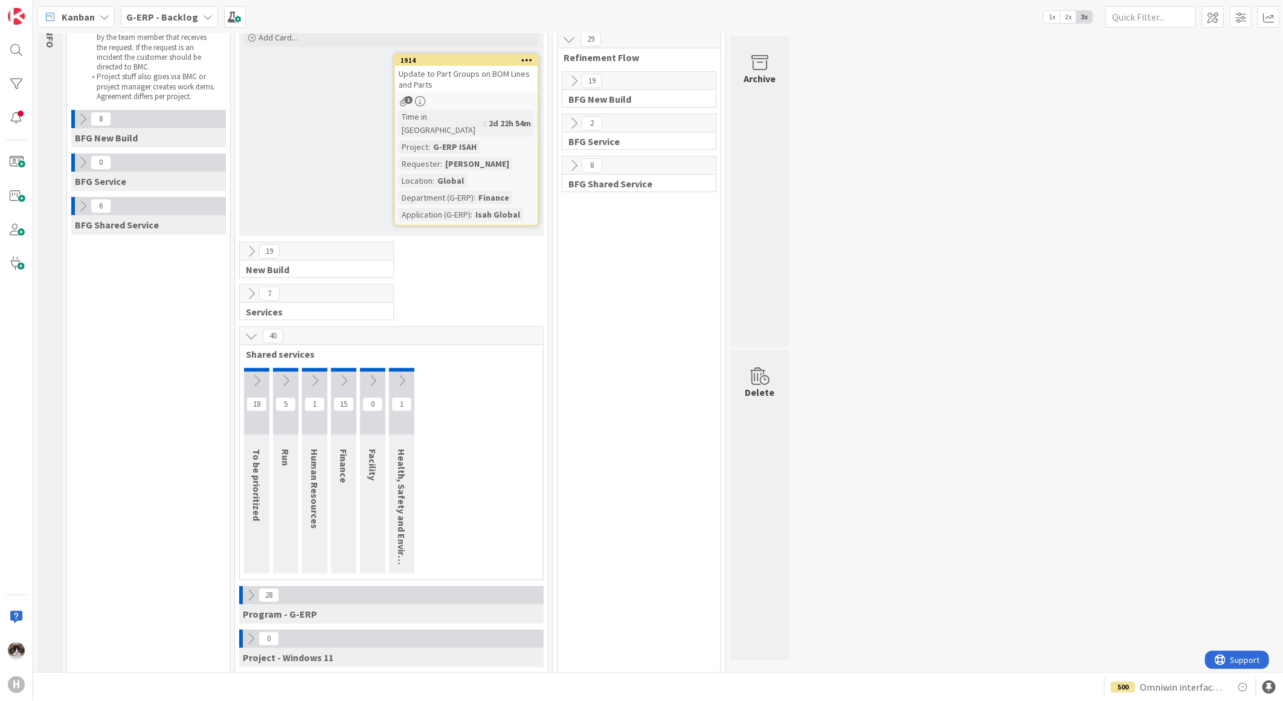
scroll to position [0, 0]
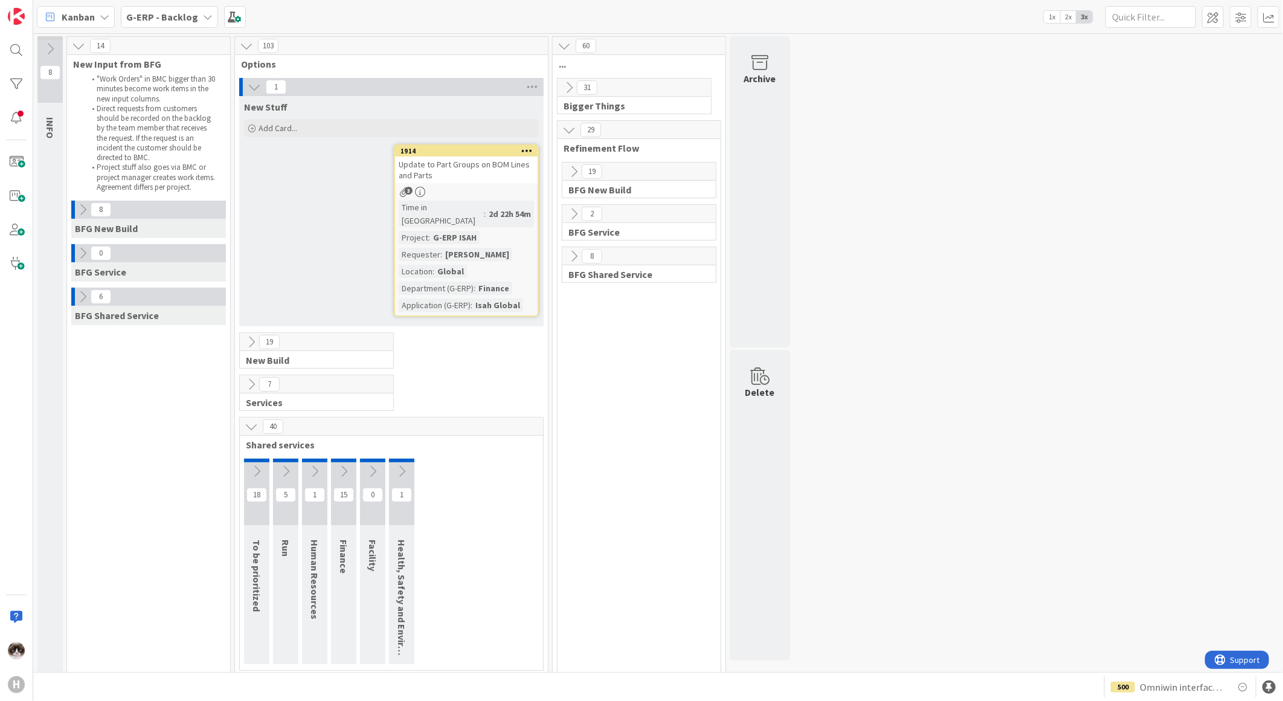
click at [86, 208] on icon at bounding box center [82, 209] width 13 height 13
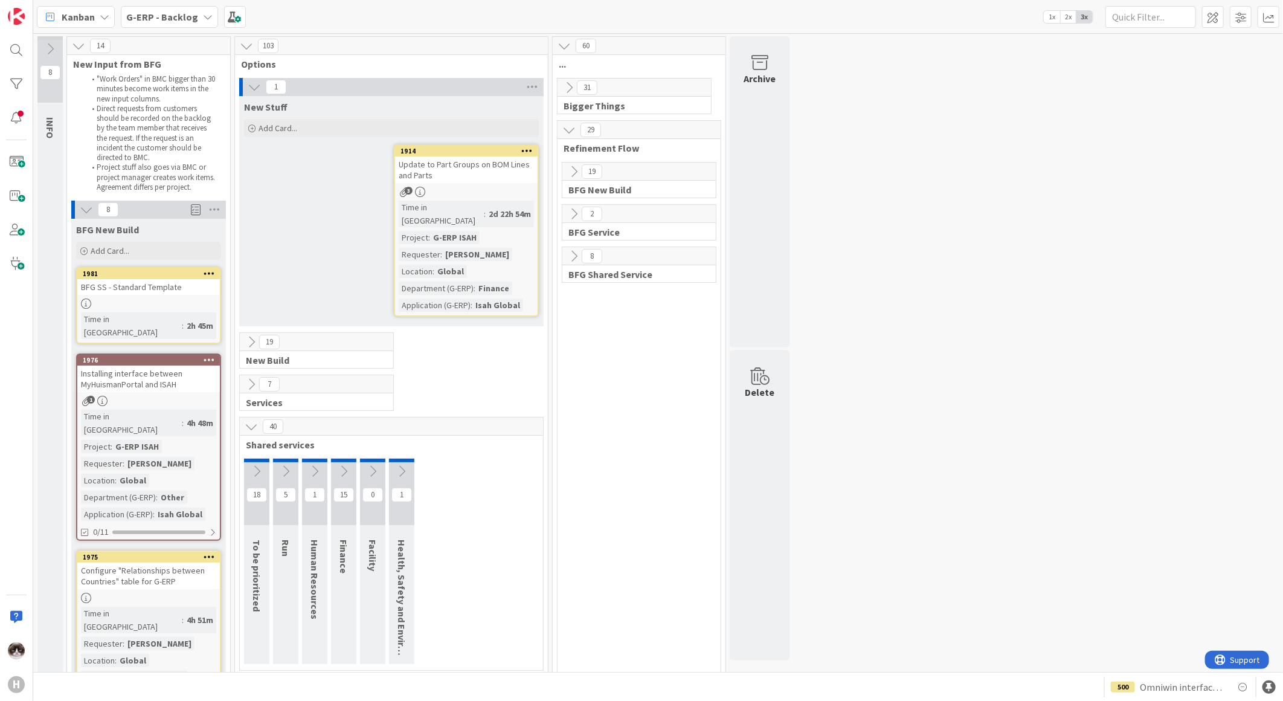
click at [81, 212] on icon at bounding box center [86, 209] width 13 height 13
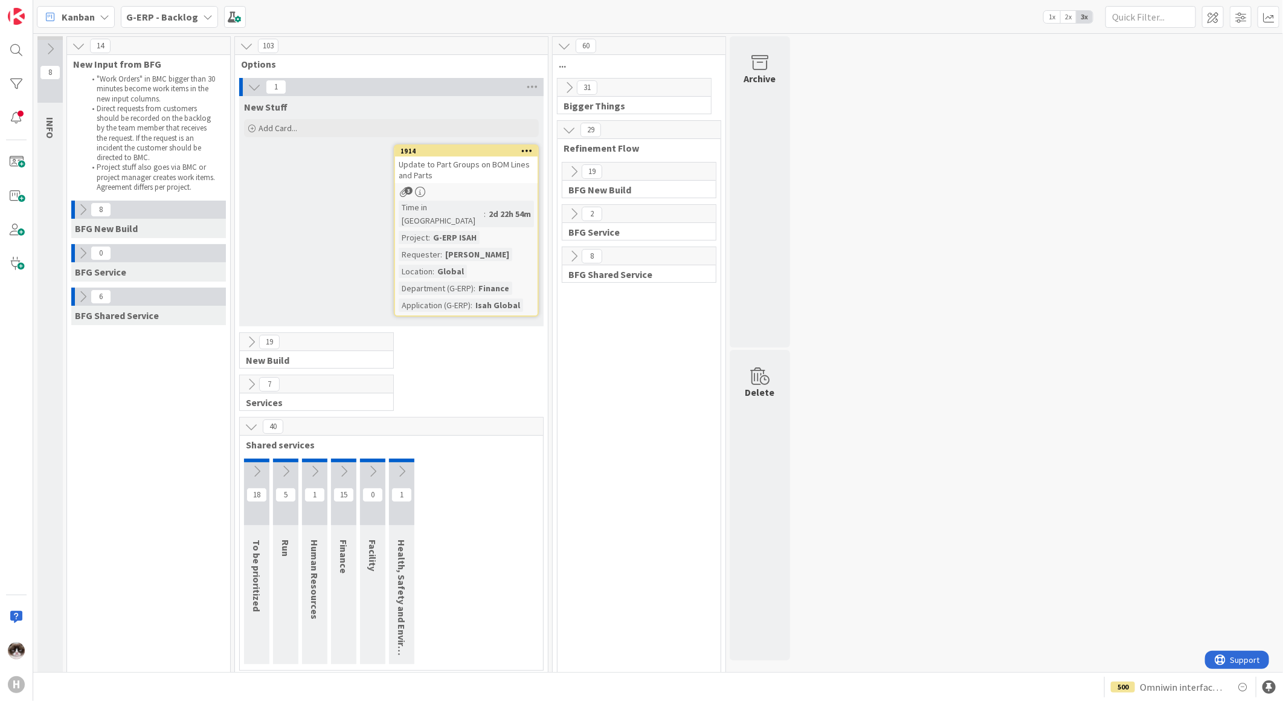
click at [566, 175] on button at bounding box center [574, 172] width 16 height 16
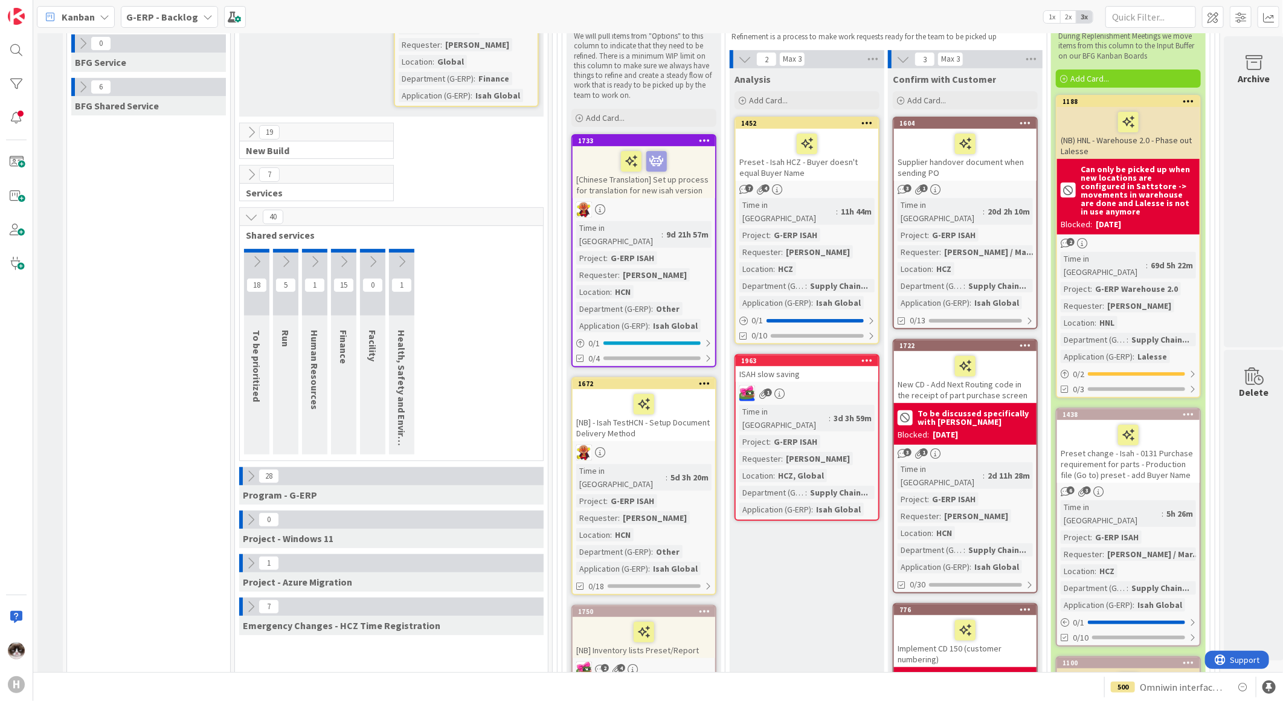
scroll to position [134, 0]
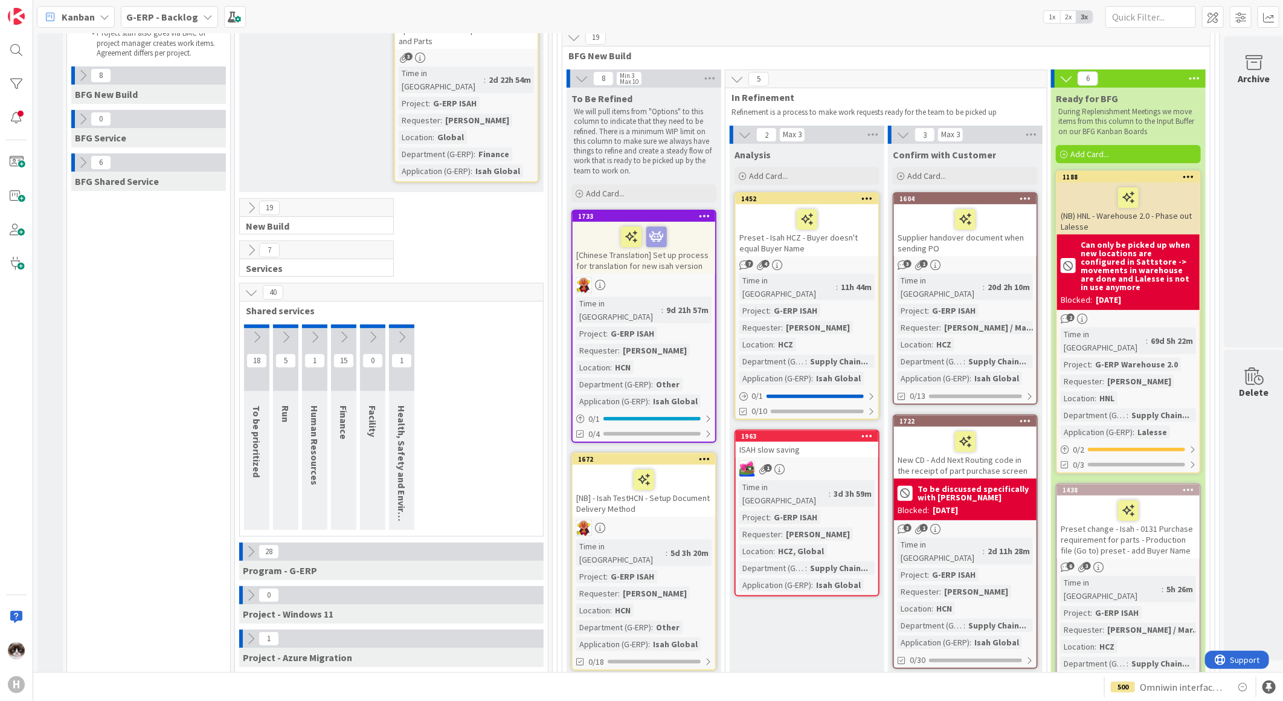
click at [992, 254] on div "Supplier handover document when sending PO" at bounding box center [965, 230] width 143 height 52
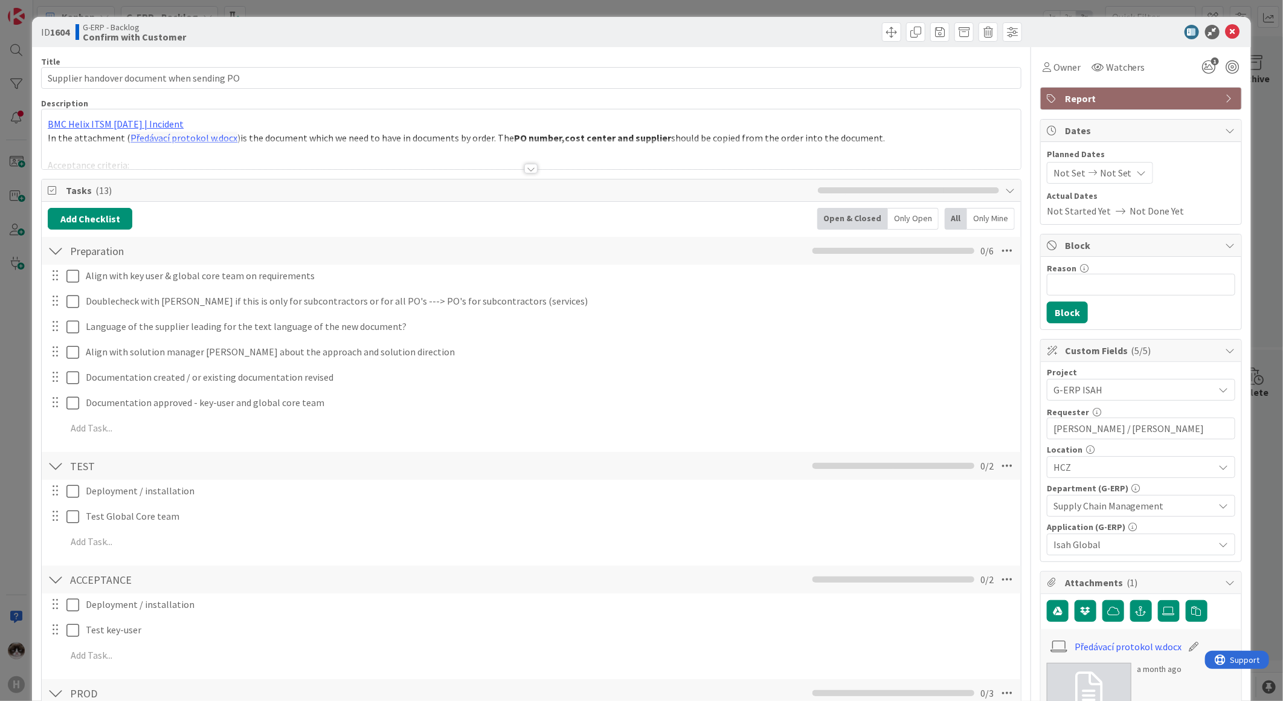
click at [532, 164] on div at bounding box center [531, 162] width 981 height 13
click at [529, 170] on div at bounding box center [530, 169] width 13 height 10
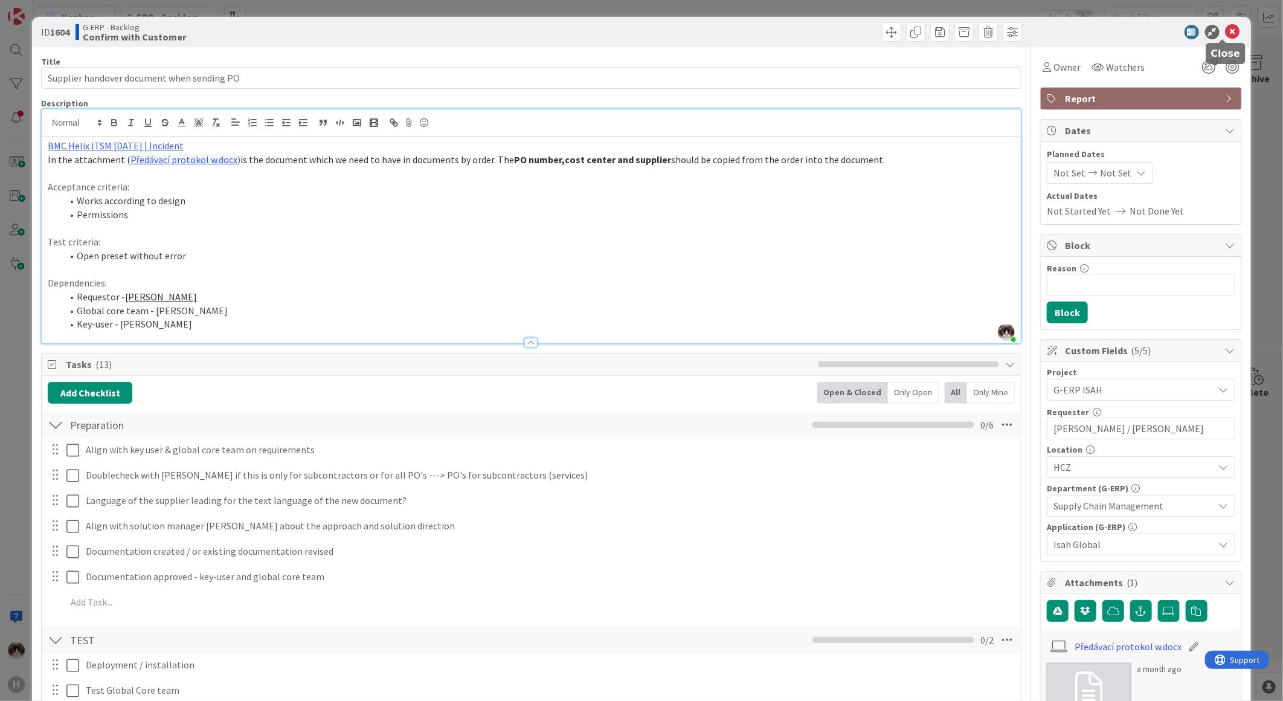
click at [1226, 30] on icon at bounding box center [1233, 32] width 15 height 15
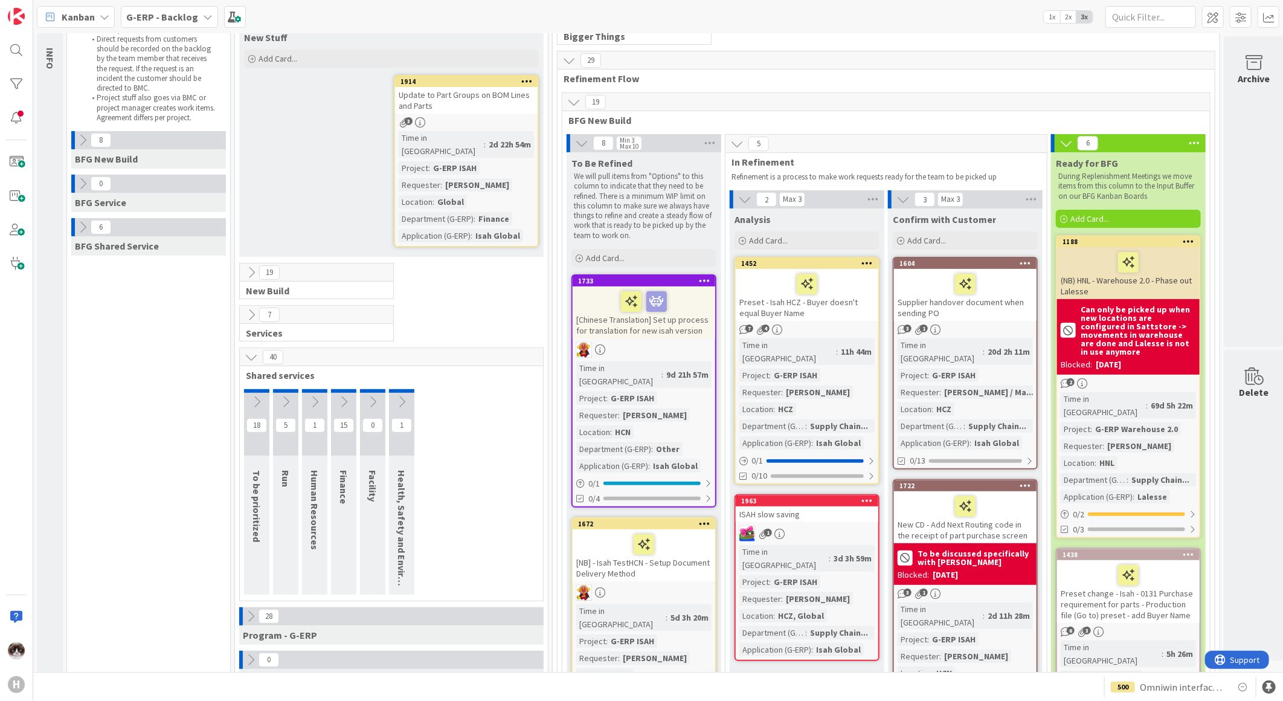
scroll to position [67, 0]
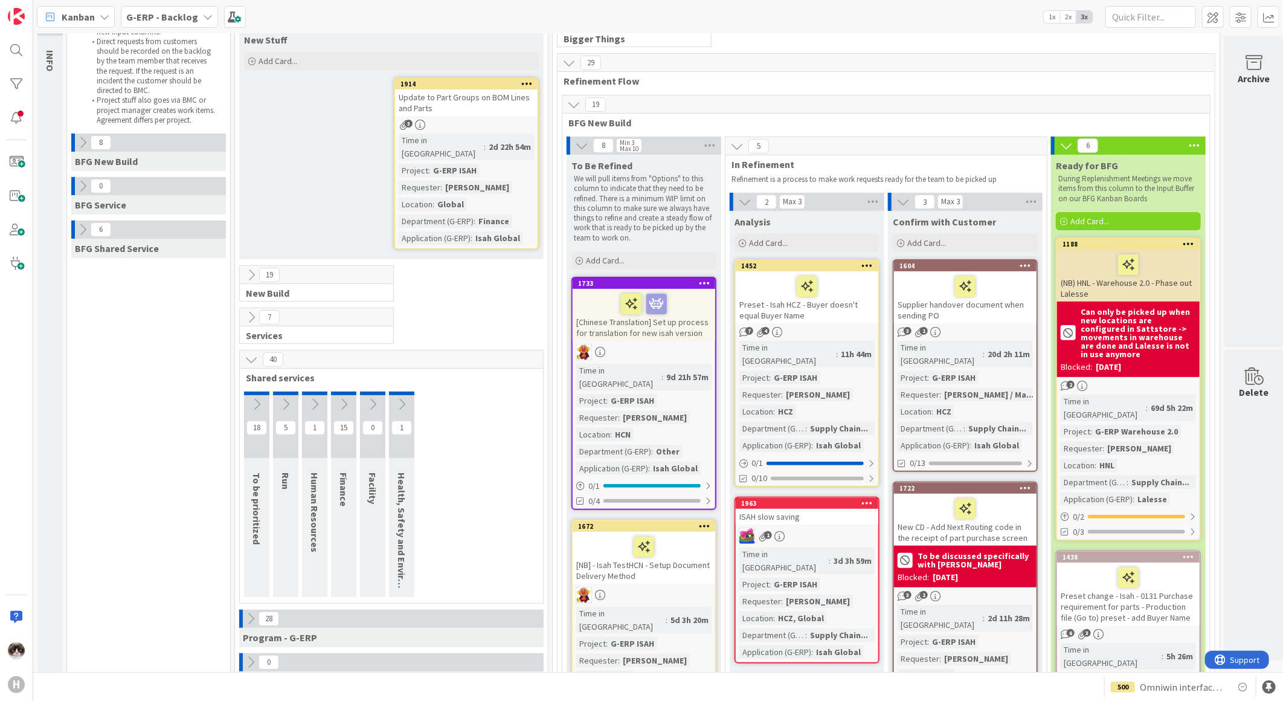
click at [248, 269] on div "19" at bounding box center [316, 275] width 153 height 18
click at [249, 268] on icon at bounding box center [251, 274] width 13 height 13
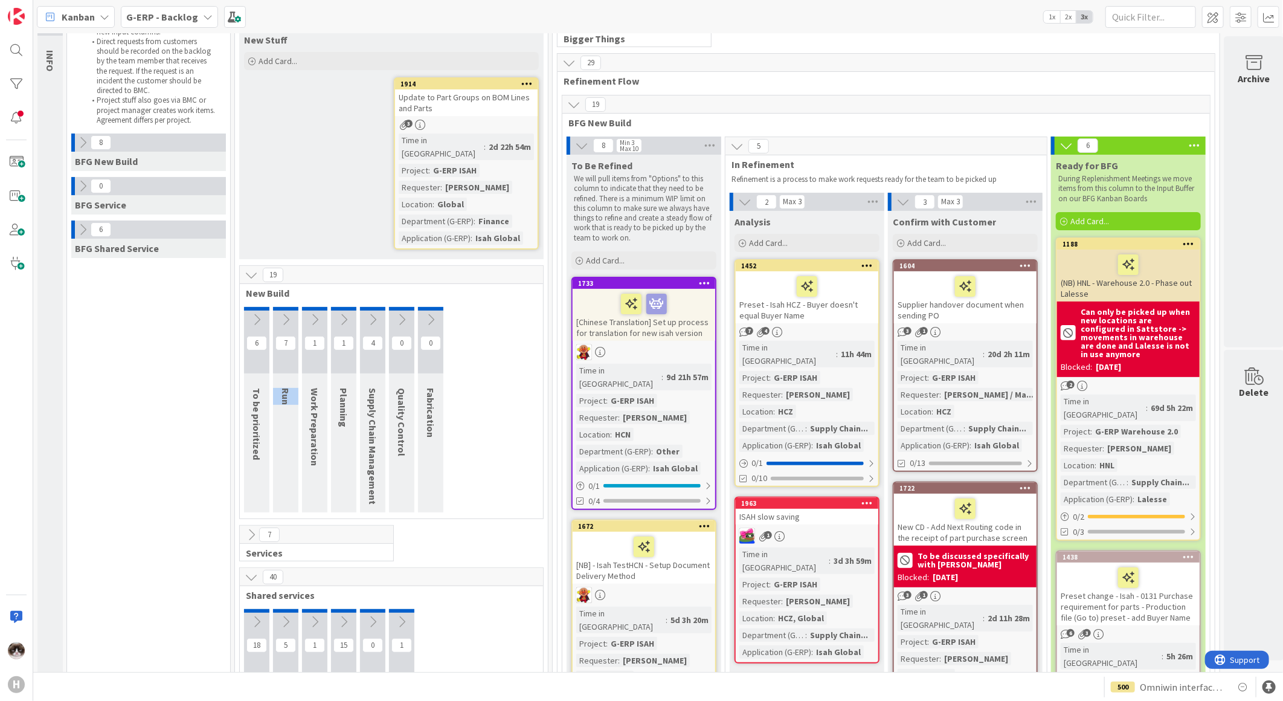
drag, startPoint x: 285, startPoint y: 389, endPoint x: 291, endPoint y: 369, distance: 20.3
click at [291, 382] on div "Run" at bounding box center [287, 396] width 29 height 29
drag, startPoint x: 291, startPoint y: 369, endPoint x: 284, endPoint y: 387, distance: 19.5
click at [281, 388] on span "Run" at bounding box center [286, 396] width 12 height 17
drag, startPoint x: 288, startPoint y: 389, endPoint x: 284, endPoint y: 375, distance: 14.5
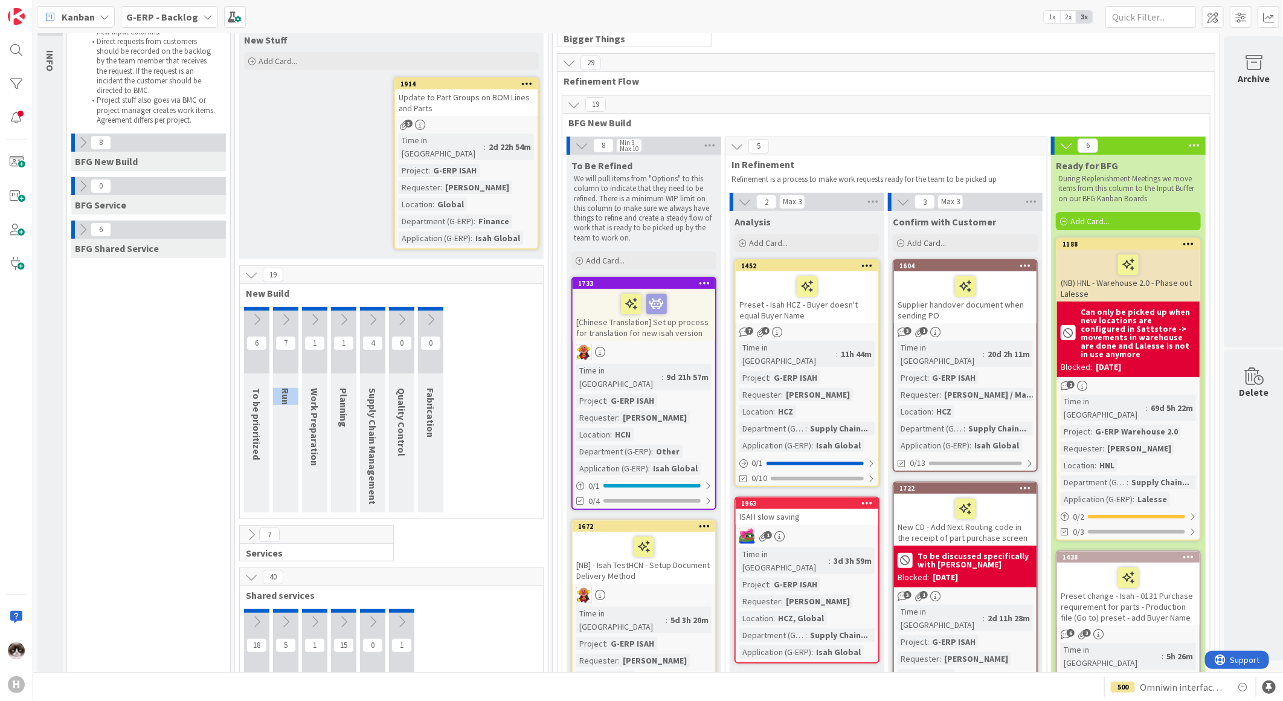
click at [284, 388] on span "Run" at bounding box center [286, 396] width 12 height 17
drag, startPoint x: 284, startPoint y: 375, endPoint x: 297, endPoint y: 396, distance: 24.7
click at [297, 396] on div "7 Run" at bounding box center [285, 409] width 25 height 205
drag, startPoint x: 289, startPoint y: 392, endPoint x: 292, endPoint y: 371, distance: 20.8
click at [292, 382] on div "Run" at bounding box center [287, 396] width 29 height 29
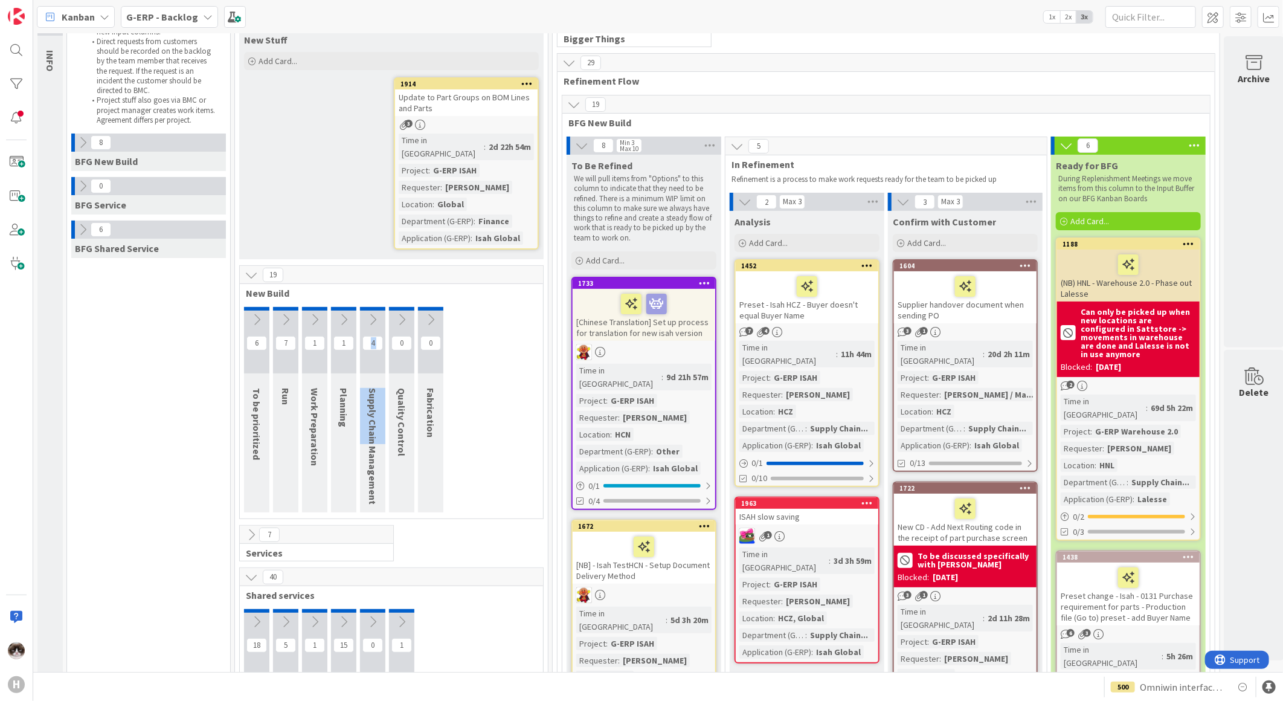
drag, startPoint x: 292, startPoint y: 371, endPoint x: 375, endPoint y: 427, distance: 100.6
click at [375, 427] on div "4 Supply Chain Management" at bounding box center [372, 409] width 25 height 205
drag, startPoint x: 375, startPoint y: 427, endPoint x: 311, endPoint y: 424, distance: 64.8
click at [311, 424] on div "Work Preparation" at bounding box center [316, 427] width 29 height 90
drag, startPoint x: 311, startPoint y: 424, endPoint x: 378, endPoint y: 372, distance: 84.5
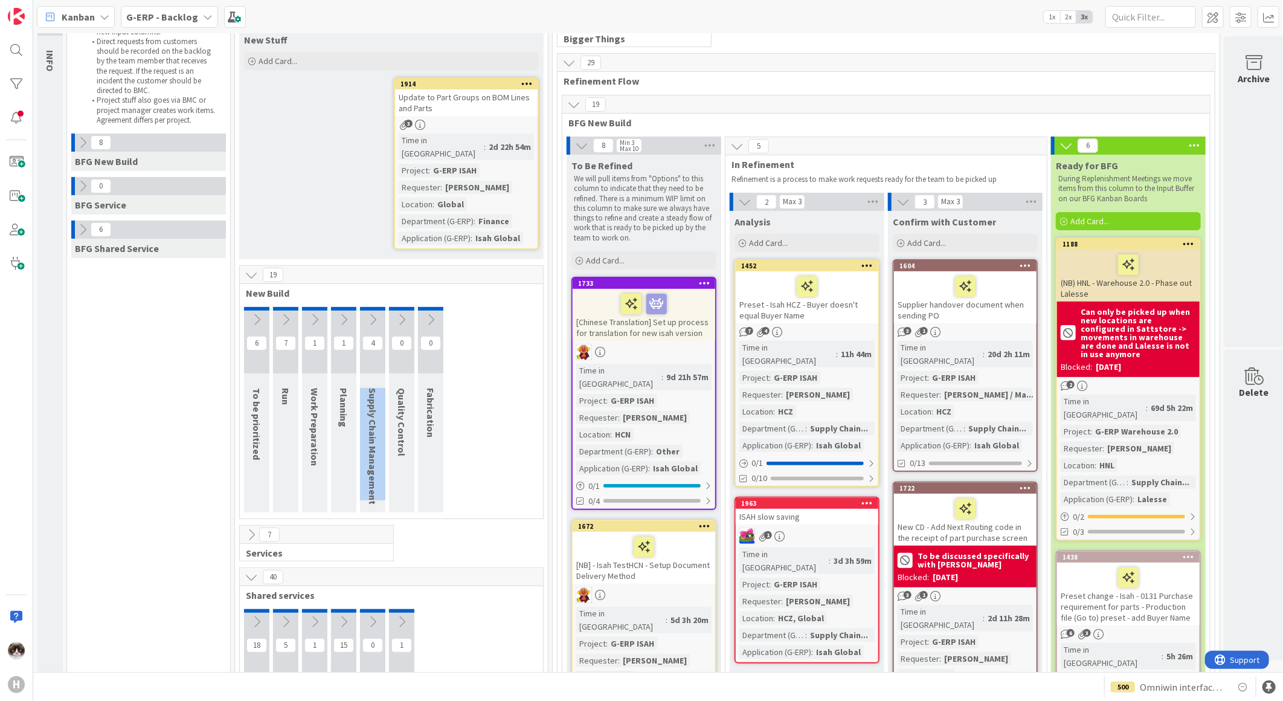
click at [378, 382] on div "Supply Chain Management" at bounding box center [374, 446] width 29 height 129
drag, startPoint x: 378, startPoint y: 372, endPoint x: 376, endPoint y: 463, distance: 90.7
click at [376, 463] on span "Supply Chain Management" at bounding box center [373, 446] width 12 height 117
click at [309, 414] on span "Work Preparation" at bounding box center [315, 427] width 12 height 78
click at [291, 388] on span "Run" at bounding box center [286, 396] width 12 height 17
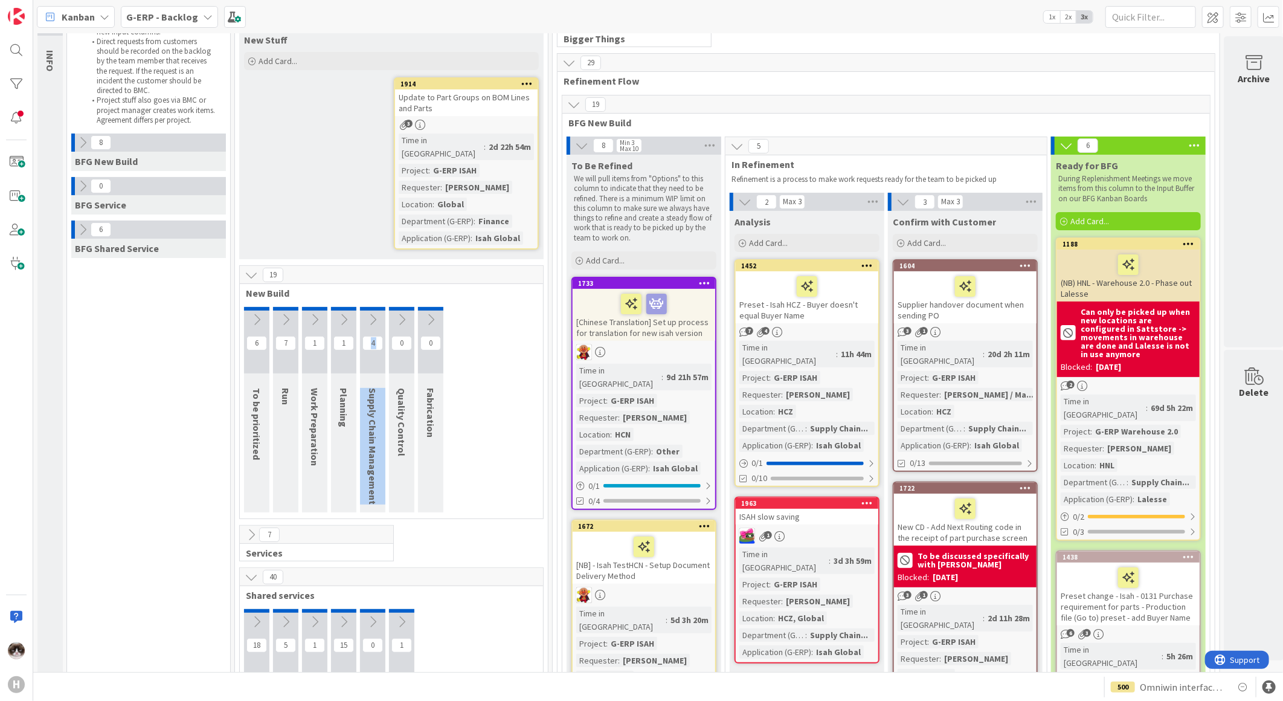
drag, startPoint x: 376, startPoint y: 487, endPoint x: 376, endPoint y: 364, distance: 122.7
click at [376, 364] on div "4 Supply Chain Management" at bounding box center [372, 409] width 25 height 205
click at [424, 502] on div "0 Fabrication" at bounding box center [430, 412] width 29 height 211
drag, startPoint x: 375, startPoint y: 485, endPoint x: 375, endPoint y: 375, distance: 110.0
click at [375, 388] on span "Supply Chain Management" at bounding box center [373, 446] width 12 height 117
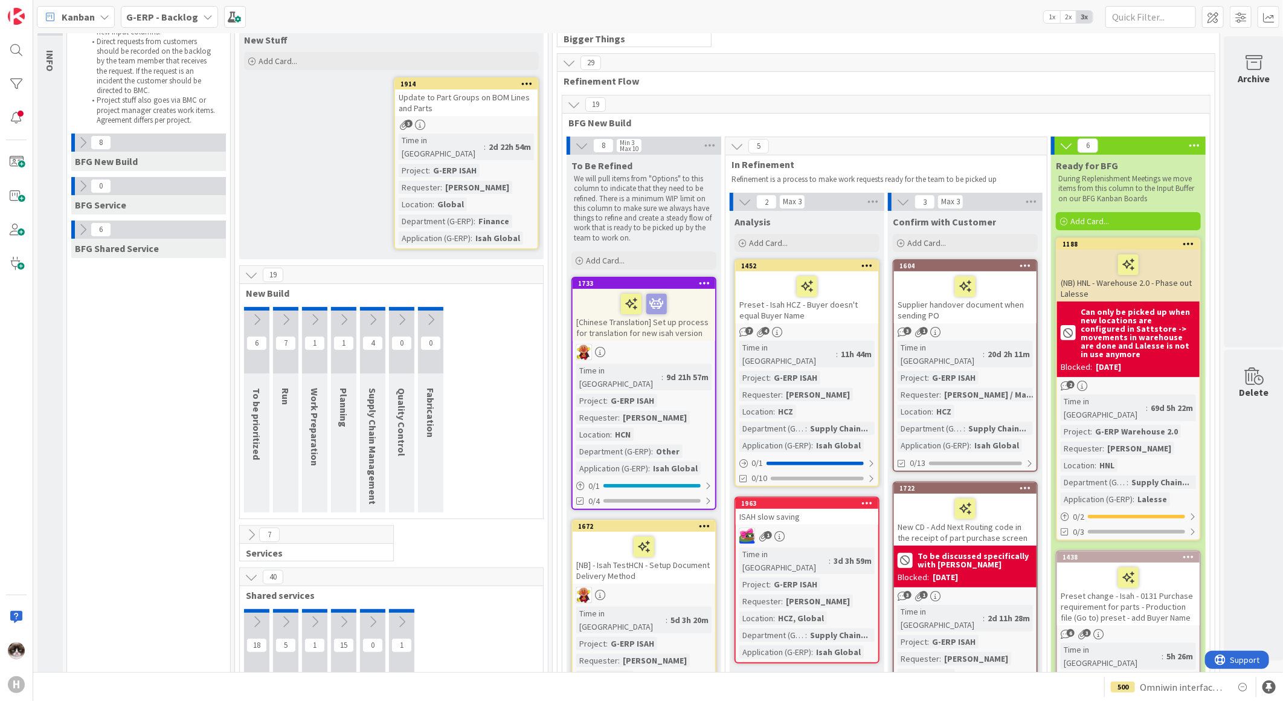
drag, startPoint x: 375, startPoint y: 375, endPoint x: 325, endPoint y: 398, distance: 54.9
click at [325, 398] on div "Work Preparation" at bounding box center [316, 427] width 29 height 90
drag, startPoint x: 325, startPoint y: 398, endPoint x: 335, endPoint y: 431, distance: 35.2
click at [306, 441] on div "Work Preparation" at bounding box center [316, 427] width 29 height 90
click at [347, 427] on div "1 Planning" at bounding box center [343, 409] width 25 height 205
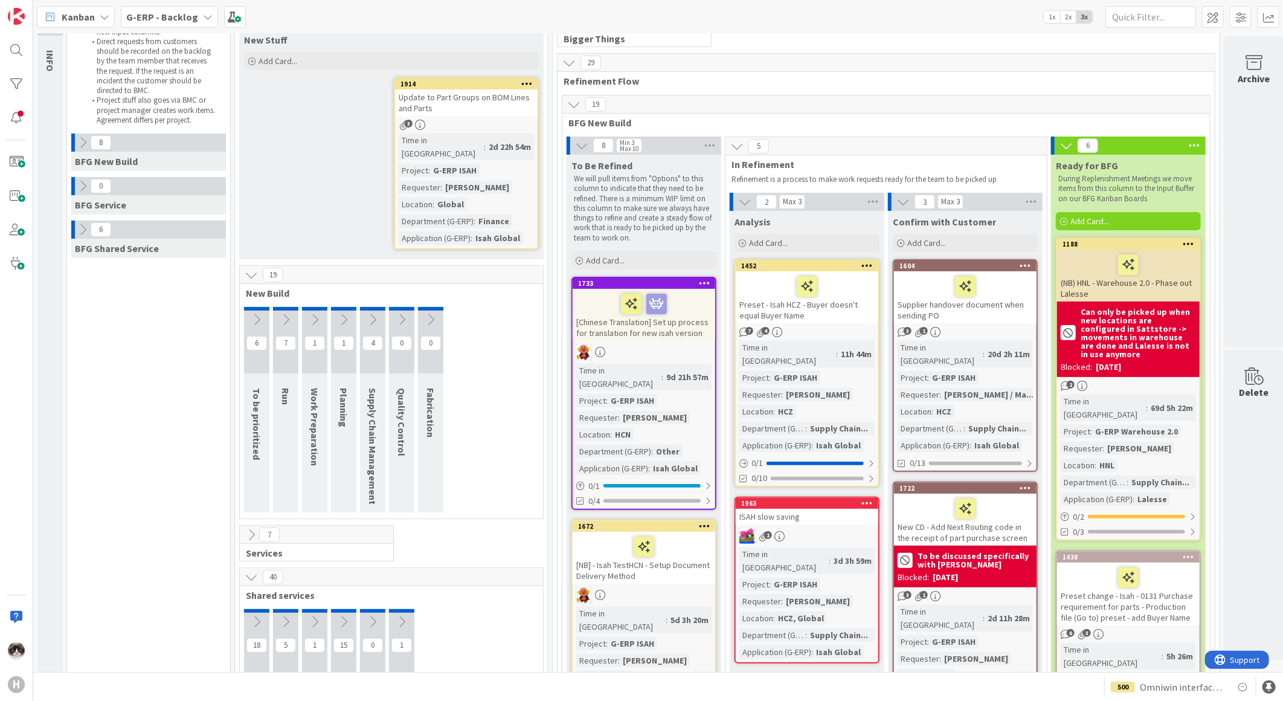
click at [343, 420] on div "1 Planning" at bounding box center [343, 409] width 25 height 205
click at [343, 418] on div "1 Planning" at bounding box center [343, 409] width 25 height 205
drag, startPoint x: 343, startPoint y: 412, endPoint x: 350, endPoint y: 375, distance: 38.2
click at [350, 375] on div "1 Planning" at bounding box center [343, 409] width 25 height 205
click at [347, 373] on div "1 Planning" at bounding box center [343, 409] width 25 height 205
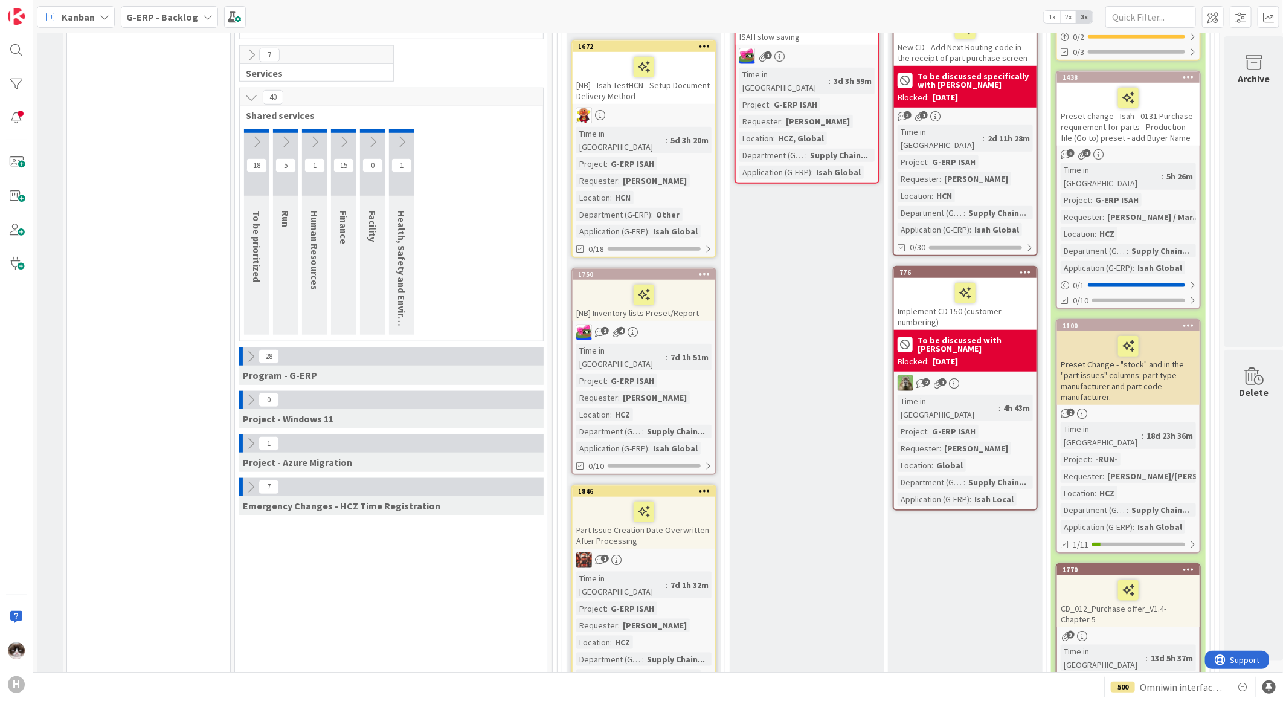
scroll to position [671, 0]
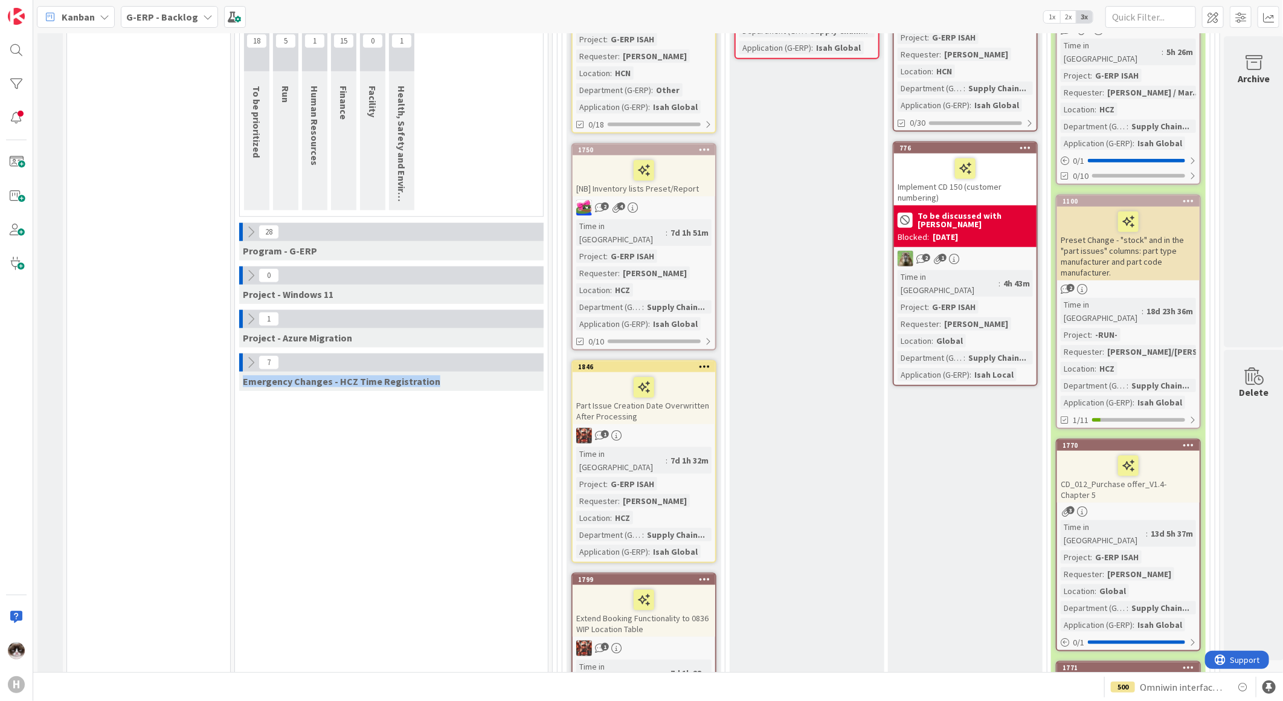
drag, startPoint x: 272, startPoint y: 369, endPoint x: 482, endPoint y: 379, distance: 210.5
click at [482, 379] on div "7 Emergency Changes - HCZ Time Registration" at bounding box center [391, 375] width 308 height 44
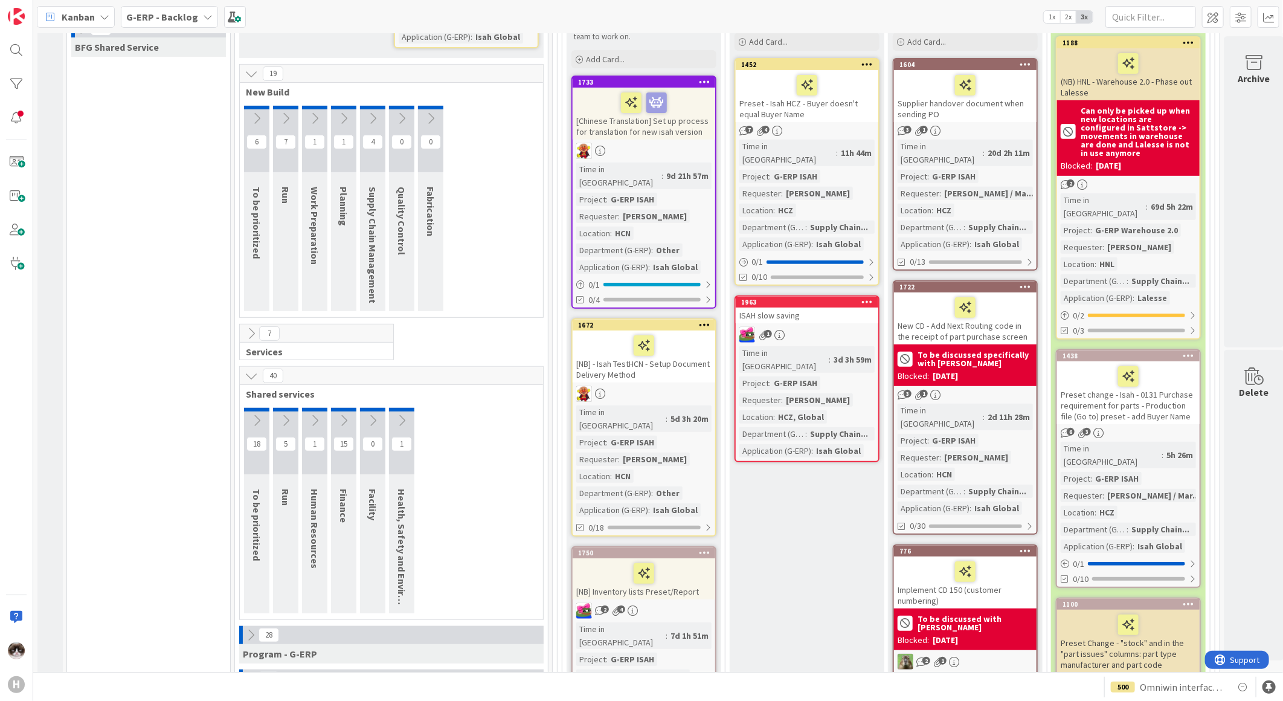
scroll to position [67, 0]
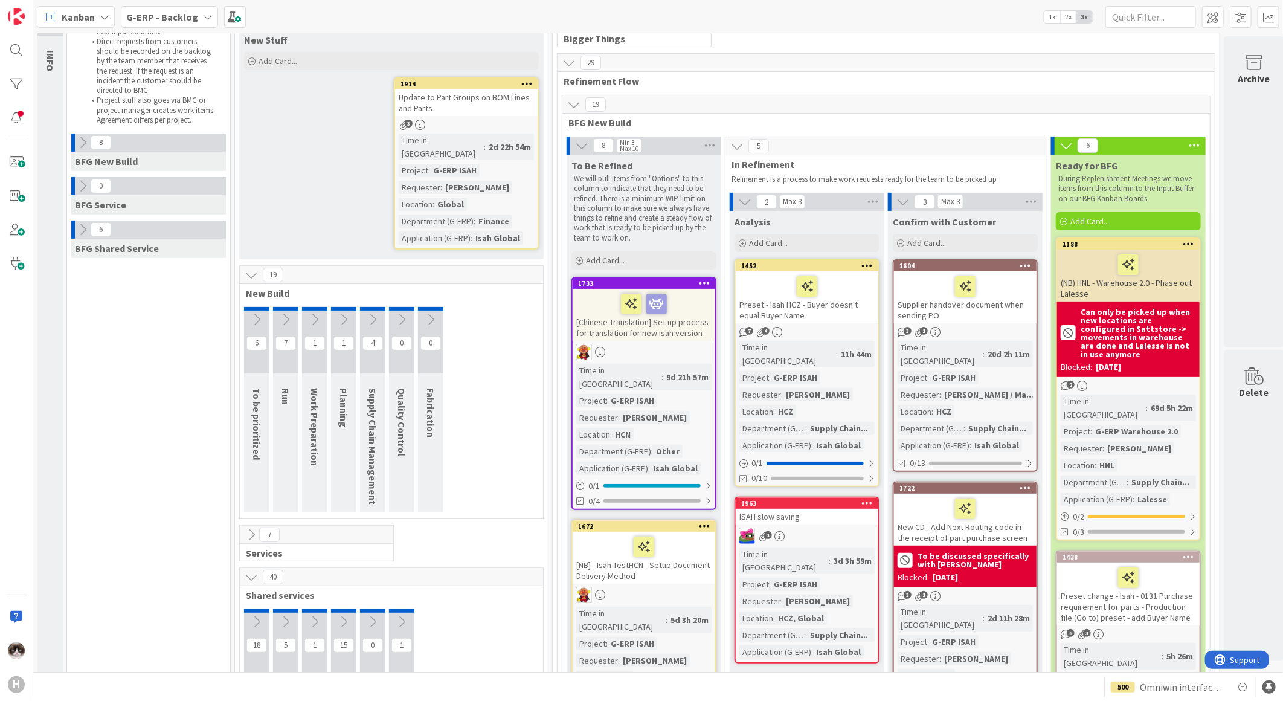
click at [570, 108] on icon at bounding box center [573, 104] width 13 height 13
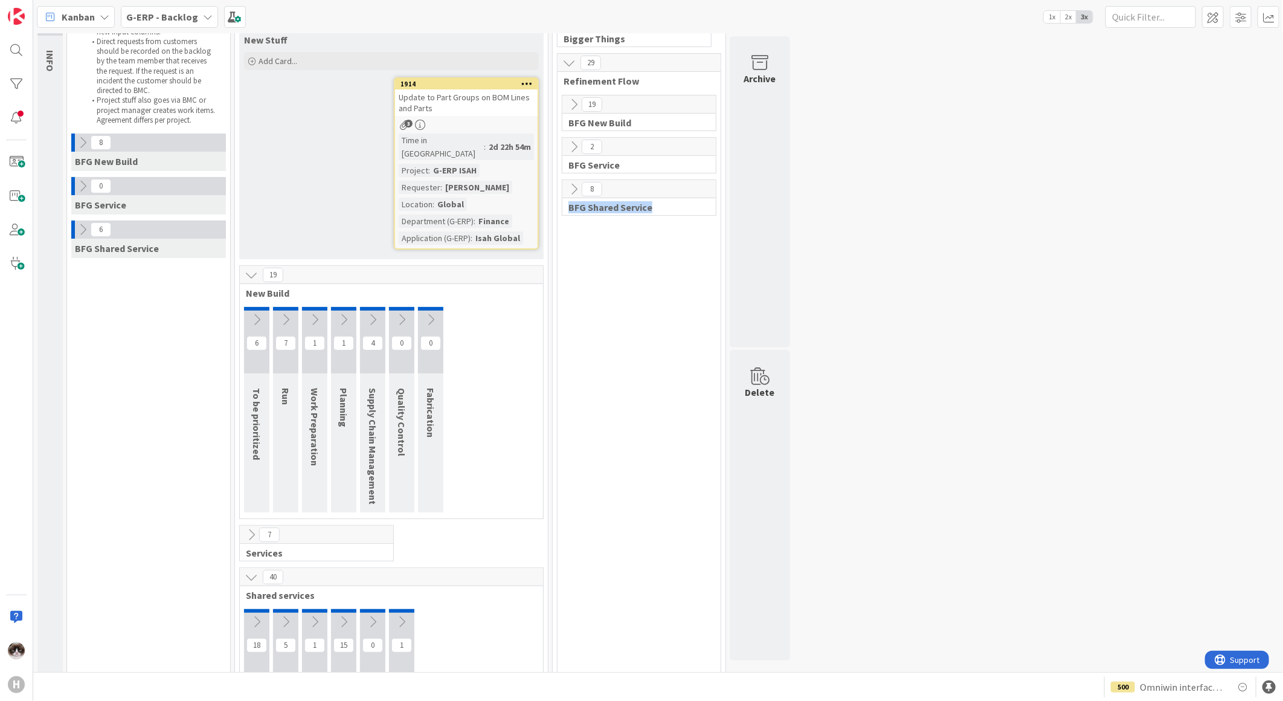
drag, startPoint x: 569, startPoint y: 205, endPoint x: 675, endPoint y: 204, distance: 105.8
click at [675, 204] on span "BFG Shared Service" at bounding box center [635, 207] width 132 height 12
drag, startPoint x: 675, startPoint y: 204, endPoint x: 640, endPoint y: 263, distance: 69.0
click at [640, 263] on div "19 BFG New Build 2 BFG Service 8 BFG Shared Service" at bounding box center [639, 545] width 158 height 900
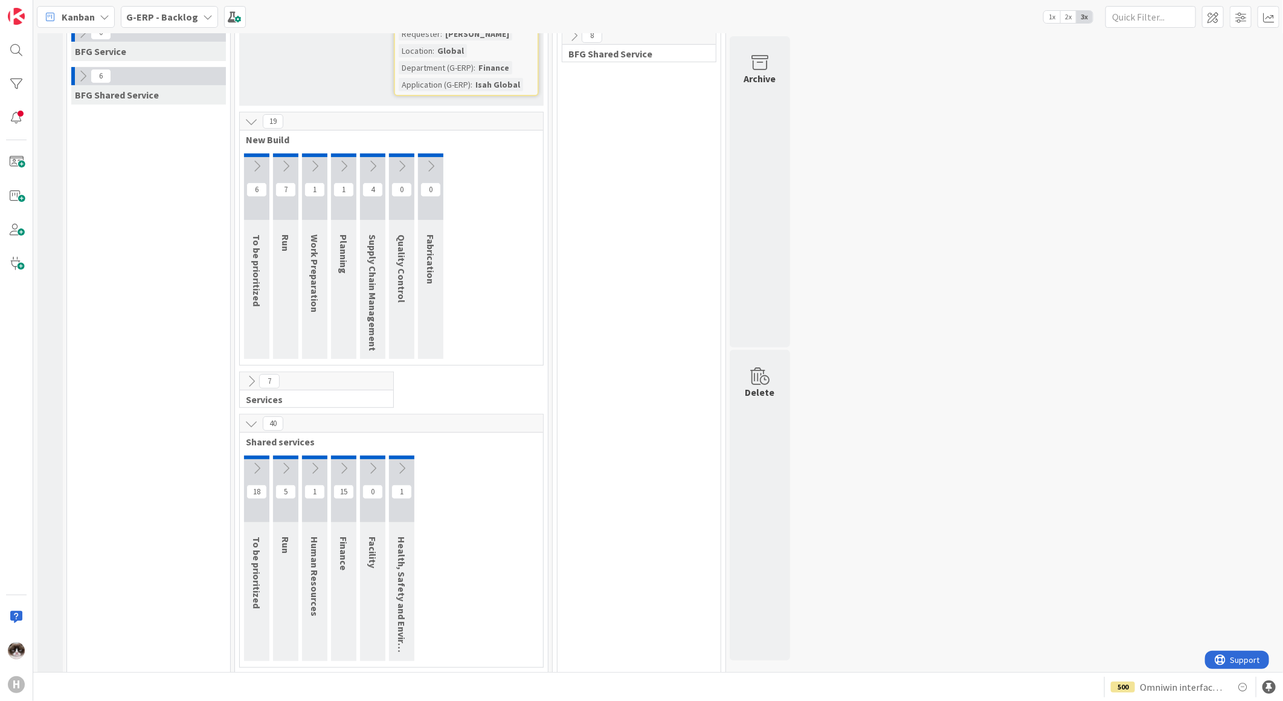
scroll to position [0, 0]
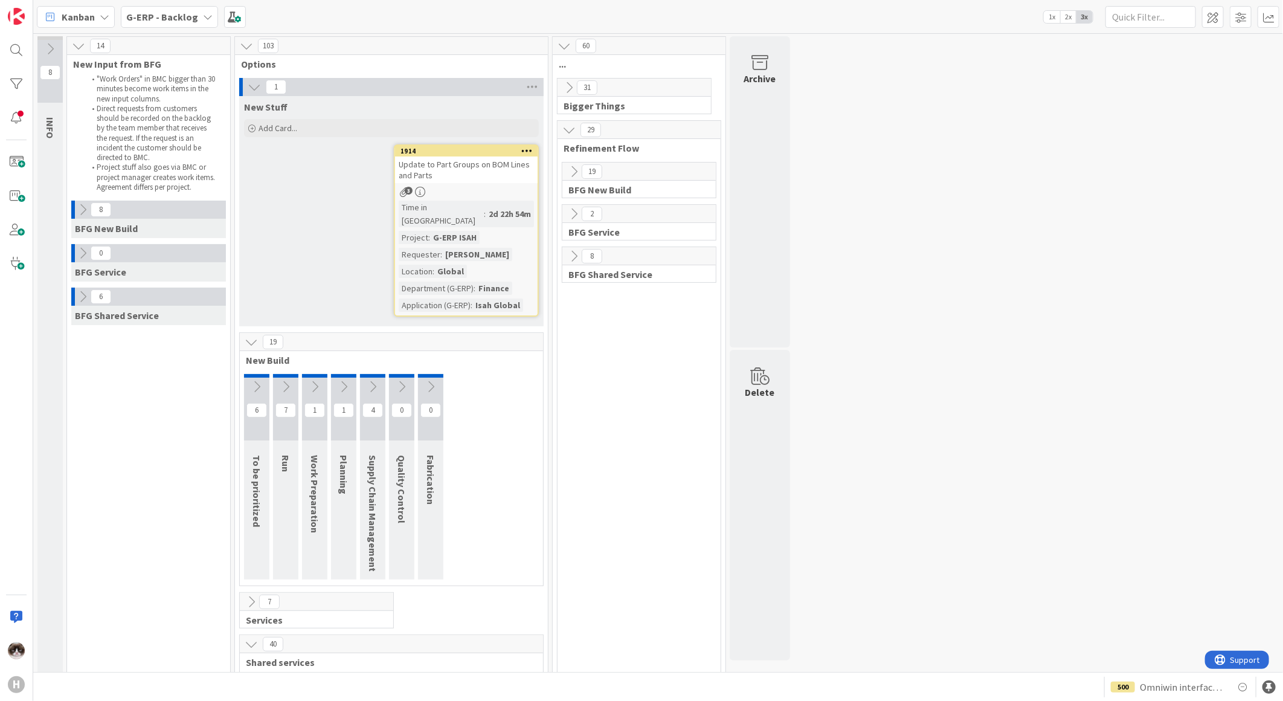
click at [179, 27] on div "Kanban G-ERP - Backlog 1x 2x 3x" at bounding box center [658, 16] width 1250 height 33
click at [178, 20] on b "G-ERP - Backlog" at bounding box center [162, 17] width 72 height 12
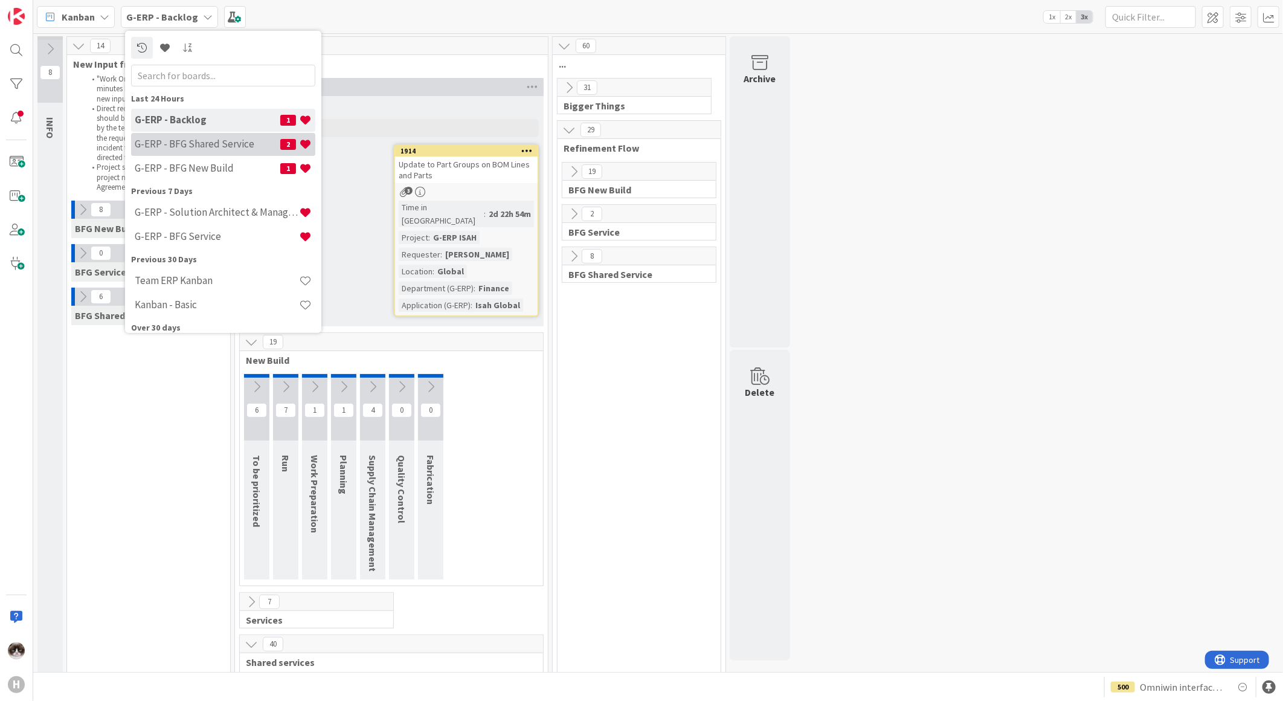
click at [207, 143] on h4 "G-ERP - BFG Shared Service" at bounding box center [208, 144] width 146 height 12
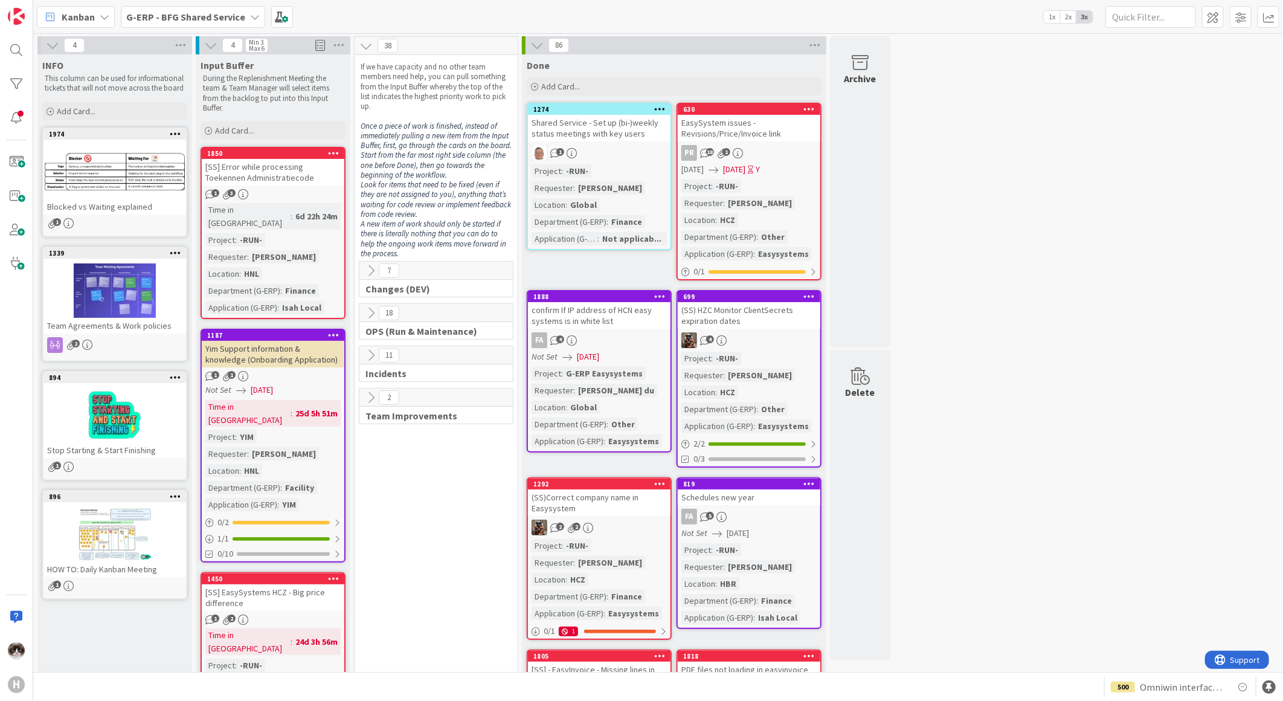
click at [236, 25] on div "G-ERP - BFG Shared Service" at bounding box center [193, 17] width 144 height 22
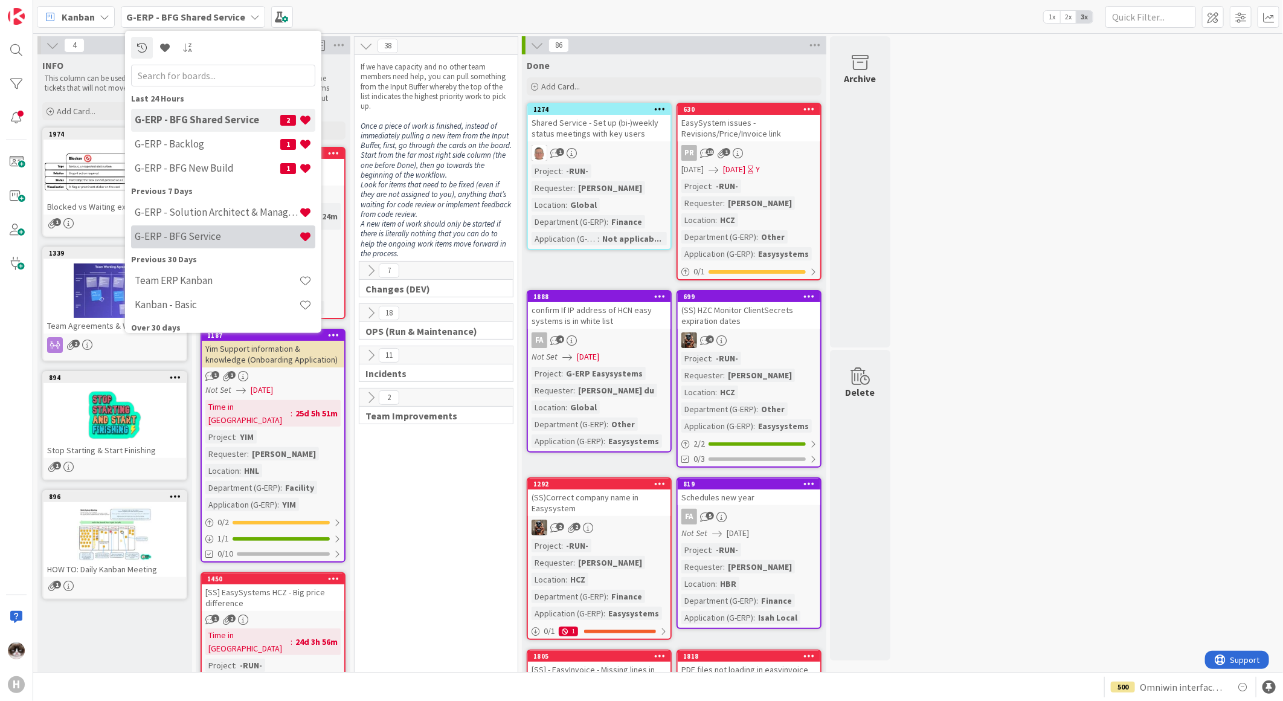
click at [211, 237] on h4 "G-ERP - BFG Service" at bounding box center [217, 236] width 164 height 12
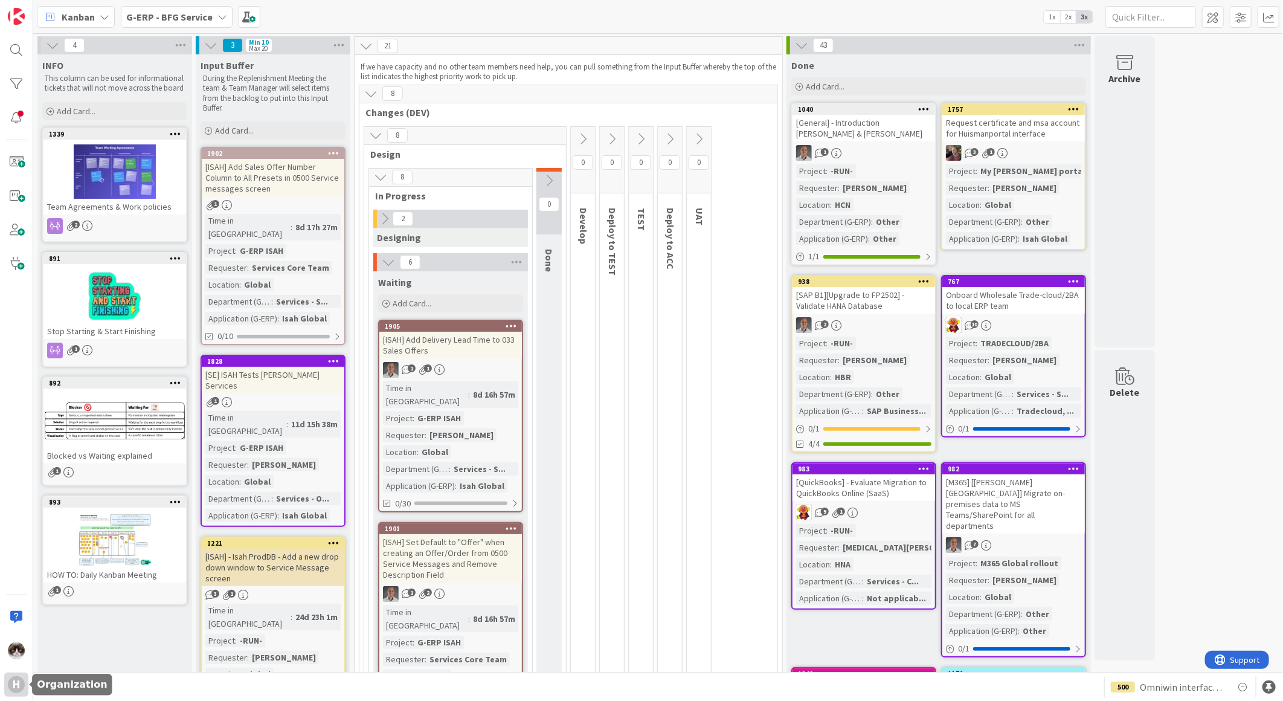
click at [20, 677] on div "H" at bounding box center [16, 684] width 17 height 17
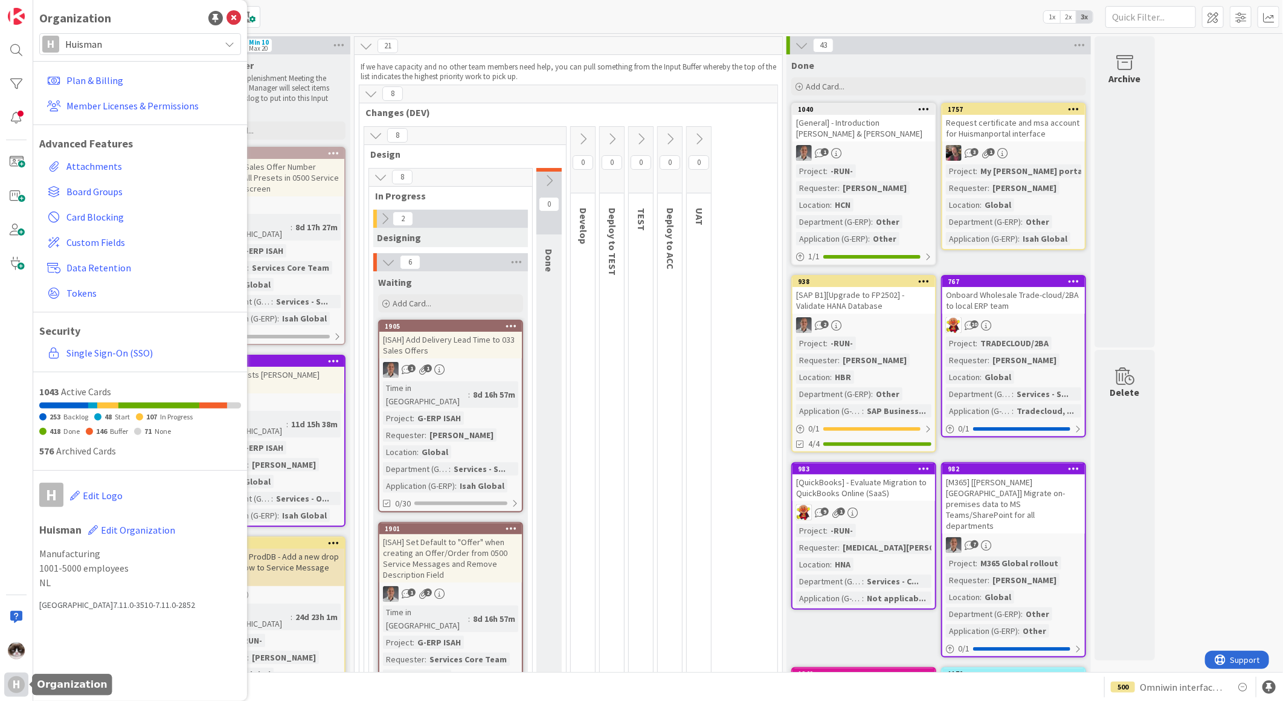
click at [21, 680] on div "H" at bounding box center [16, 684] width 17 height 17
click at [17, 651] on img at bounding box center [16, 650] width 17 height 17
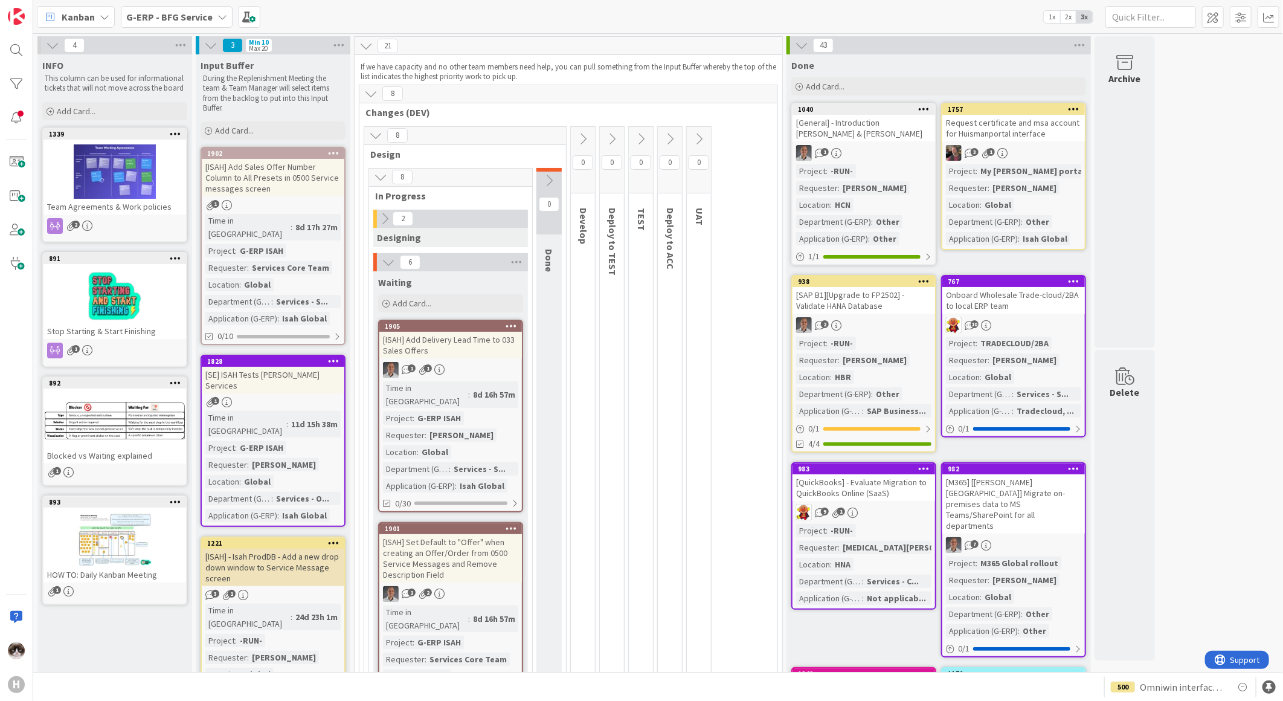
click at [190, 18] on b "G-ERP - BFG Service" at bounding box center [169, 17] width 86 height 12
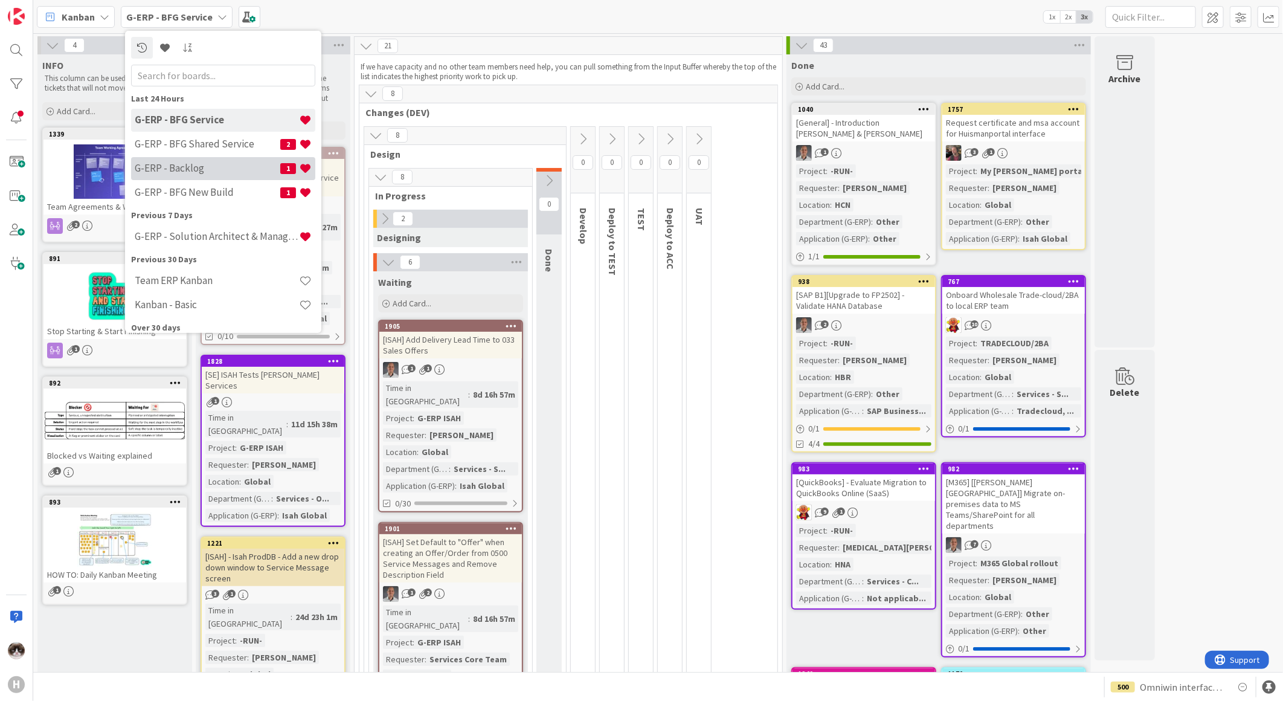
click at [230, 163] on h4 "G-ERP - Backlog" at bounding box center [208, 168] width 146 height 12
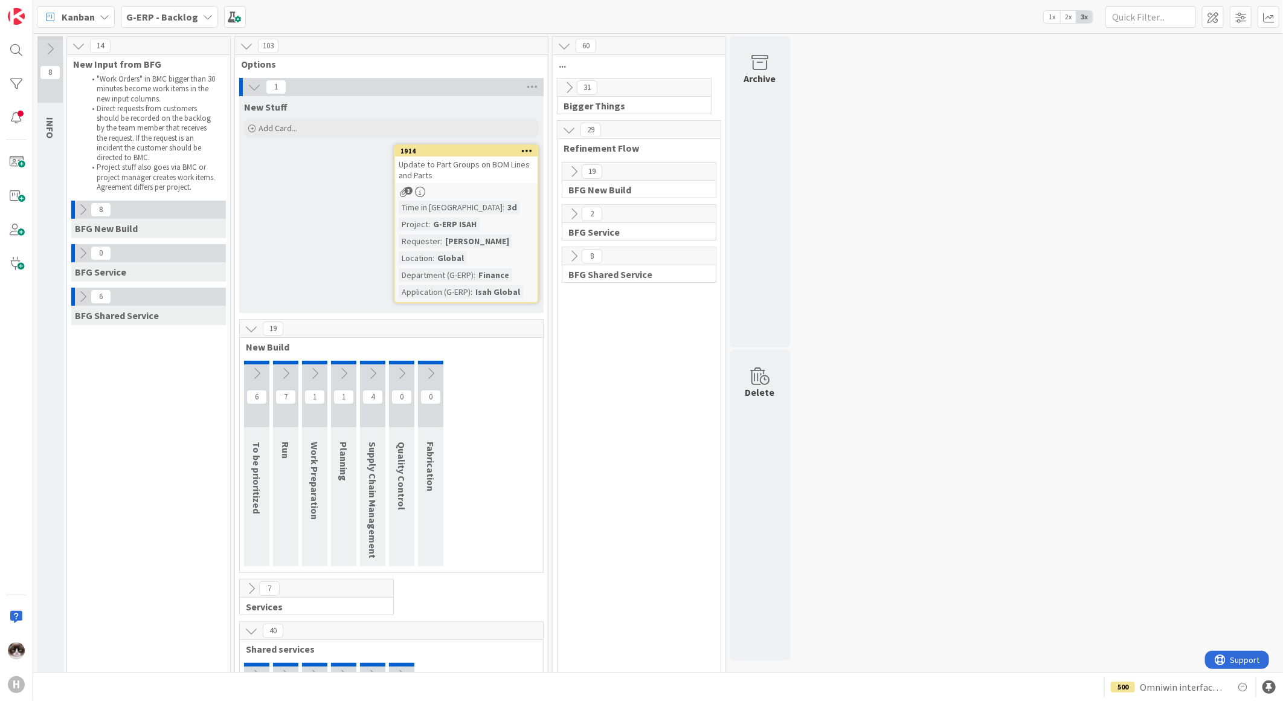
click at [569, 92] on icon at bounding box center [569, 87] width 13 height 13
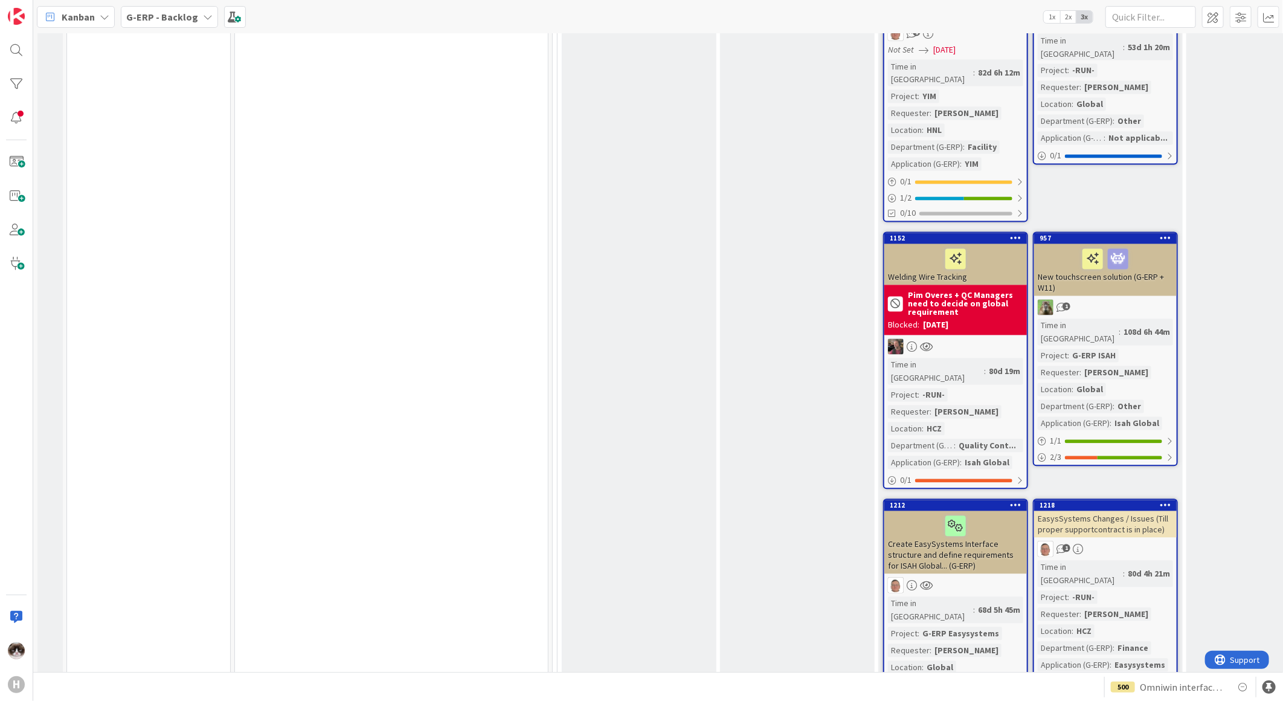
scroll to position [1410, 0]
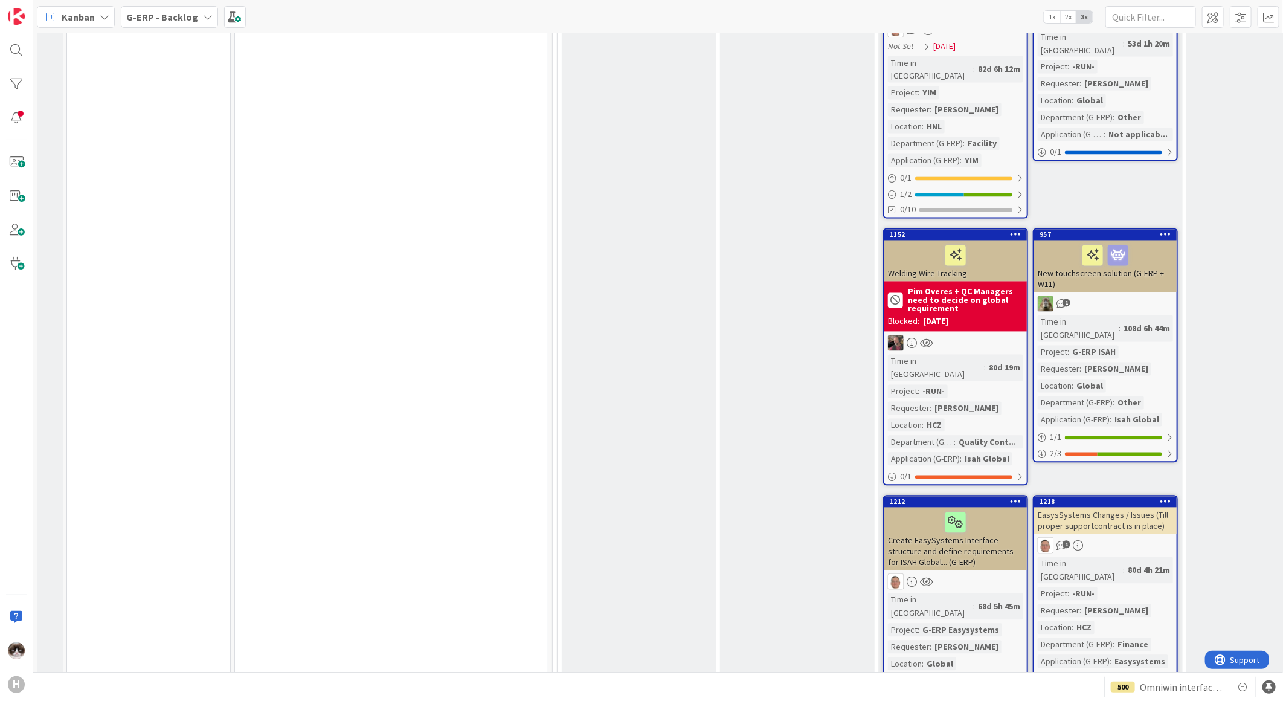
click at [1159, 315] on div "Time in Column : 108d 6h 44m Project : G-ERP ISAH Requester : Alexandra Wetelin…" at bounding box center [1105, 370] width 135 height 111
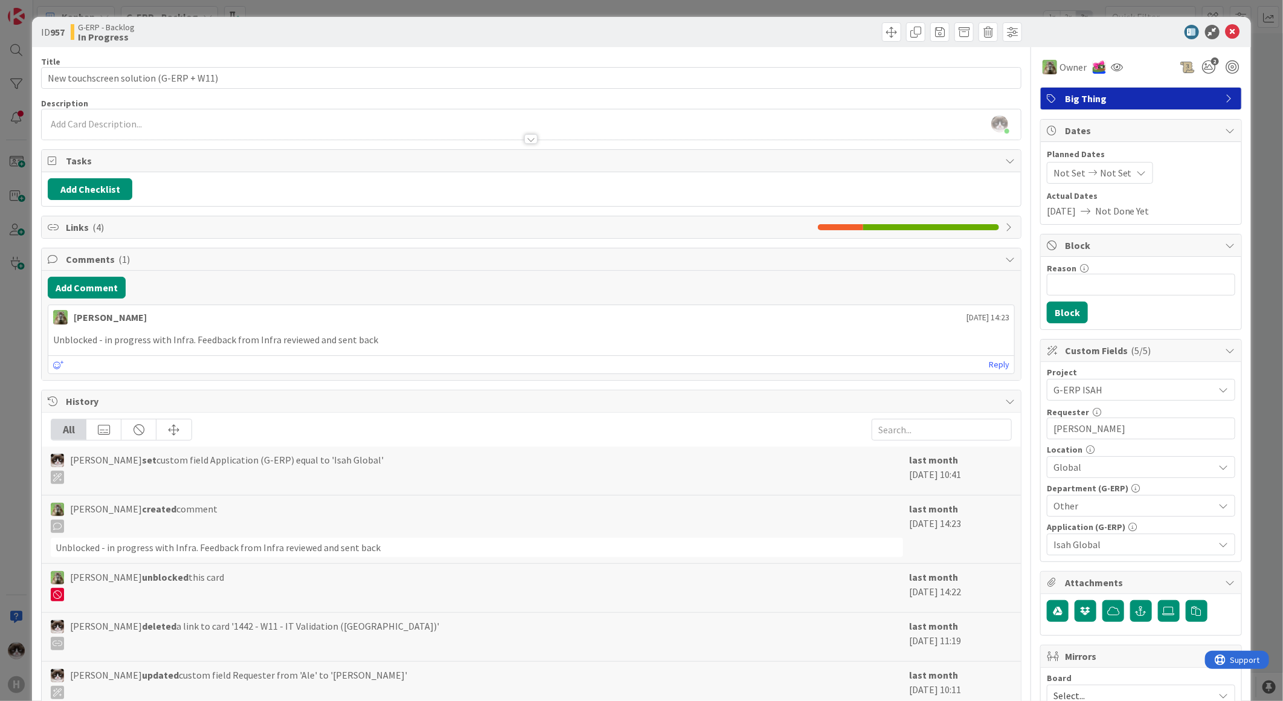
click at [524, 140] on div at bounding box center [530, 139] width 13 height 10
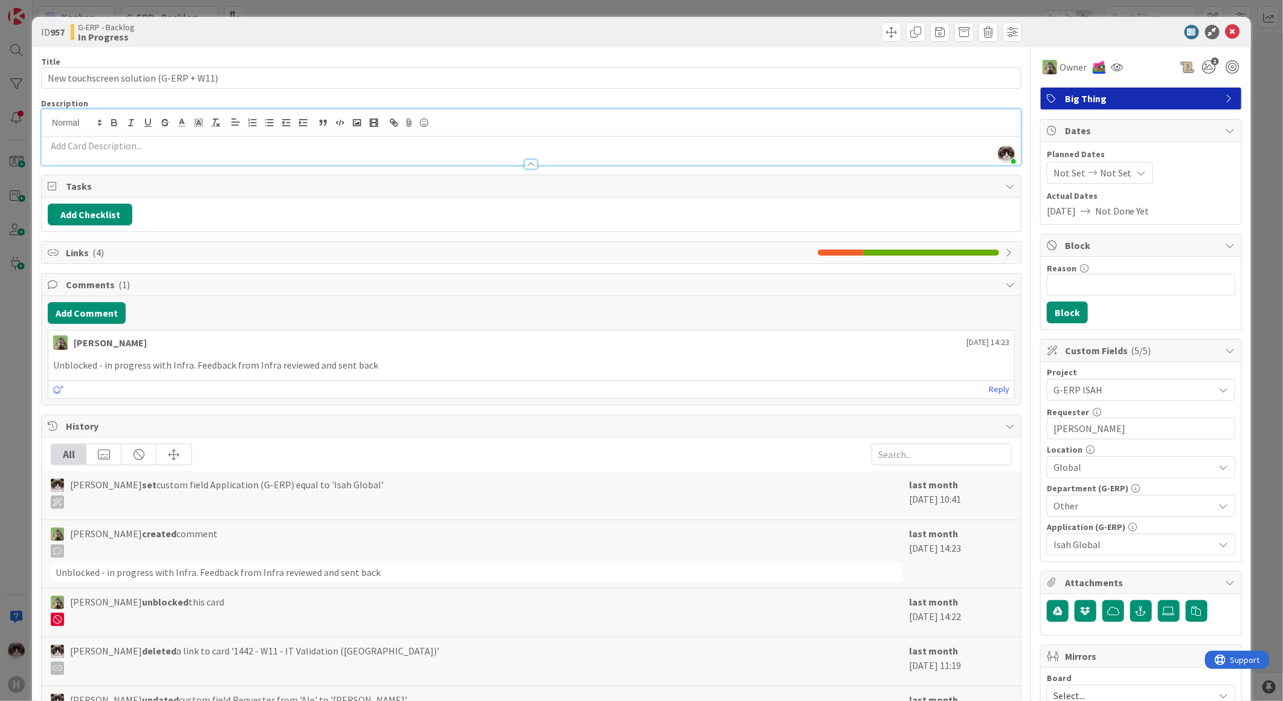
click at [155, 252] on span "Links ( 4 )" at bounding box center [439, 252] width 746 height 15
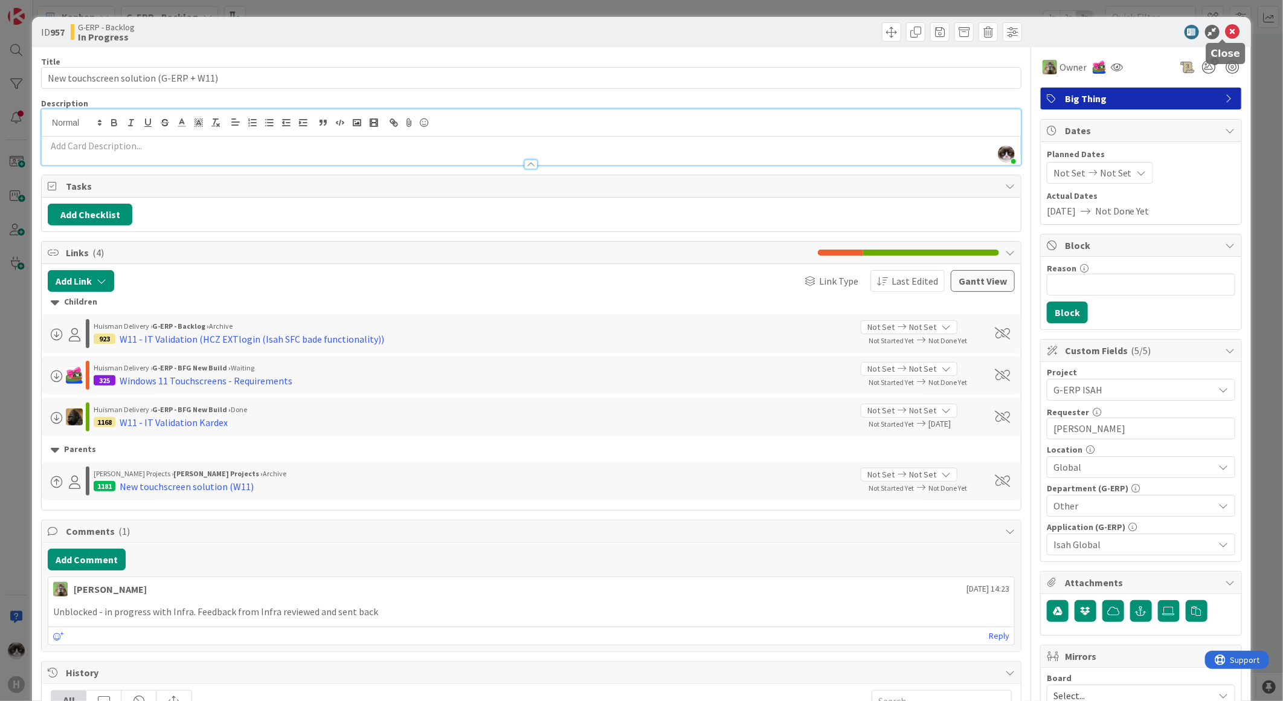
click at [1227, 28] on icon at bounding box center [1233, 32] width 15 height 15
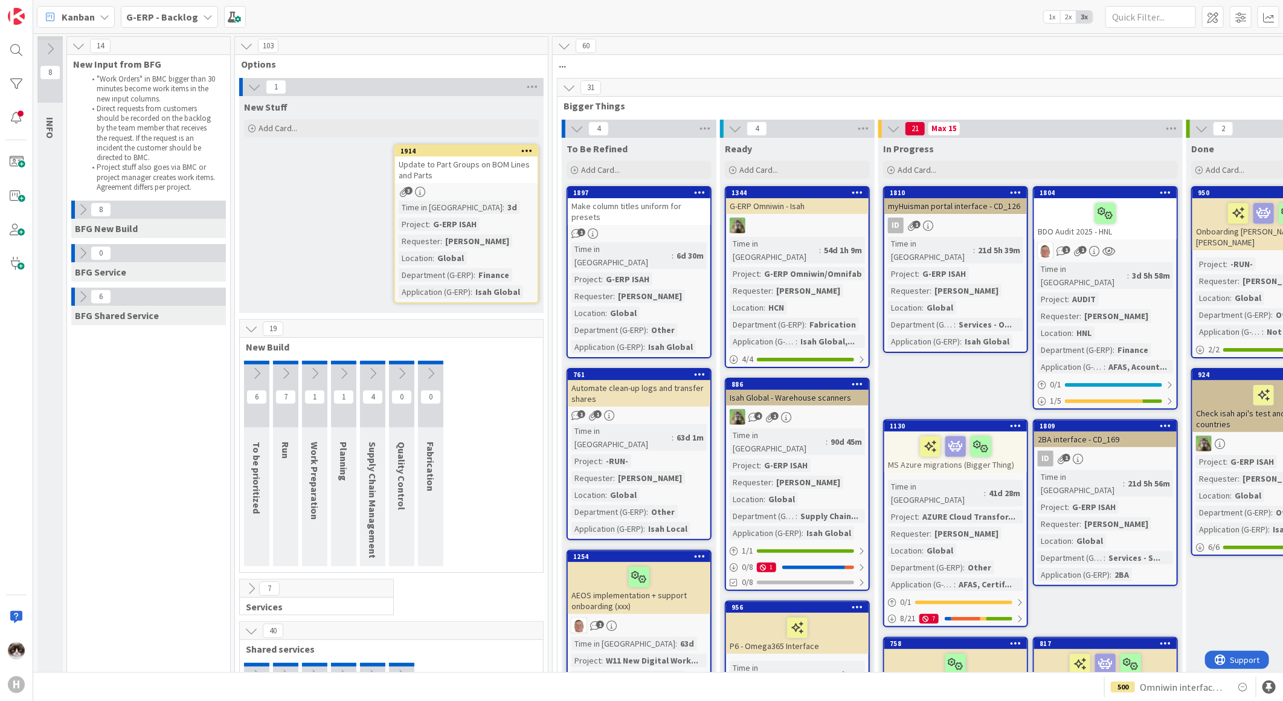
click at [190, 20] on b "G-ERP - Backlog" at bounding box center [162, 17] width 72 height 12
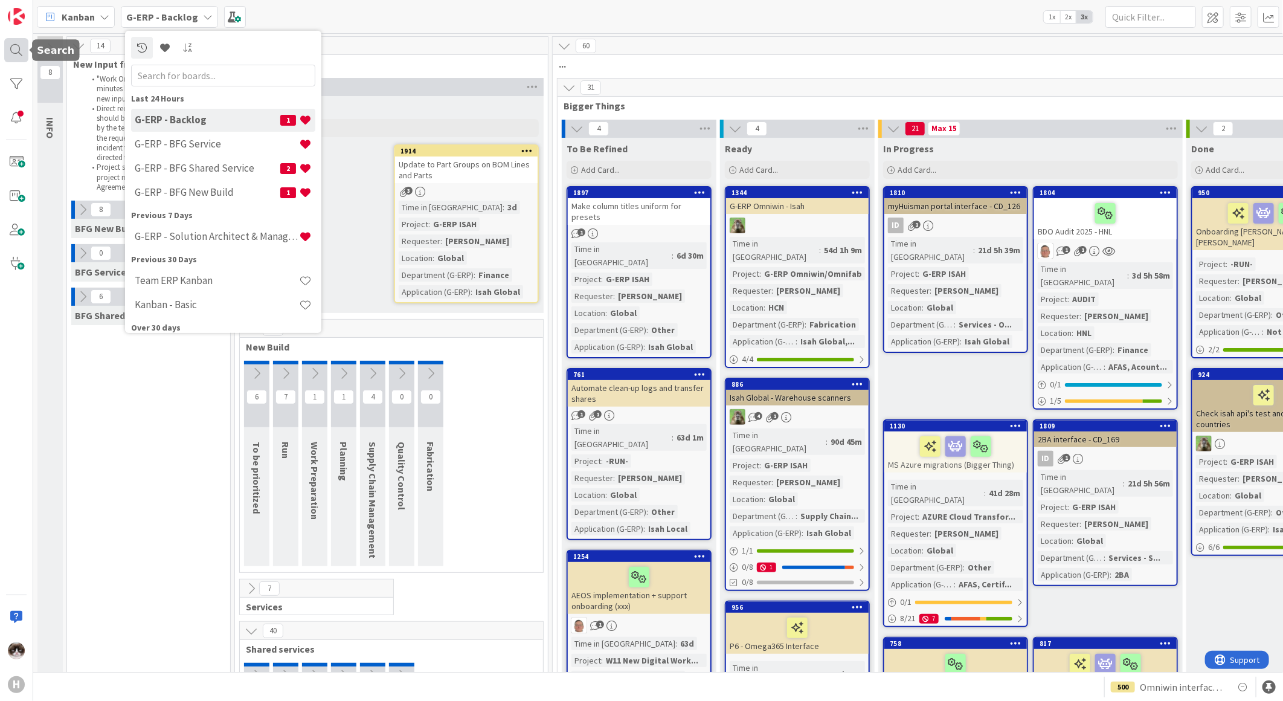
click at [14, 52] on div at bounding box center [16, 50] width 24 height 24
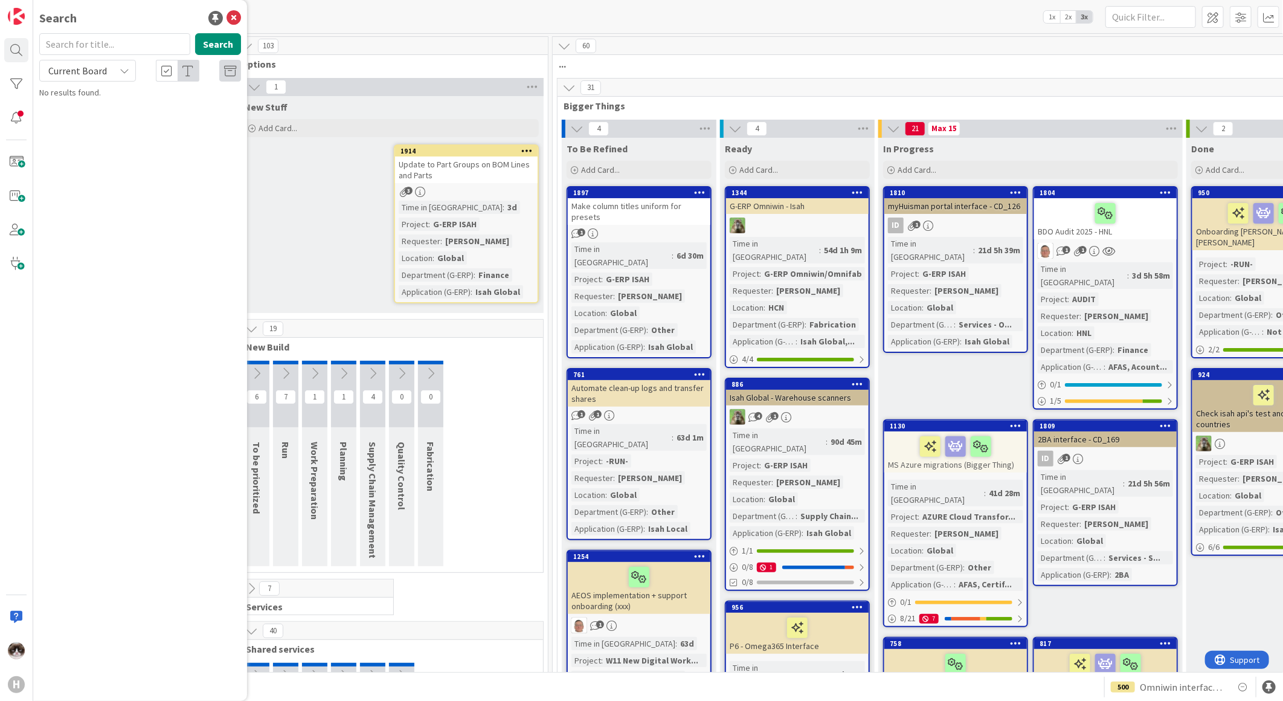
click at [89, 80] on div "Current Board" at bounding box center [87, 71] width 97 height 22
click at [85, 103] on span "Current Board" at bounding box center [109, 99] width 126 height 18
click at [80, 71] on span "Current Board" at bounding box center [77, 71] width 59 height 12
click at [79, 123] on span "All Boards" at bounding box center [109, 121] width 126 height 18
click at [89, 39] on input "text" at bounding box center [114, 44] width 151 height 22
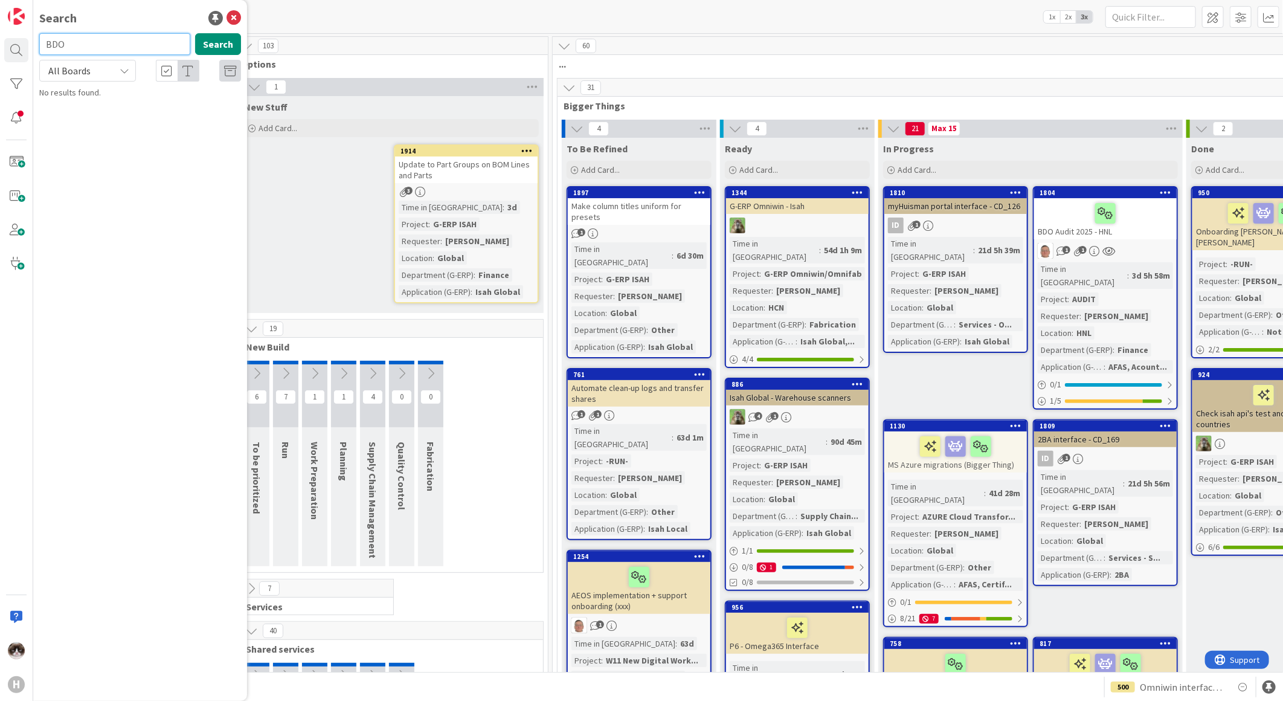
type input "BDO"
click at [152, 134] on span "Audit 2025 - HNL" at bounding box center [134, 135] width 57 height 11
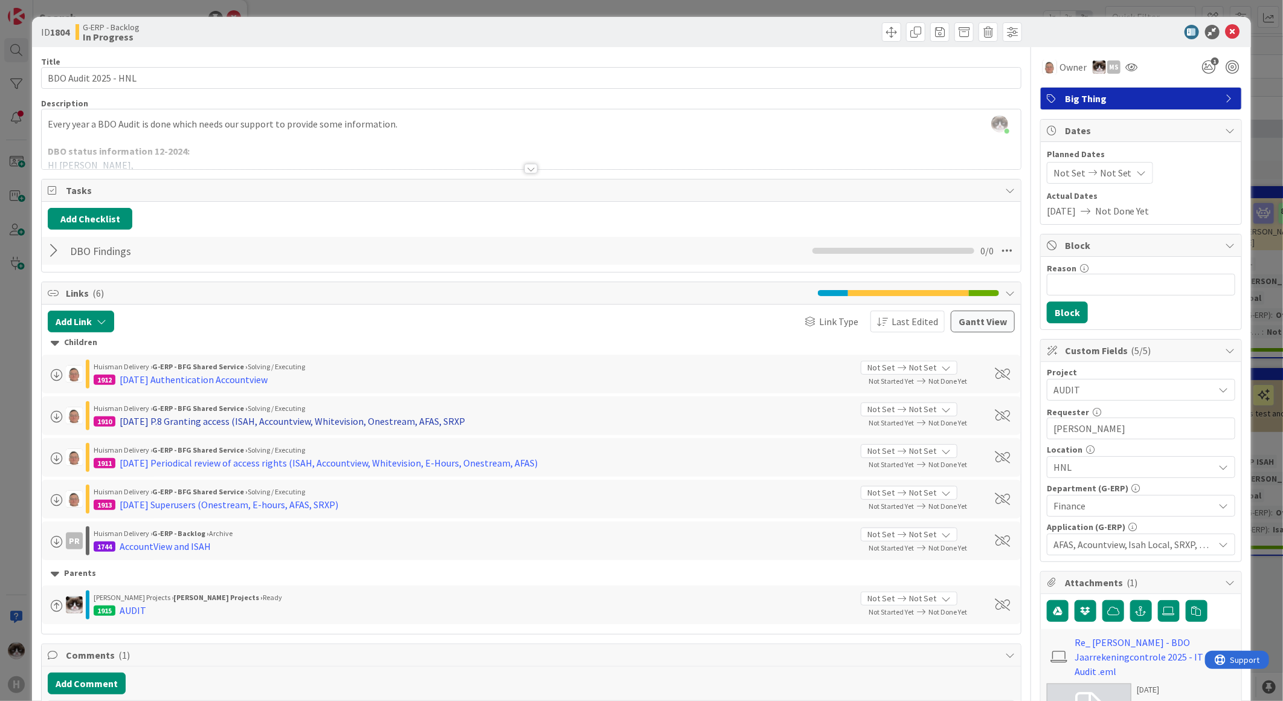
click at [324, 418] on div "24-9-2025 P.8 Granting access (ISAH, Accountview, Whitevision, Onestream, AFAS,…" at bounding box center [293, 421] width 346 height 15
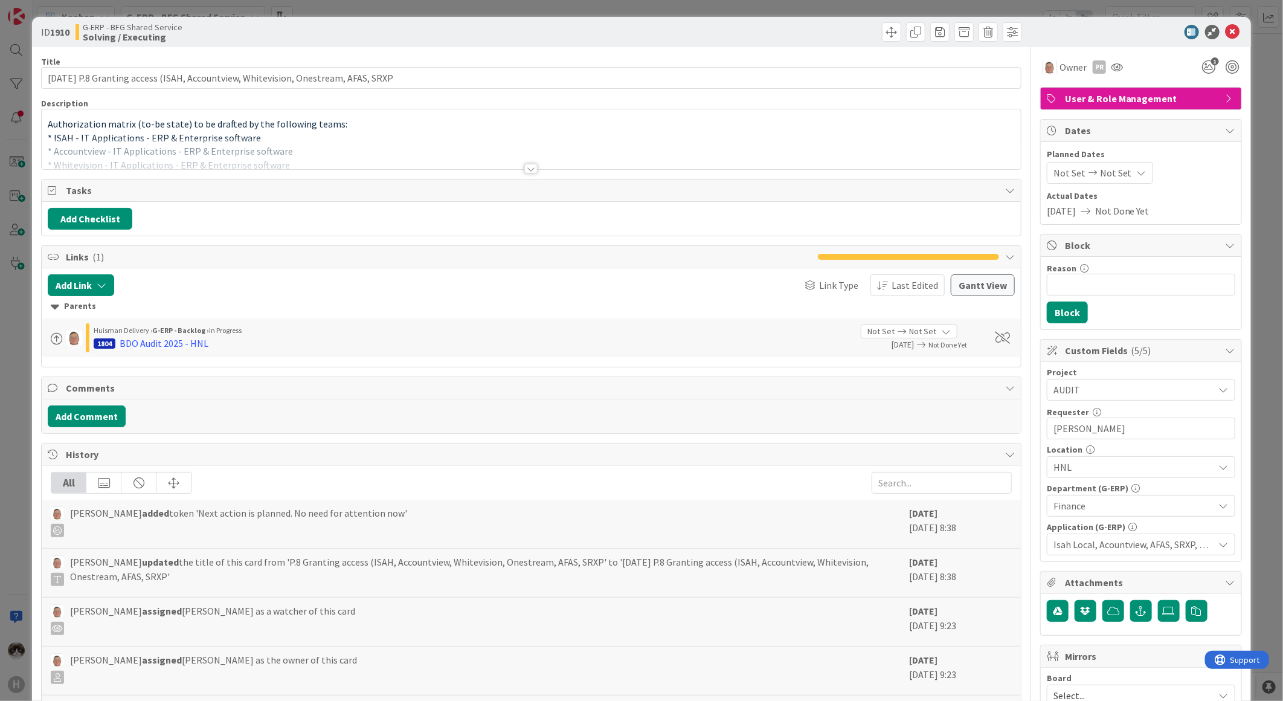
click at [528, 162] on div at bounding box center [531, 153] width 979 height 31
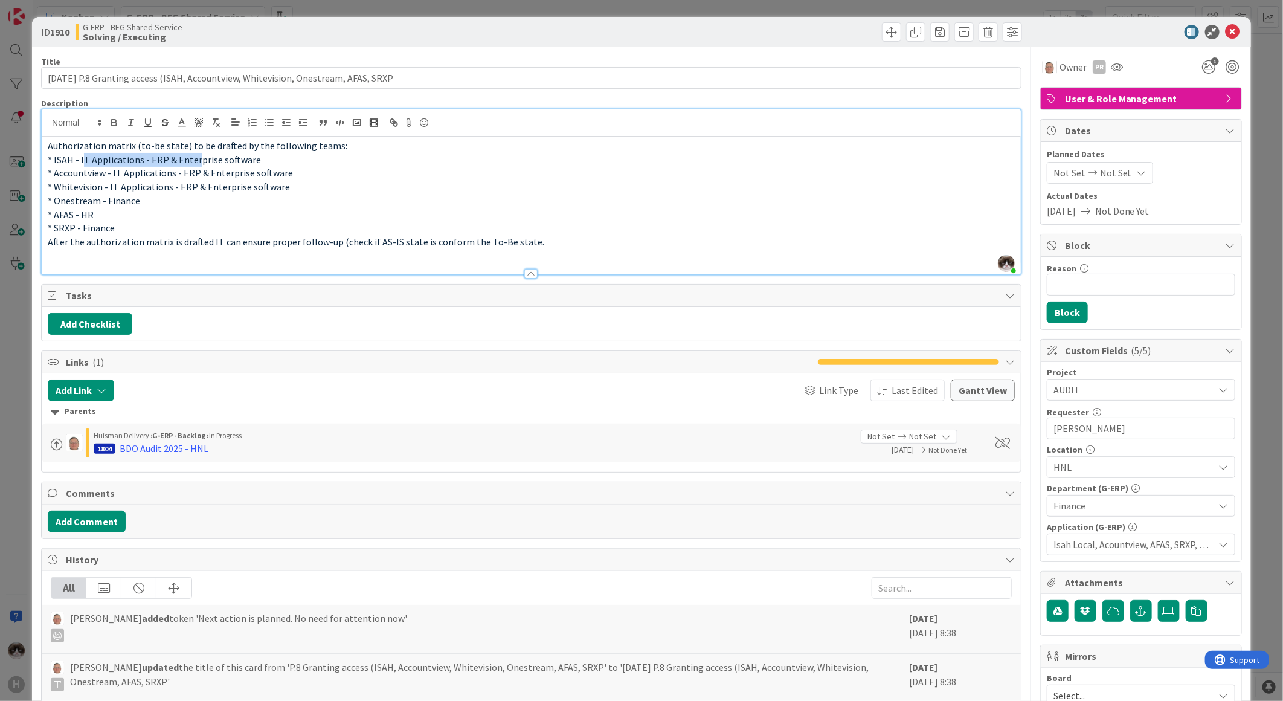
drag, startPoint x: 82, startPoint y: 162, endPoint x: 266, endPoint y: 154, distance: 183.9
click at [213, 160] on span "* ISAH - IT Applications - ERP & Enterprise software" at bounding box center [154, 159] width 213 height 12
drag, startPoint x: 124, startPoint y: 244, endPoint x: 422, endPoint y: 244, distance: 297.3
click at [421, 244] on span "After the authorization matrix is drafted IT can ensure proper follow-up (check…" at bounding box center [296, 242] width 497 height 12
click at [1226, 27] on icon at bounding box center [1233, 32] width 15 height 15
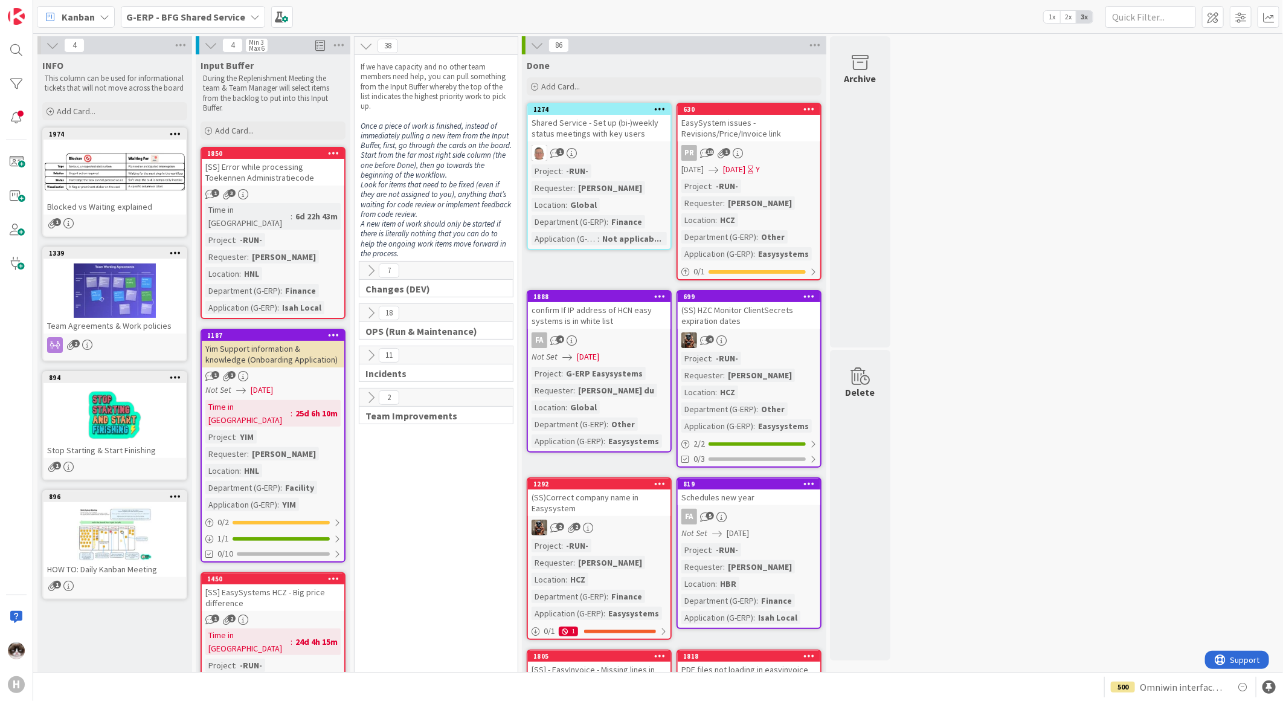
click at [174, 27] on div "Kanban G-ERP - BFG Shared Service 1x 2x 3x" at bounding box center [658, 16] width 1250 height 33
click at [180, 18] on b "G-ERP - BFG Shared Service" at bounding box center [185, 17] width 119 height 12
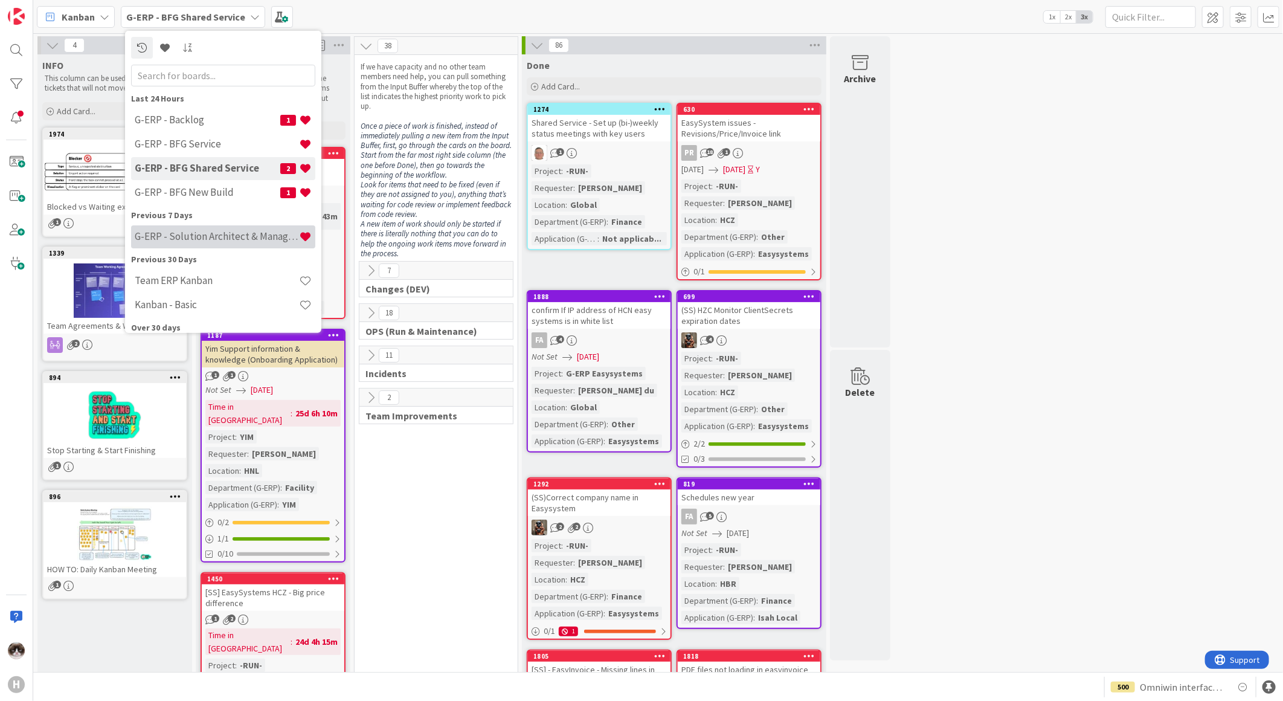
click at [216, 236] on h4 "G-ERP - Solution Architect & Management" at bounding box center [217, 236] width 164 height 12
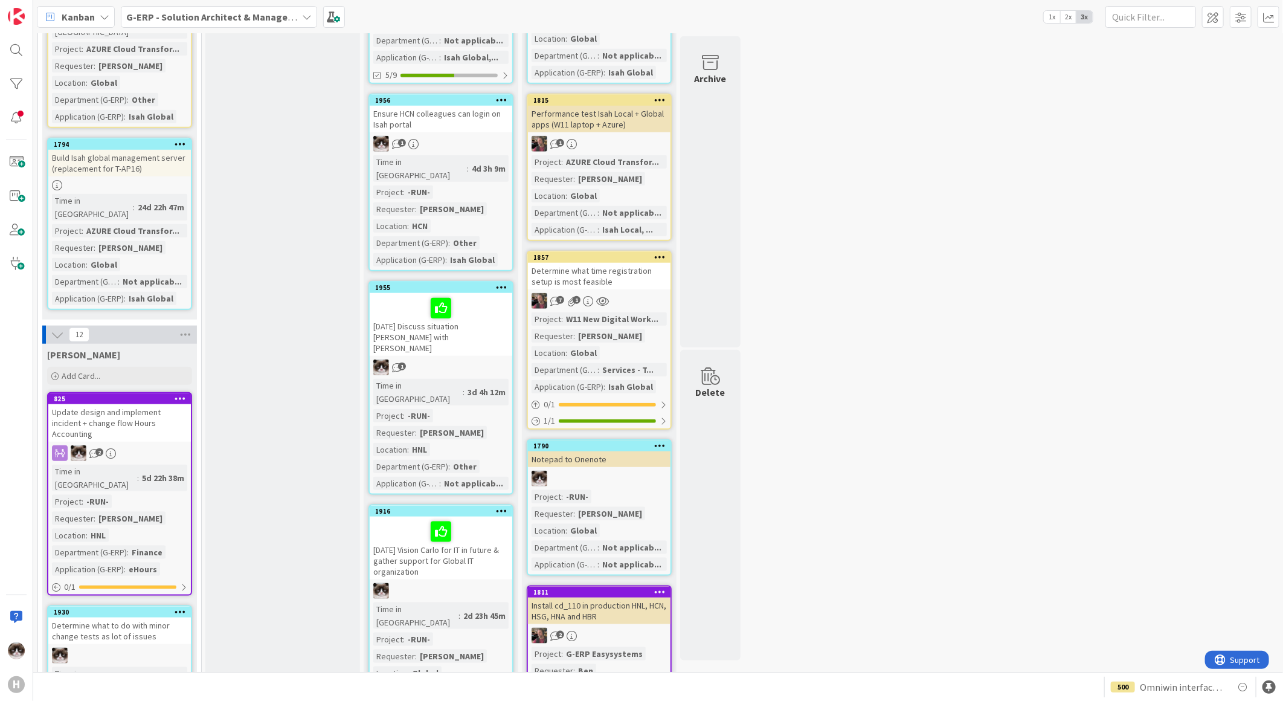
scroll to position [738, 0]
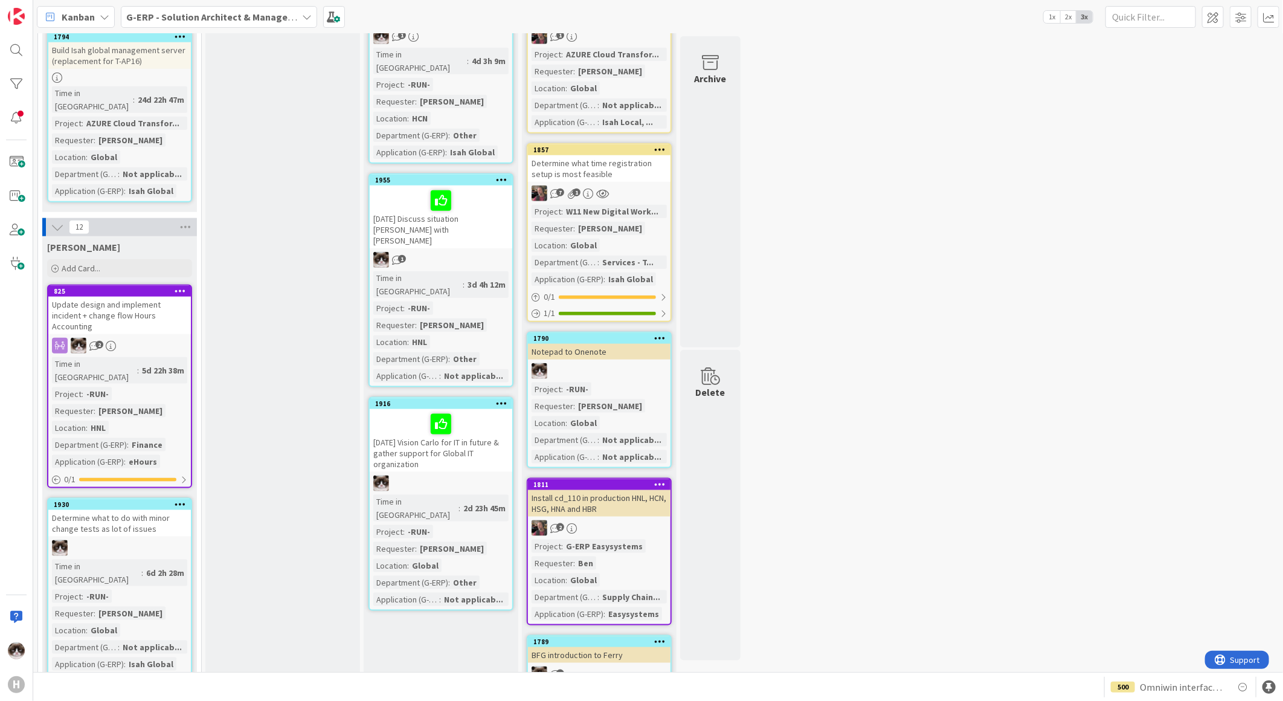
click at [477, 411] on div at bounding box center [440, 423] width 135 height 25
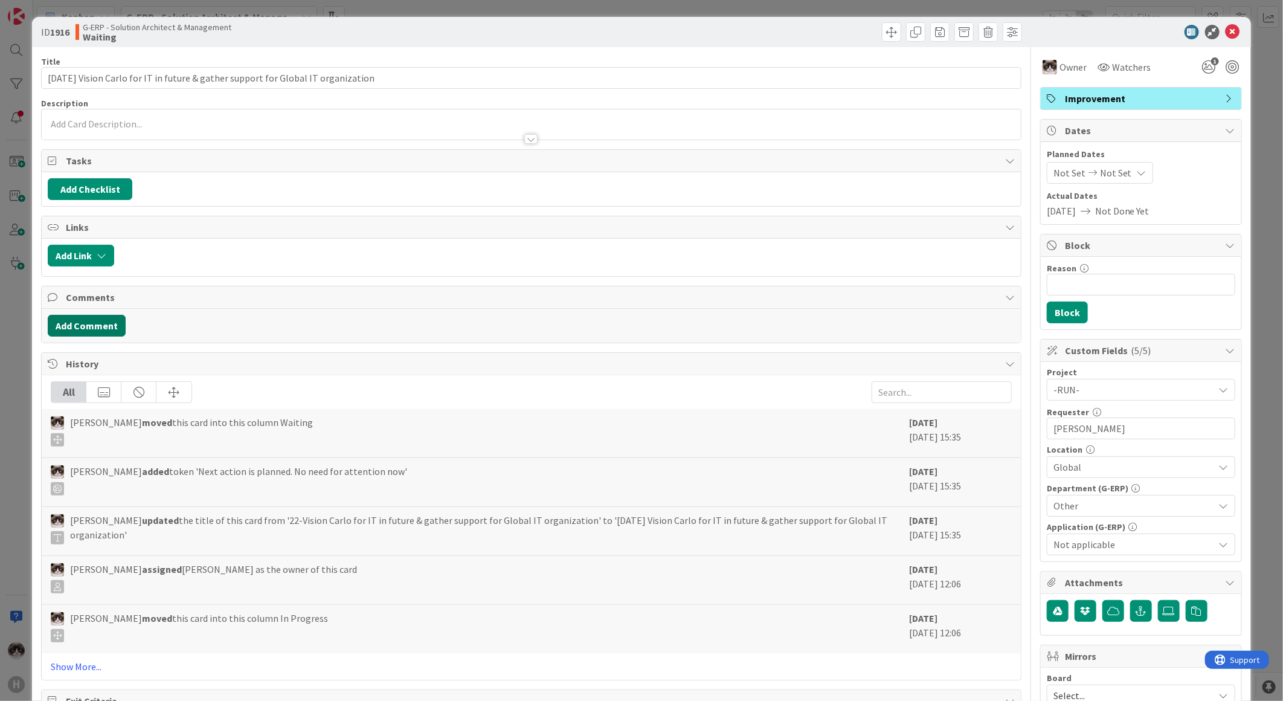
click at [95, 334] on button "Add Comment" at bounding box center [87, 326] width 78 height 22
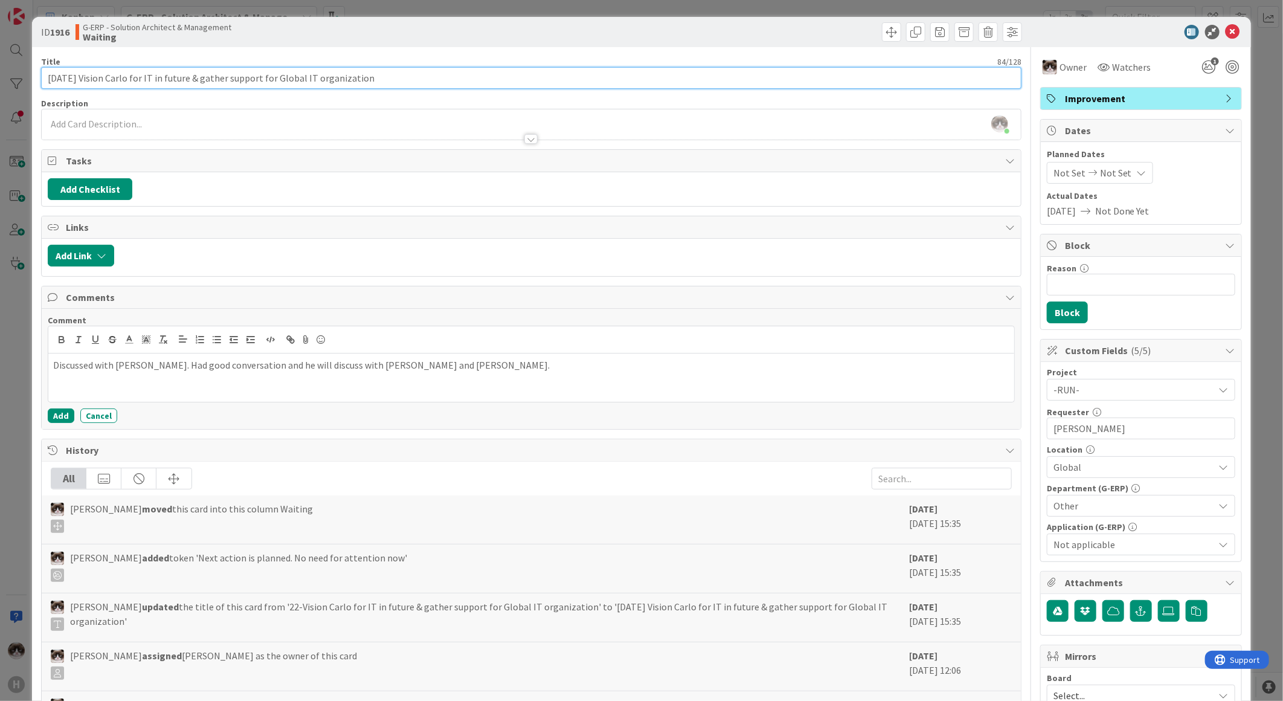
click at [56, 77] on input "22-09-2025 Vision Carlo for IT in future & gather support for Global IT organiz…" at bounding box center [531, 78] width 981 height 22
click at [532, 82] on input "06-10-2025 Vision Carlo for IT in future & gather support for Global IT organiz…" at bounding box center [531, 78] width 981 height 22
type input "06-10-2025 Vision Carlo for IT in future & gather support for Global IT organiz…"
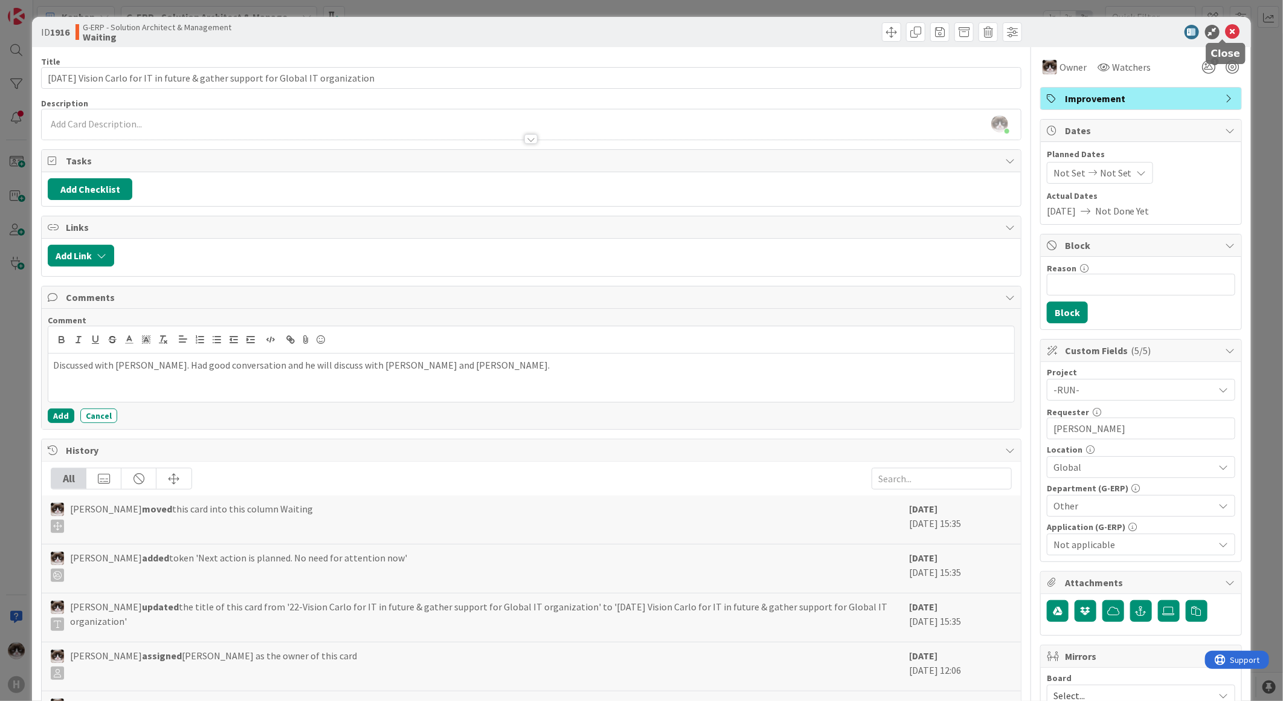
click at [1226, 29] on icon at bounding box center [1233, 32] width 15 height 15
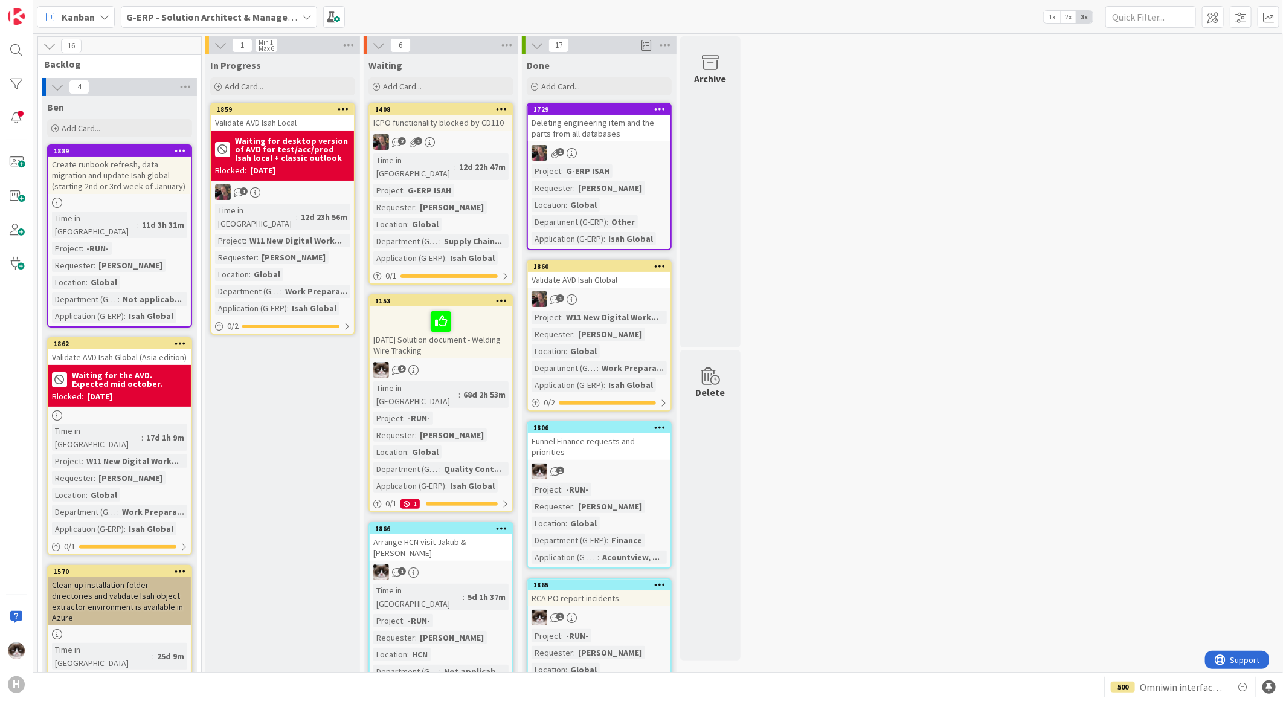
click at [479, 341] on div "18-09-2026 Solution document - Welding Wire Tracking" at bounding box center [441, 332] width 143 height 52
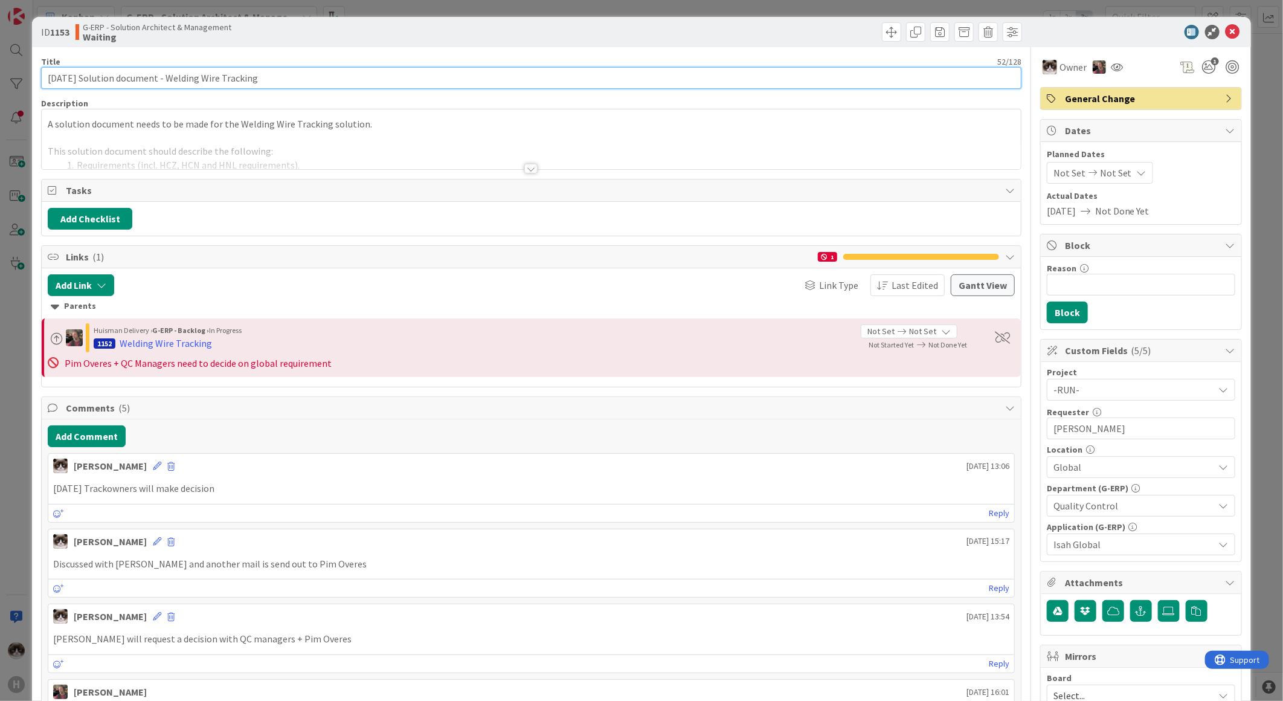
click at [57, 75] on input "18-09-2026 Solution document - Welding Wire Tracking" at bounding box center [531, 78] width 981 height 22
click at [55, 71] on input "18-09-2026 Solution document - Welding Wire Tracking" at bounding box center [531, 78] width 981 height 22
type input "24-09-2026 Solution document - Welding Wire Tracking"
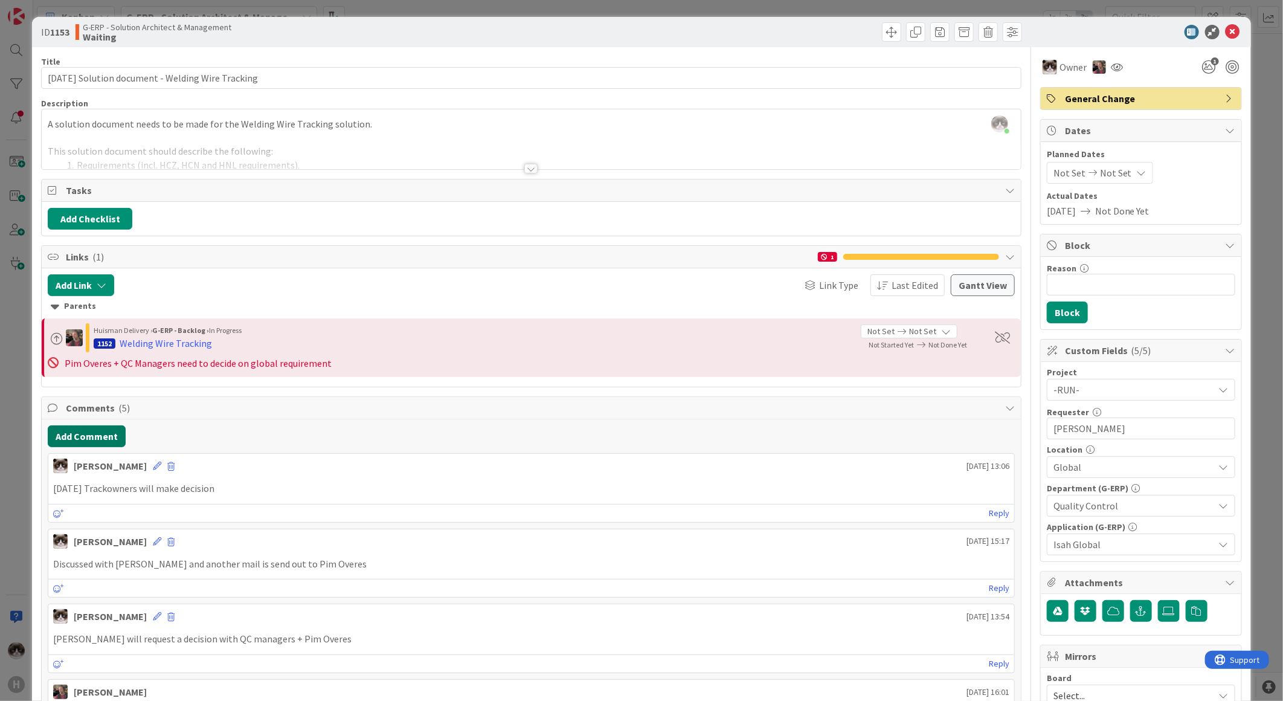
click at [97, 445] on button "Add Comment" at bounding box center [87, 436] width 78 height 22
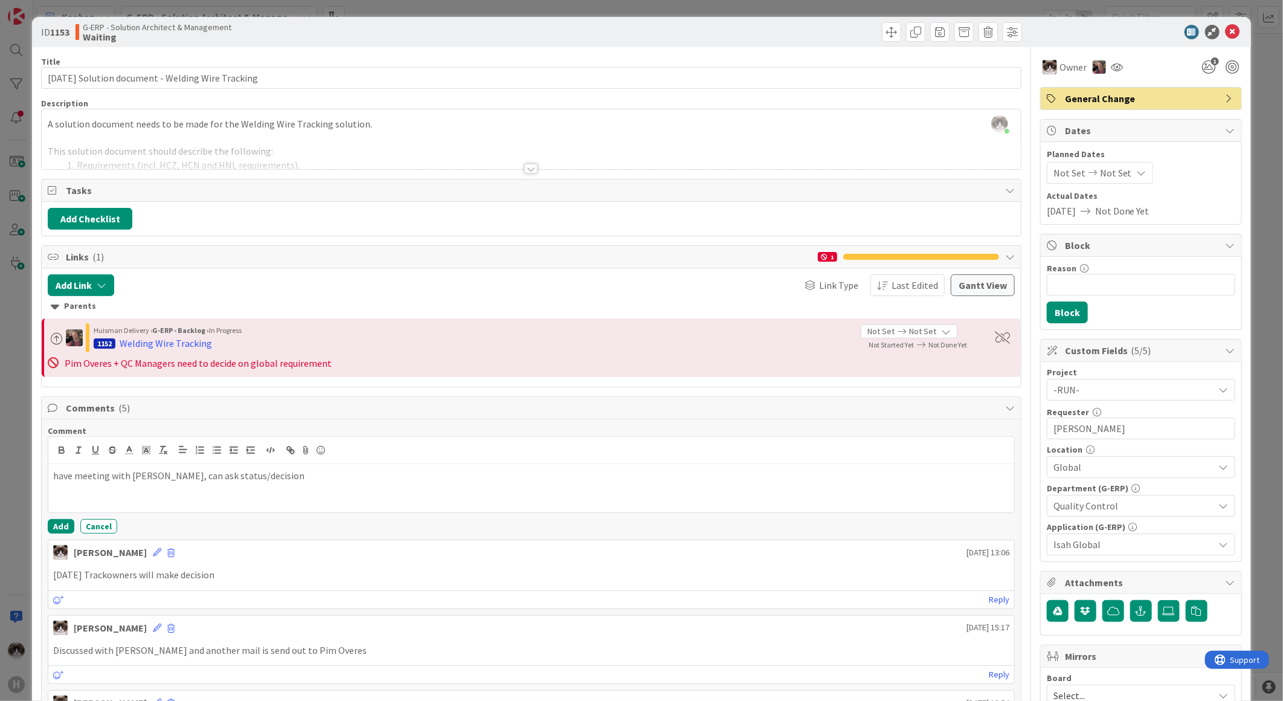
click at [170, 480] on p "have meeting with Alexandra, can ask status/decision" at bounding box center [531, 476] width 956 height 14
click at [50, 529] on button "Add" at bounding box center [61, 526] width 27 height 15
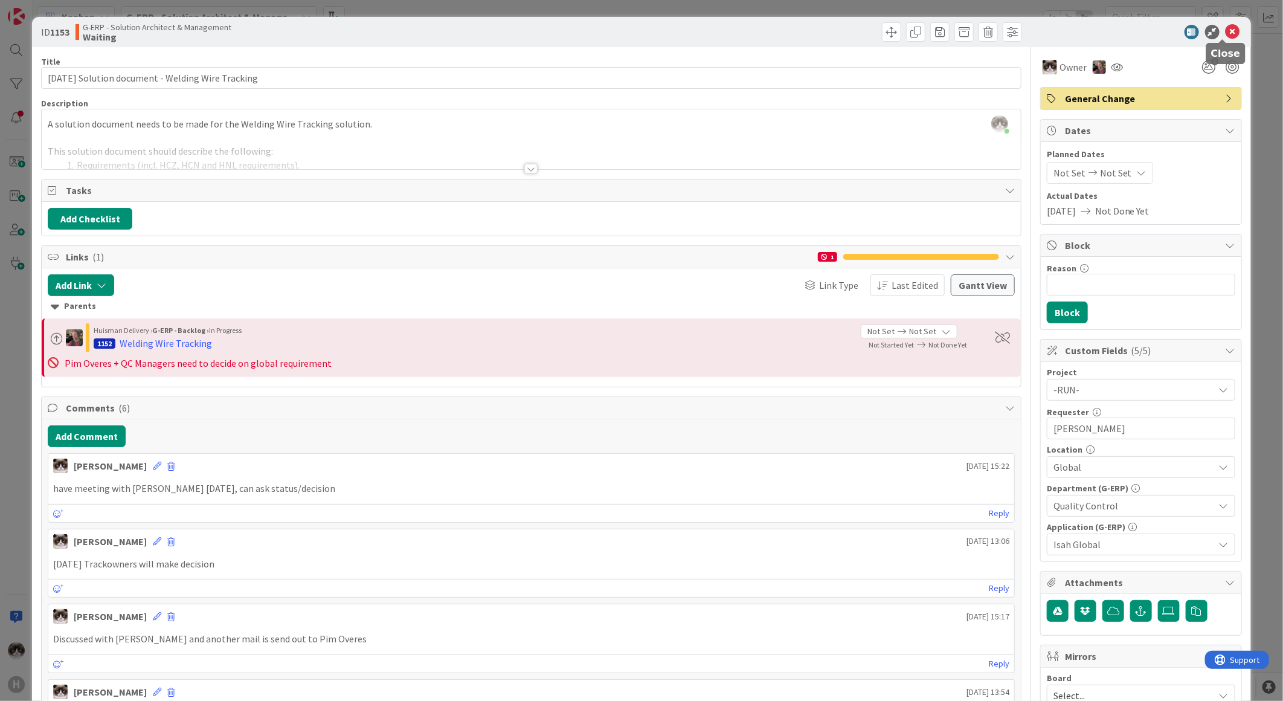
click at [1226, 25] on icon at bounding box center [1233, 32] width 15 height 15
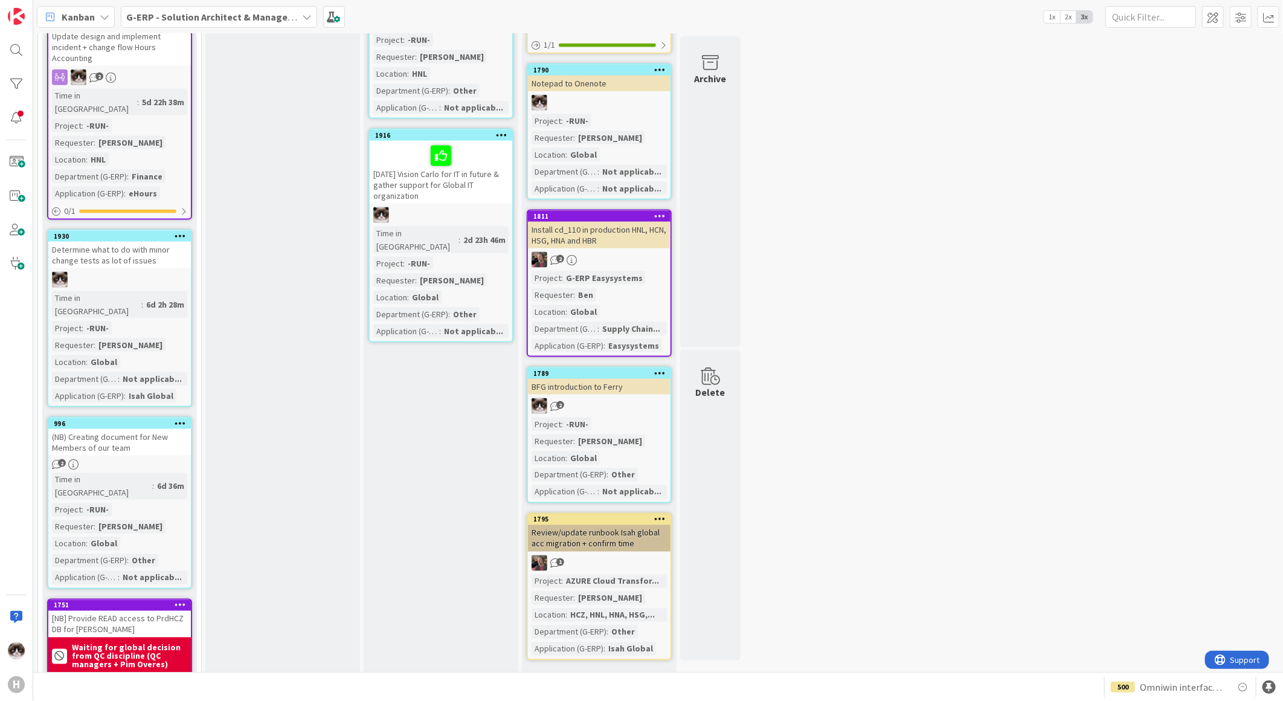
scroll to position [604, 0]
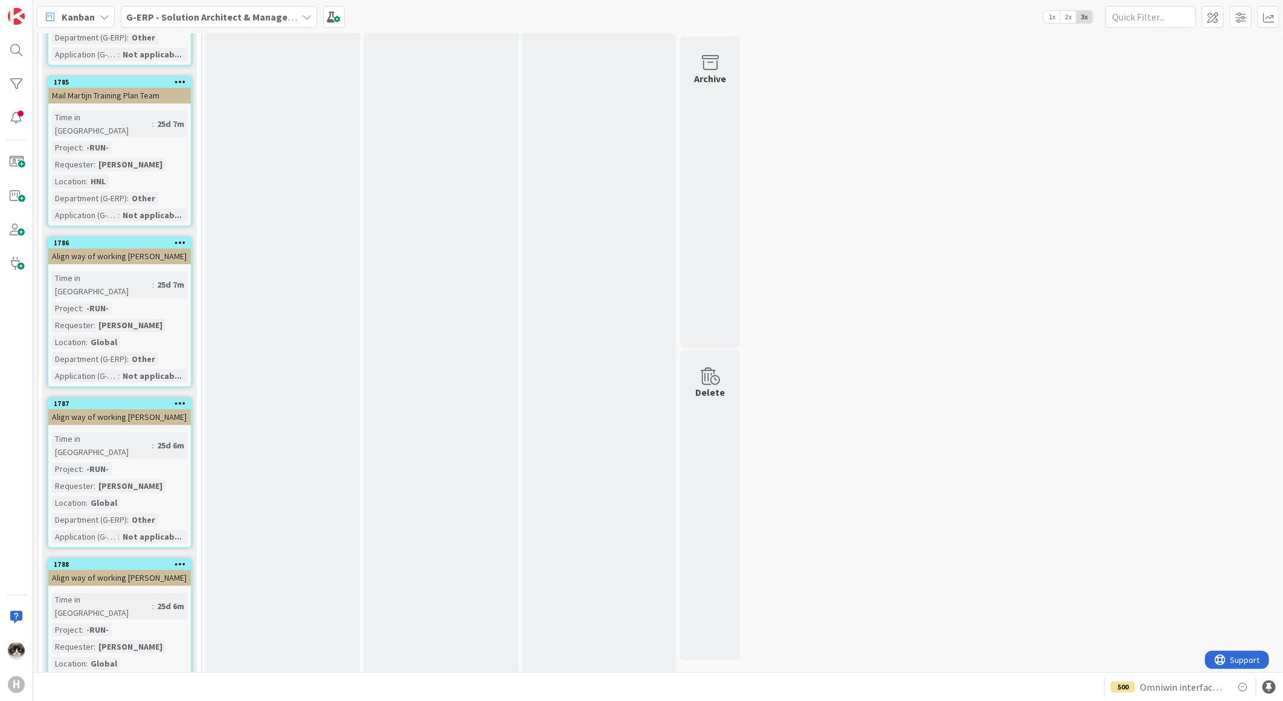
scroll to position [2022, 0]
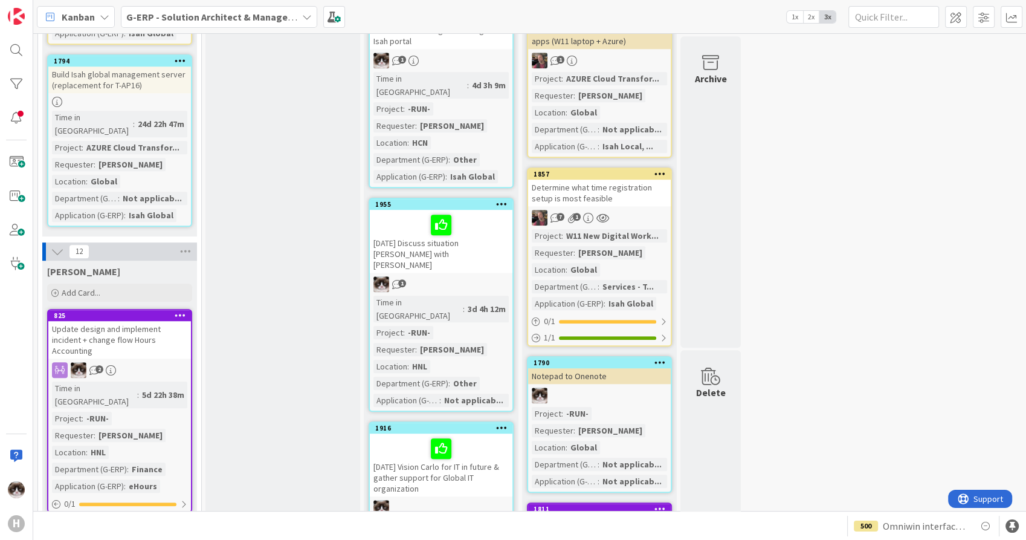
scroll to position [714, 0]
